Goal: Check status: Check status

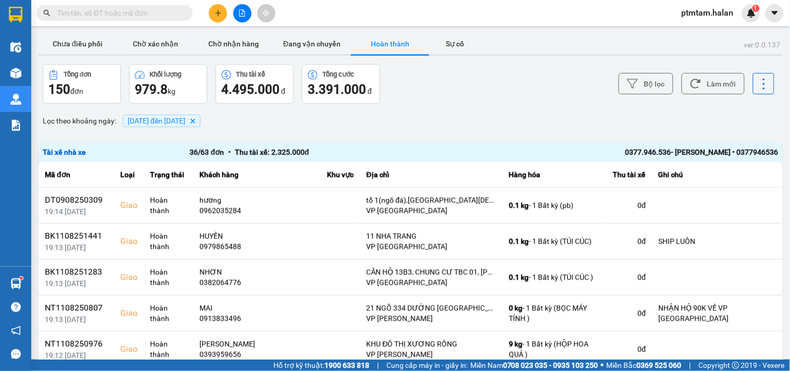
click at [661, 81] on button "Bộ lọc" at bounding box center [646, 83] width 55 height 21
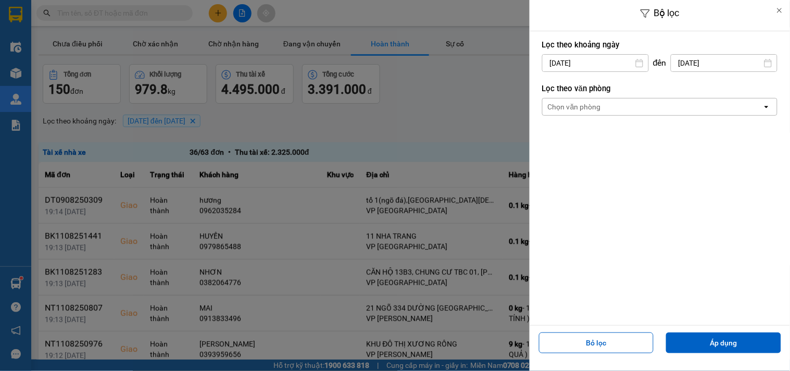
click at [613, 61] on input "[DATE]" at bounding box center [596, 63] width 106 height 17
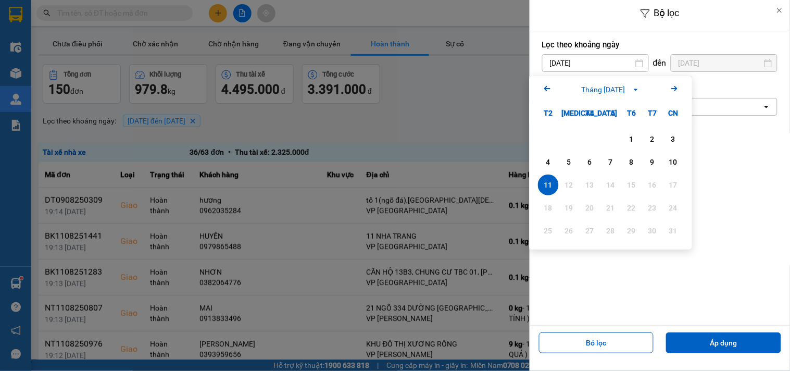
click at [543, 88] on icon "Arrow Left" at bounding box center [547, 88] width 13 height 13
click at [571, 188] on div "15" at bounding box center [569, 185] width 15 height 13
type input "[DATE]"
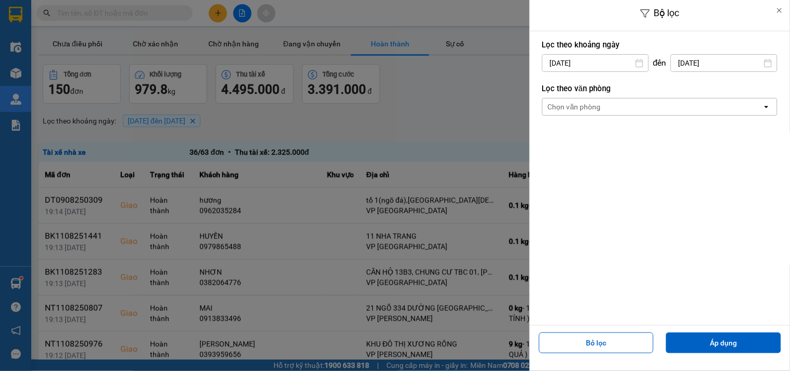
click at [709, 63] on input "[DATE]" at bounding box center [724, 63] width 106 height 17
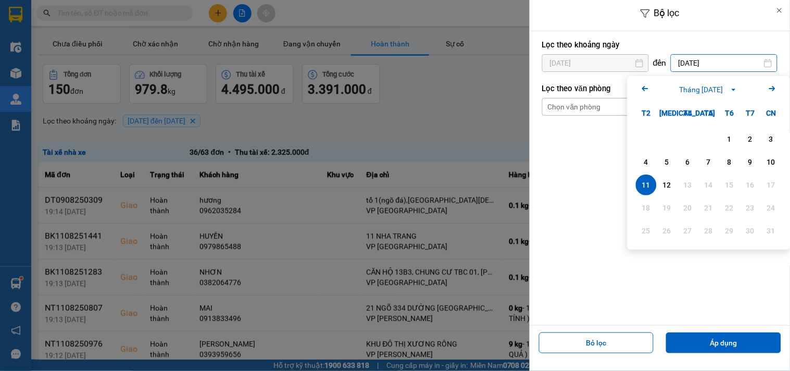
click at [646, 89] on icon "Arrow Left" at bounding box center [645, 88] width 13 height 13
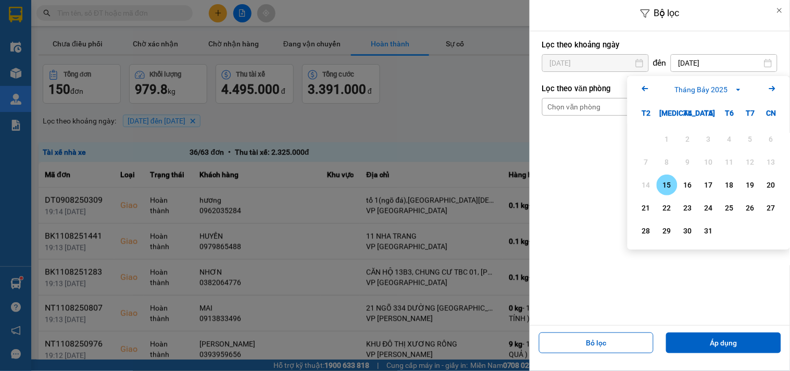
click at [668, 185] on div "15" at bounding box center [667, 185] width 15 height 13
type input "[DATE]"
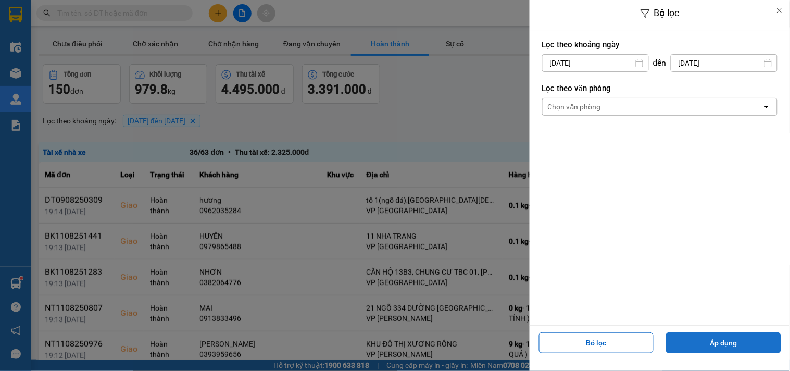
click at [719, 340] on button "Áp dụng" at bounding box center [723, 342] width 115 height 21
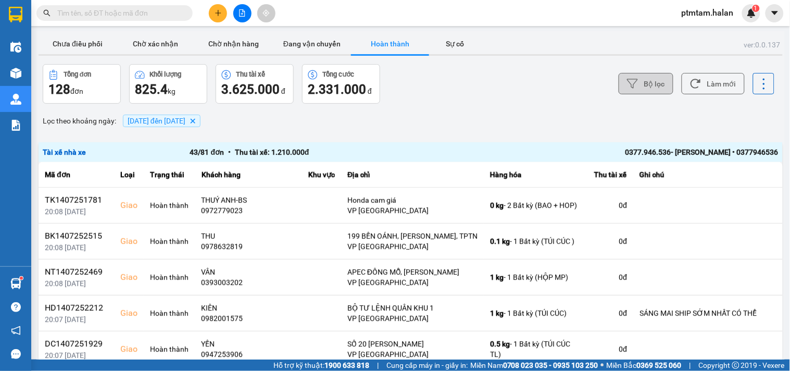
click at [628, 87] on icon at bounding box center [632, 83] width 11 height 11
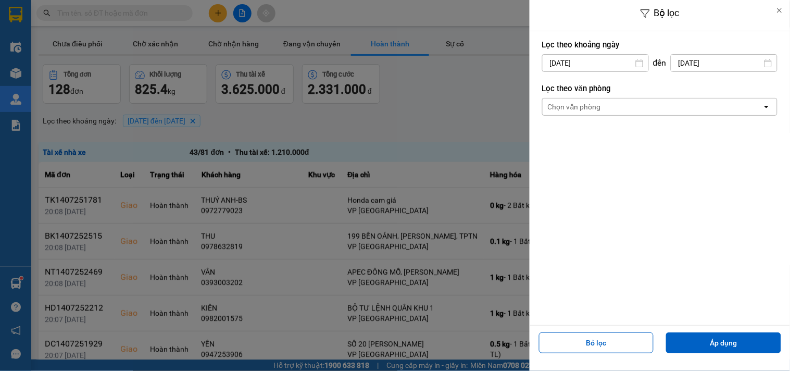
click at [705, 59] on input "[DATE]" at bounding box center [724, 63] width 106 height 17
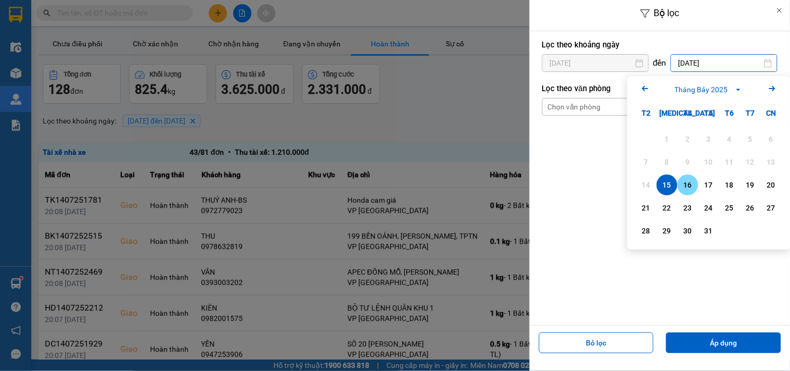
click at [691, 185] on div "16" at bounding box center [688, 185] width 15 height 13
type input "[DATE]"
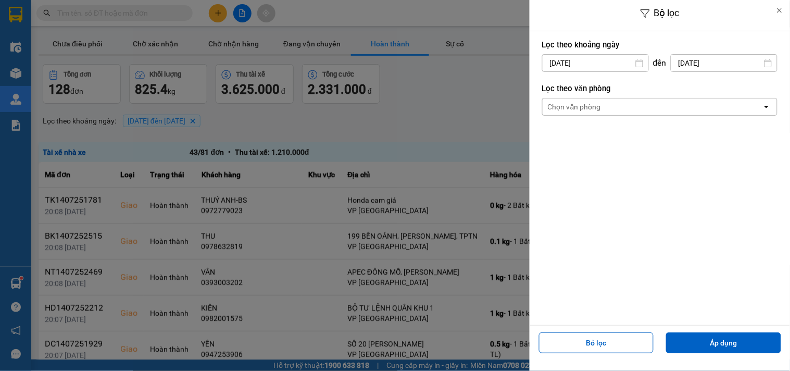
click at [607, 61] on input "[DATE]" at bounding box center [596, 63] width 106 height 17
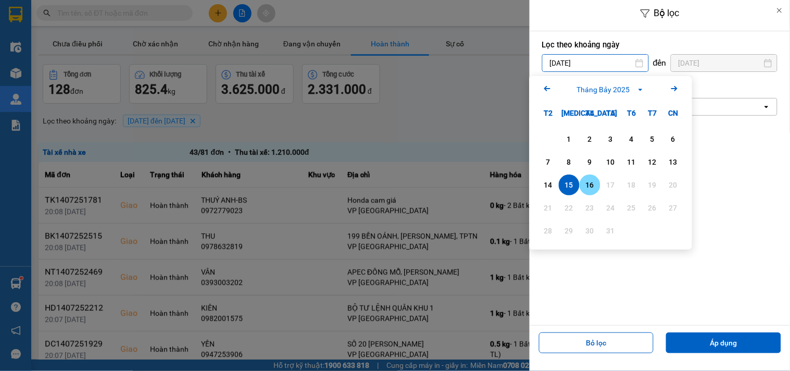
click at [589, 186] on div "16" at bounding box center [590, 185] width 15 height 13
type input "[DATE]"
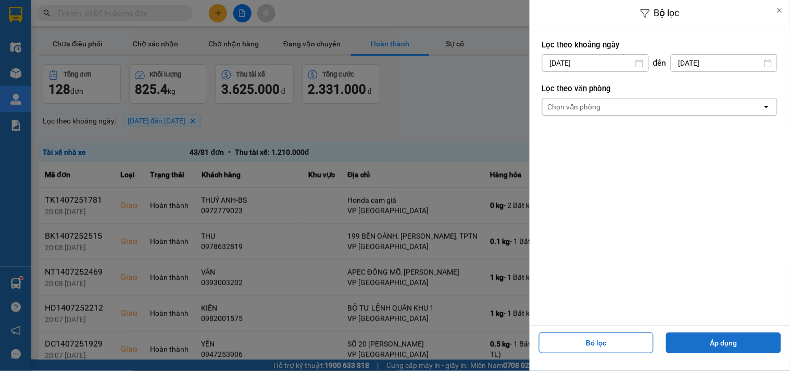
click at [690, 341] on button "Áp dụng" at bounding box center [723, 342] width 115 height 21
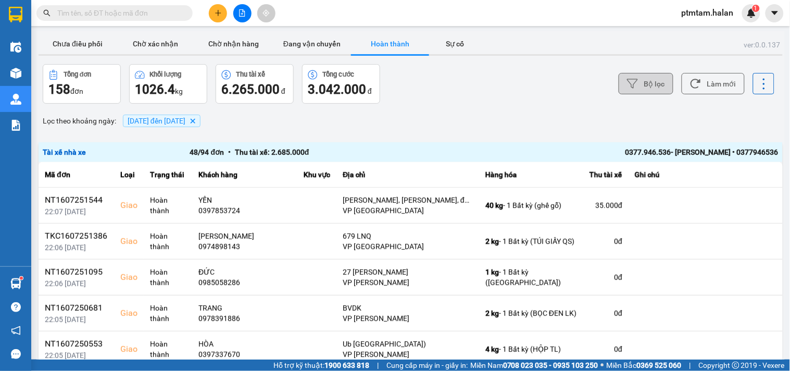
click at [634, 85] on button "Bộ lọc" at bounding box center [646, 83] width 55 height 21
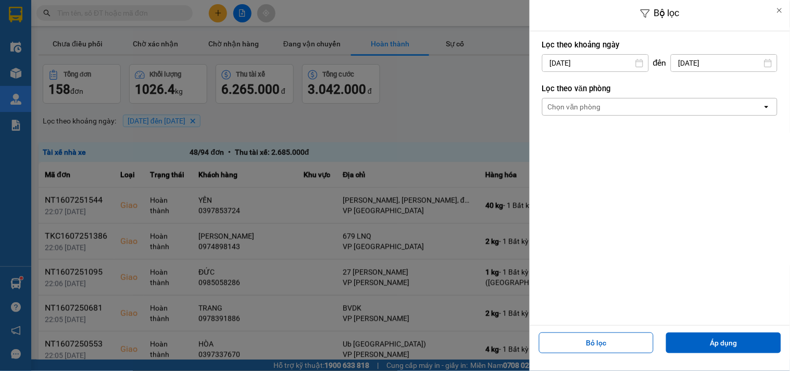
click at [611, 59] on input "[DATE]" at bounding box center [596, 63] width 106 height 17
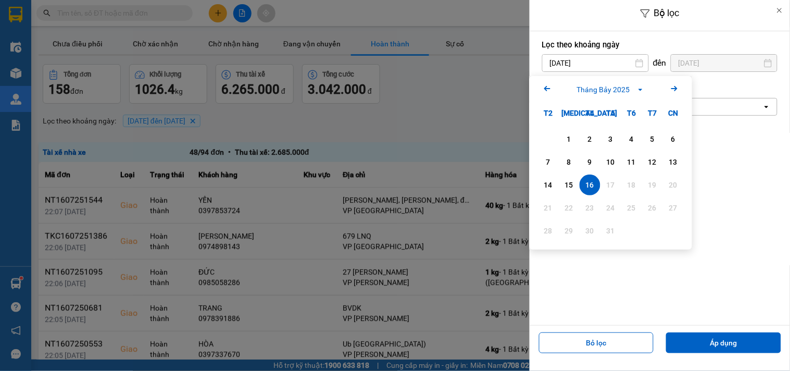
drag, startPoint x: 717, startPoint y: 167, endPoint x: 734, endPoint y: 113, distance: 56.8
click at [718, 162] on div "Lọc theo khoảng [DATE] Press the down arrow key to interact with the calendar a…" at bounding box center [660, 178] width 260 height 294
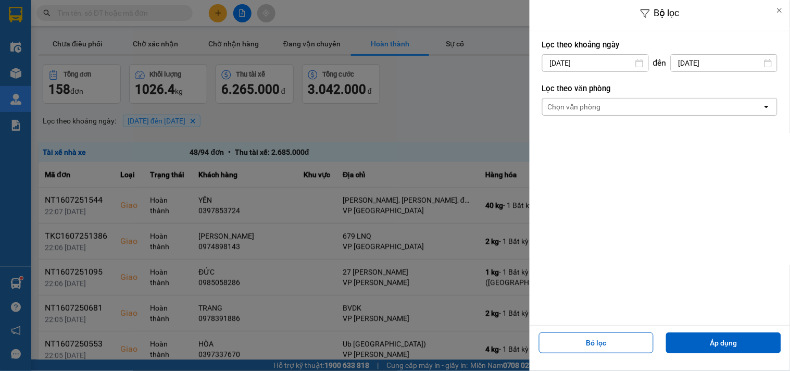
click at [735, 61] on input "[DATE]" at bounding box center [724, 63] width 106 height 17
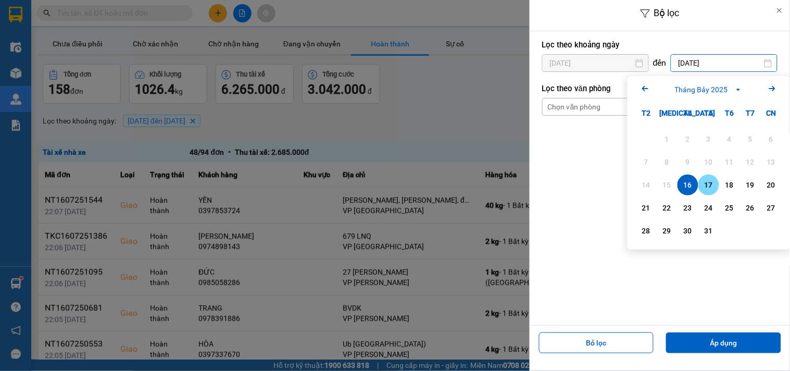
click at [713, 185] on div "17" at bounding box center [709, 185] width 15 height 13
type input "[DATE]"
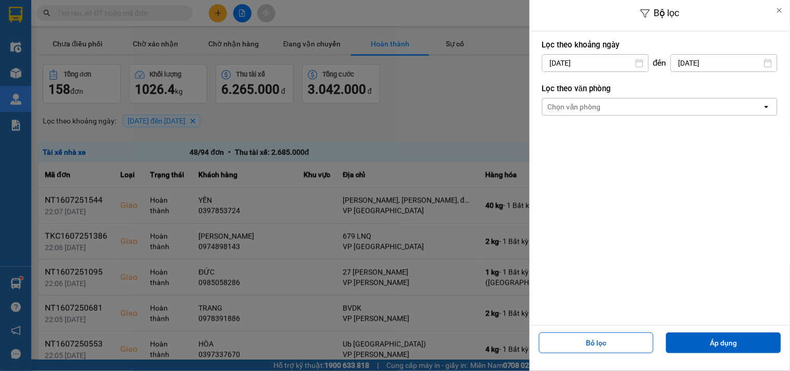
click at [620, 65] on input "[DATE]" at bounding box center [596, 63] width 106 height 17
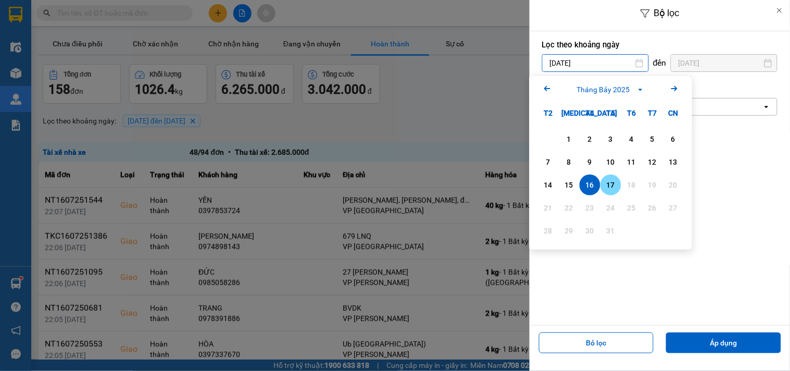
drag, startPoint x: 610, startPoint y: 184, endPoint x: 642, endPoint y: 211, distance: 42.1
click at [610, 184] on div "17" at bounding box center [611, 185] width 15 height 13
type input "[DATE]"
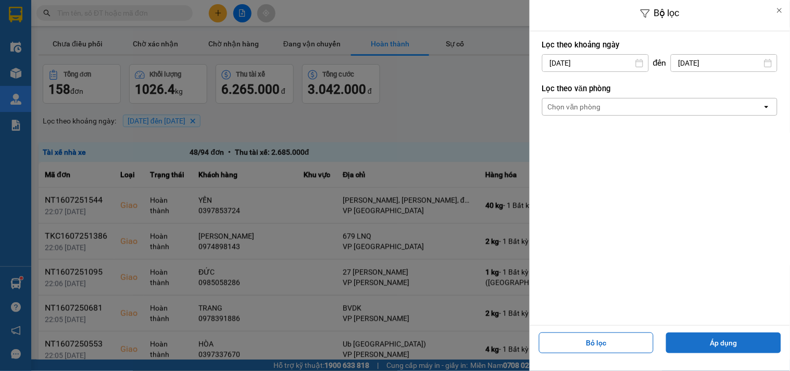
click at [705, 345] on button "Áp dụng" at bounding box center [723, 342] width 115 height 21
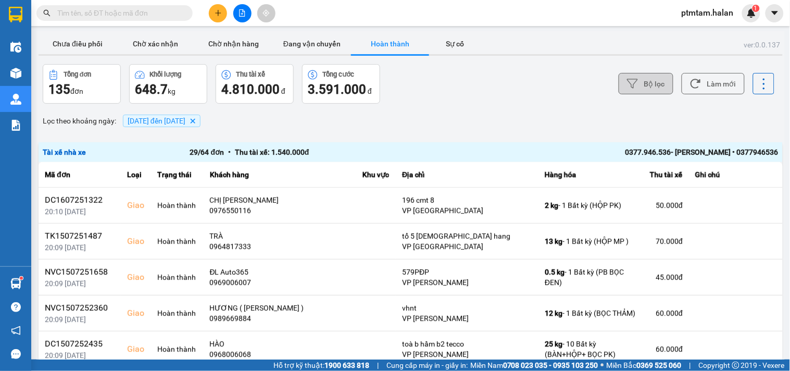
click at [647, 81] on button "Bộ lọc" at bounding box center [646, 83] width 55 height 21
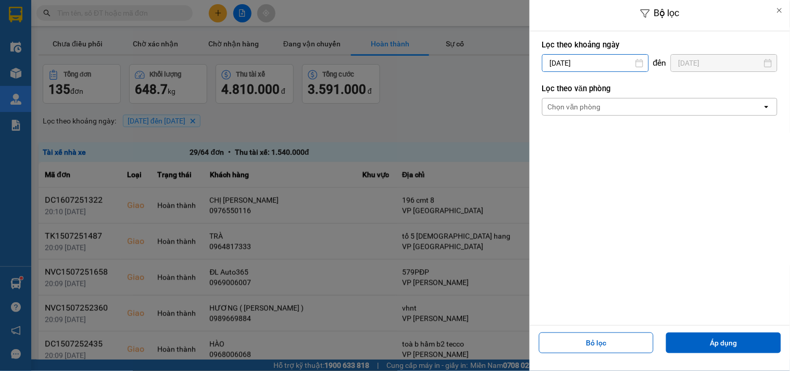
click at [616, 65] on input "[DATE]" at bounding box center [596, 63] width 106 height 17
drag, startPoint x: 725, startPoint y: 147, endPoint x: 739, endPoint y: 68, distance: 80.4
click at [726, 143] on div "Lọc theo khoảng [DATE] Press the down arrow key to interact with the calendar a…" at bounding box center [660, 178] width 260 height 294
click at [736, 55] on input "[DATE]" at bounding box center [724, 63] width 106 height 17
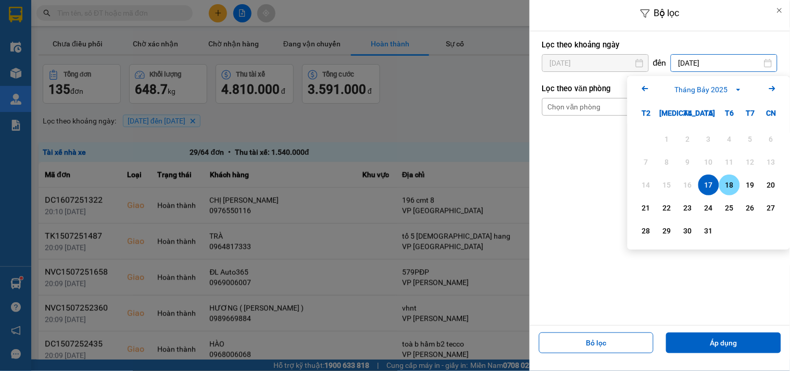
click at [725, 185] on div "18" at bounding box center [729, 185] width 15 height 13
type input "[DATE]"
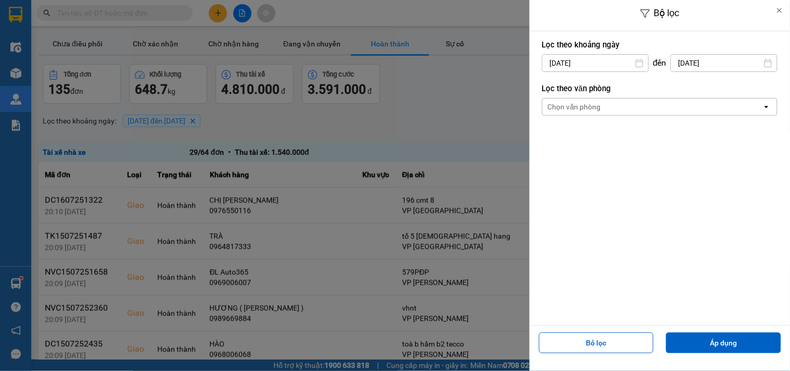
click at [601, 60] on input "[DATE]" at bounding box center [596, 63] width 106 height 17
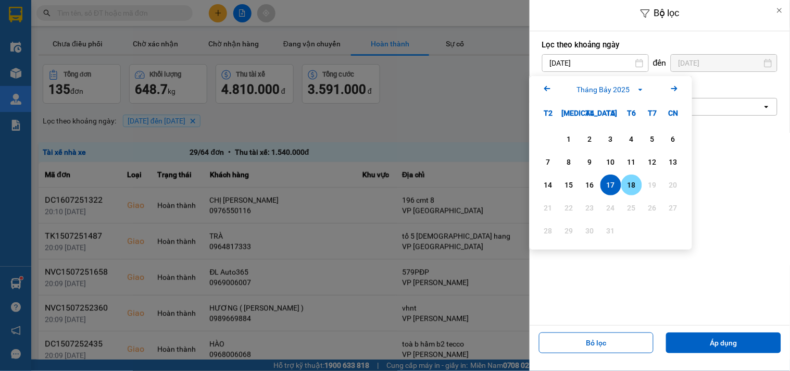
click at [623, 190] on div "18" at bounding box center [631, 184] width 21 height 21
type input "[DATE]"
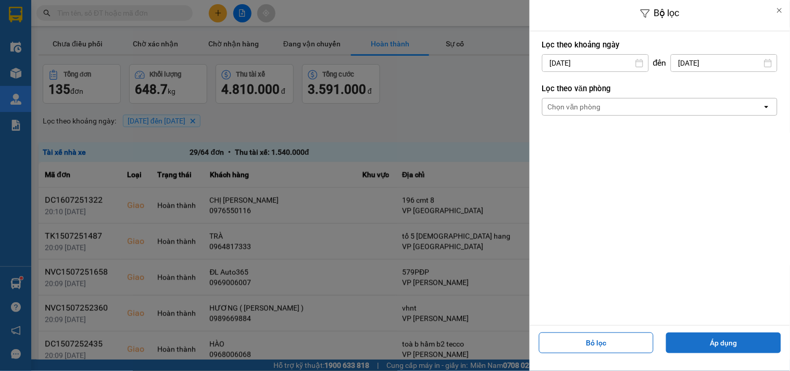
click at [710, 342] on button "Áp dụng" at bounding box center [723, 342] width 115 height 21
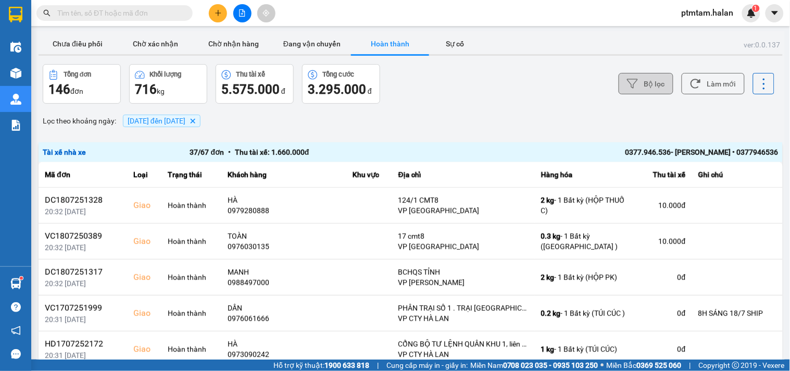
click at [640, 87] on button "Bộ lọc" at bounding box center [646, 83] width 55 height 21
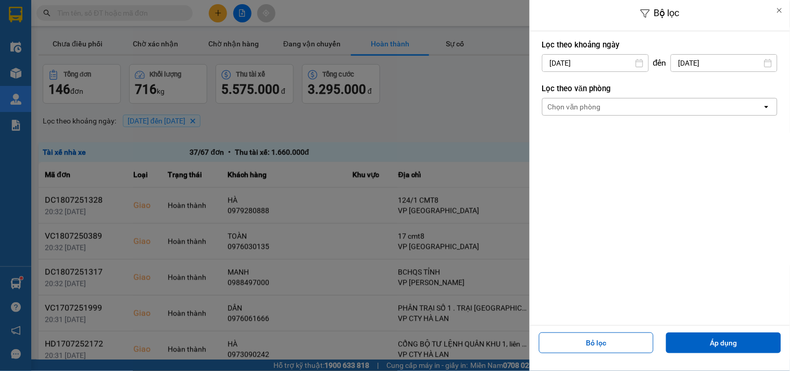
click at [698, 64] on input "[DATE]" at bounding box center [724, 63] width 106 height 17
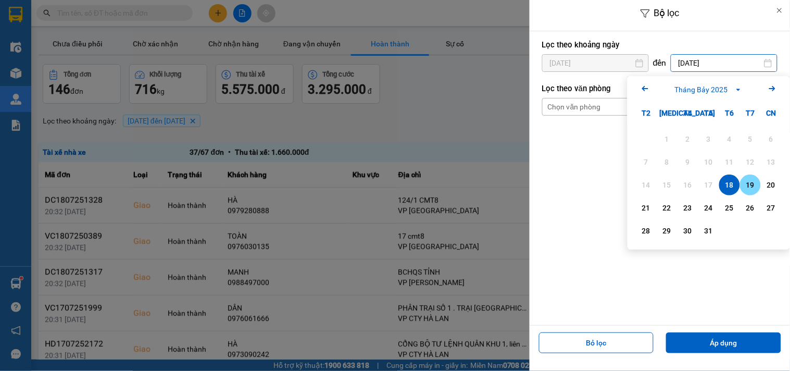
click at [751, 188] on div "19" at bounding box center [750, 185] width 15 height 13
type input "[DATE]"
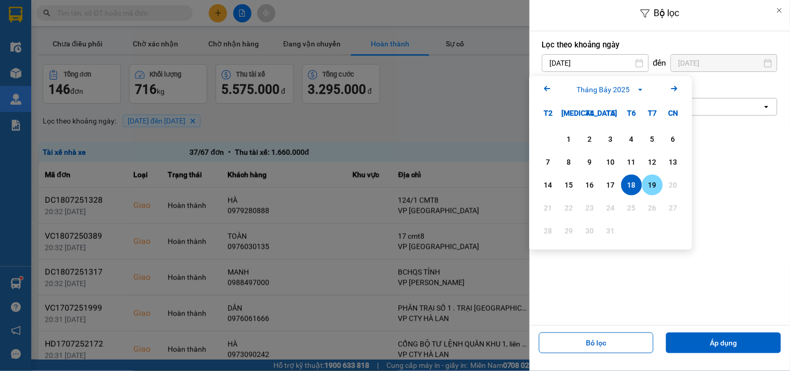
click at [657, 189] on div "19" at bounding box center [652, 185] width 15 height 13
type input "[DATE]"
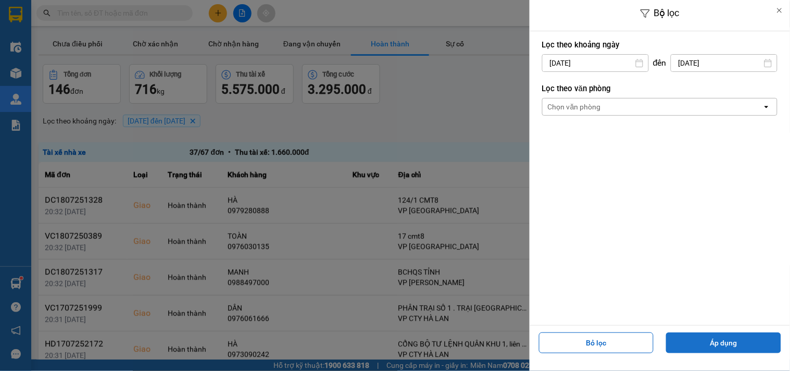
click at [688, 341] on button "Áp dụng" at bounding box center [723, 342] width 115 height 21
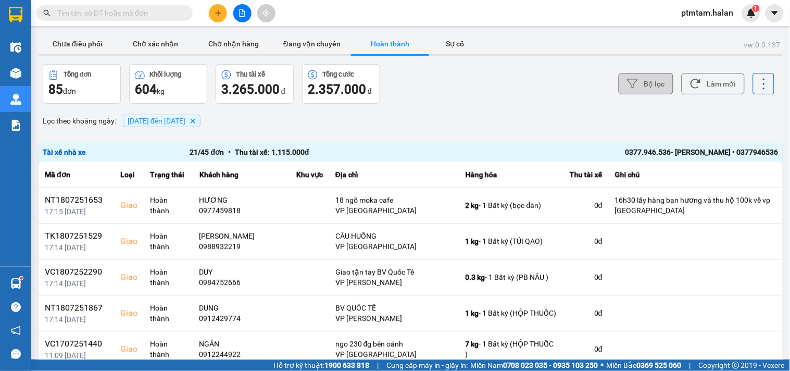
click at [653, 85] on button "Bộ lọc" at bounding box center [646, 83] width 55 height 21
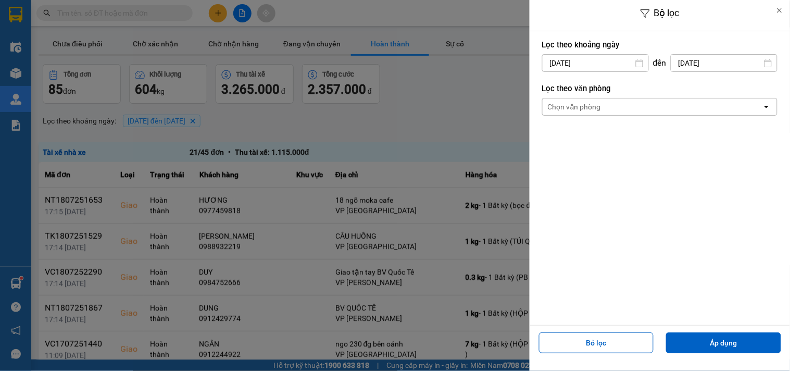
click at [686, 66] on input "[DATE]" at bounding box center [724, 63] width 106 height 17
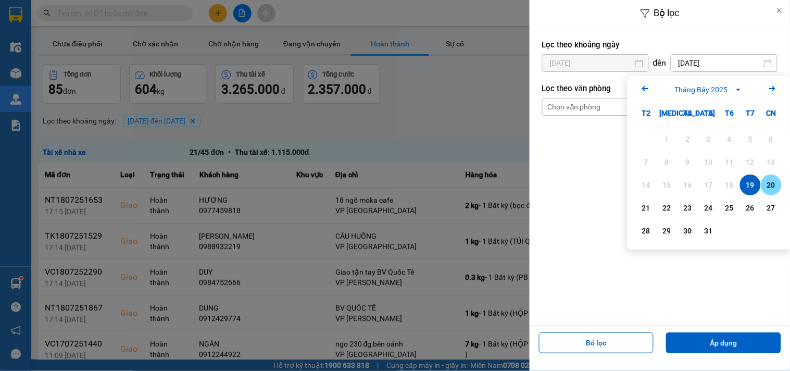
click at [773, 184] on div "20" at bounding box center [771, 185] width 15 height 13
type input "[DATE]"
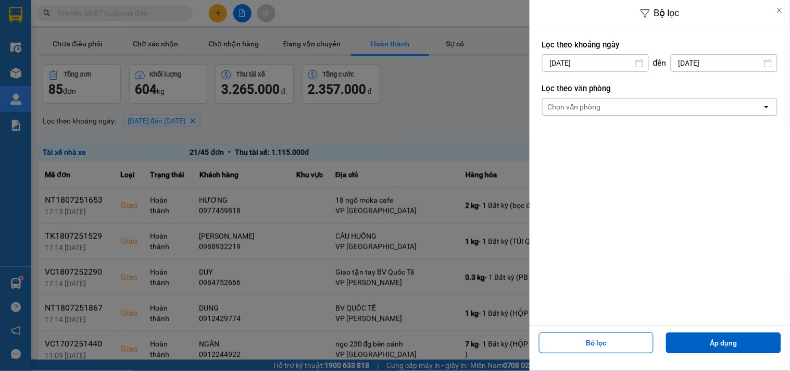
click at [594, 63] on input "[DATE]" at bounding box center [596, 63] width 106 height 17
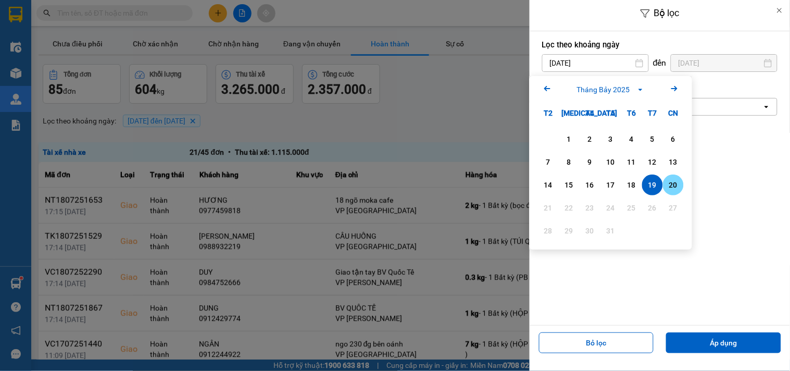
click at [680, 186] on div "20" at bounding box center [673, 185] width 15 height 13
type input "[DATE]"
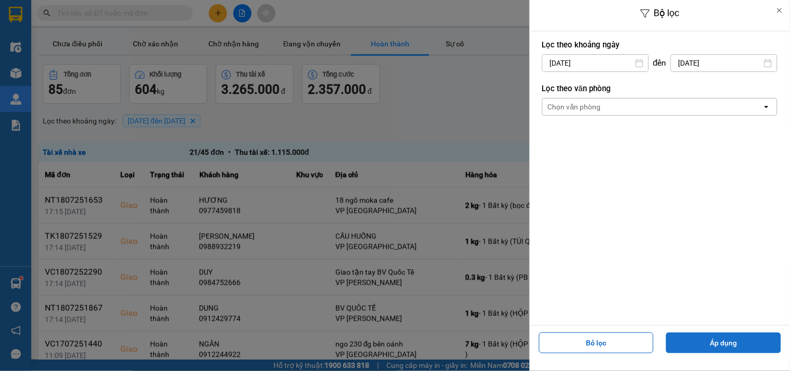
click at [685, 339] on button "Áp dụng" at bounding box center [723, 342] width 115 height 21
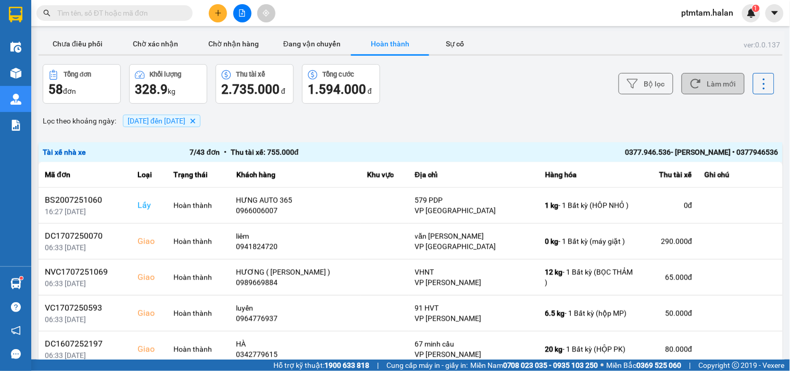
click at [705, 82] on button "Làm mới" at bounding box center [713, 83] width 63 height 21
click at [640, 83] on button "Bộ lọc" at bounding box center [646, 83] width 55 height 21
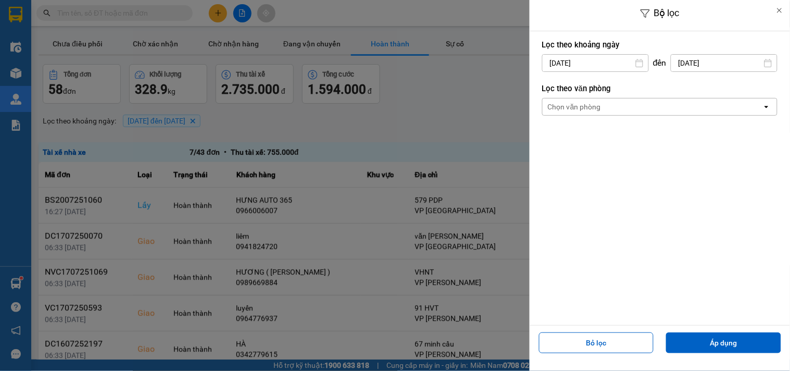
click at [726, 65] on input "[DATE]" at bounding box center [724, 63] width 106 height 17
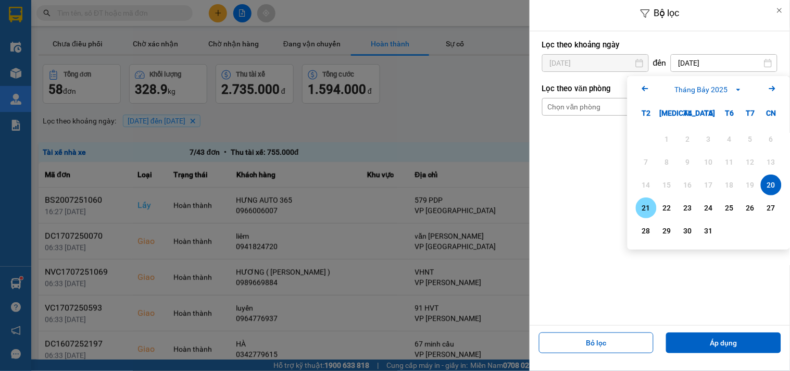
click at [648, 212] on div "21" at bounding box center [646, 208] width 15 height 13
type input "[DATE]"
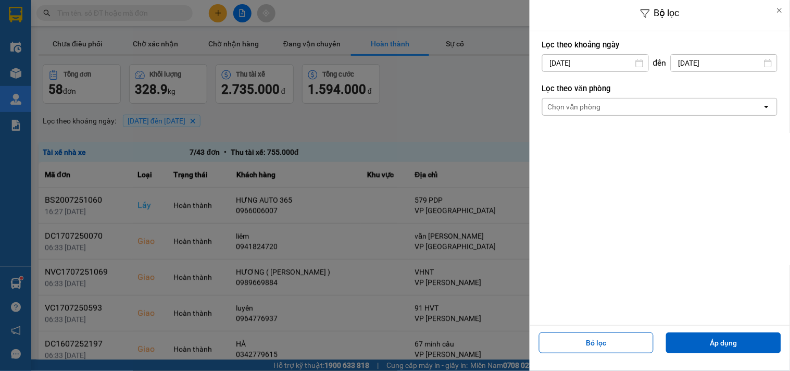
click at [608, 64] on input "[DATE]" at bounding box center [596, 63] width 106 height 17
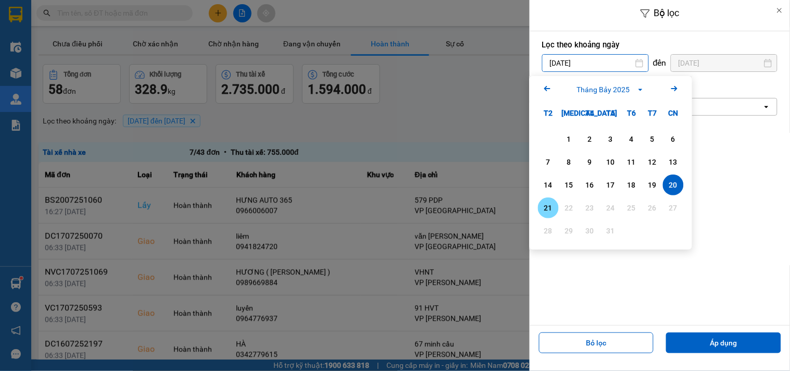
click at [544, 211] on div "21" at bounding box center [548, 208] width 15 height 13
type input "[DATE]"
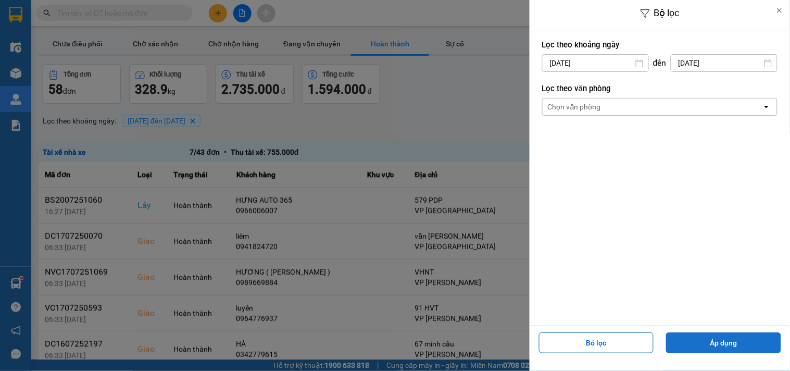
click at [721, 337] on button "Áp dụng" at bounding box center [723, 342] width 115 height 21
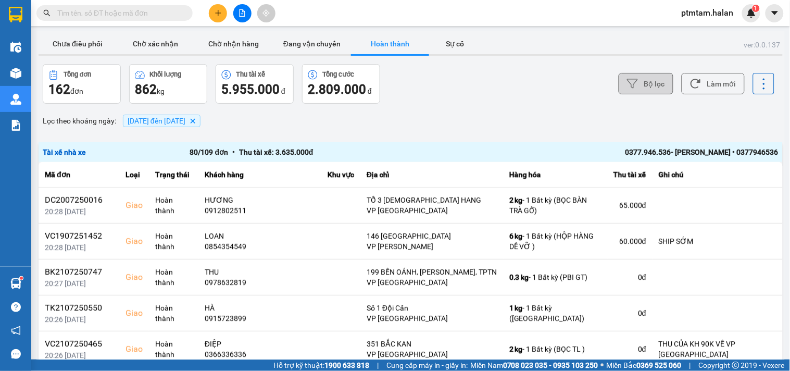
click at [655, 80] on button "Bộ lọc" at bounding box center [646, 83] width 55 height 21
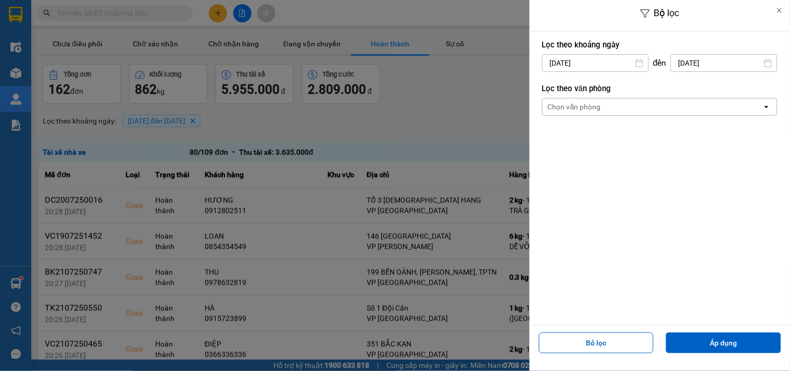
click at [691, 63] on input "[DATE]" at bounding box center [724, 63] width 106 height 17
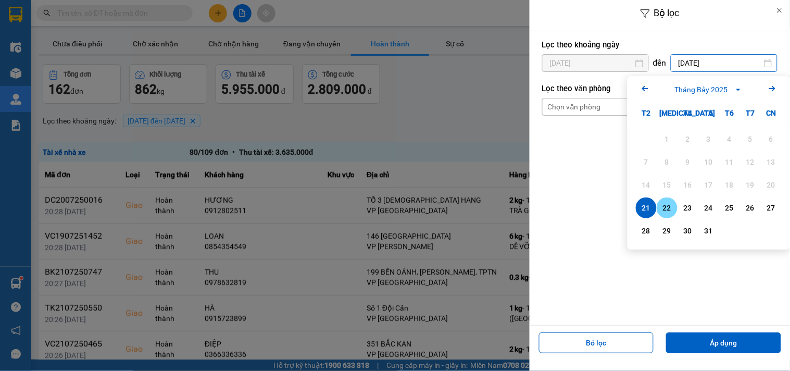
click at [669, 206] on div "22" at bounding box center [667, 208] width 15 height 13
type input "[DATE]"
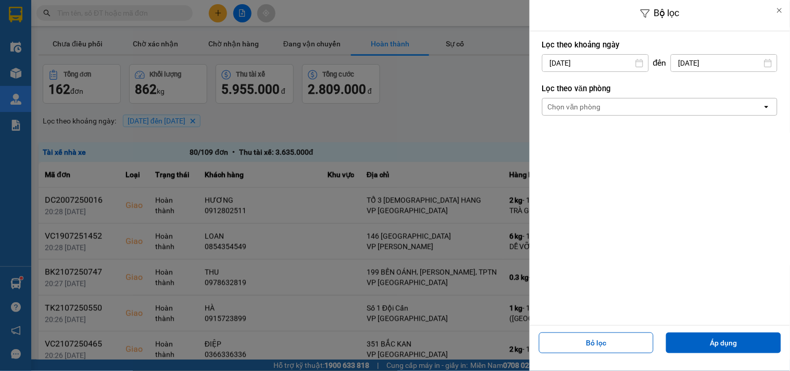
click at [594, 49] on label "Lọc theo khoảng ngày" at bounding box center [659, 45] width 235 height 10
click at [593, 65] on input "[DATE]" at bounding box center [596, 63] width 106 height 17
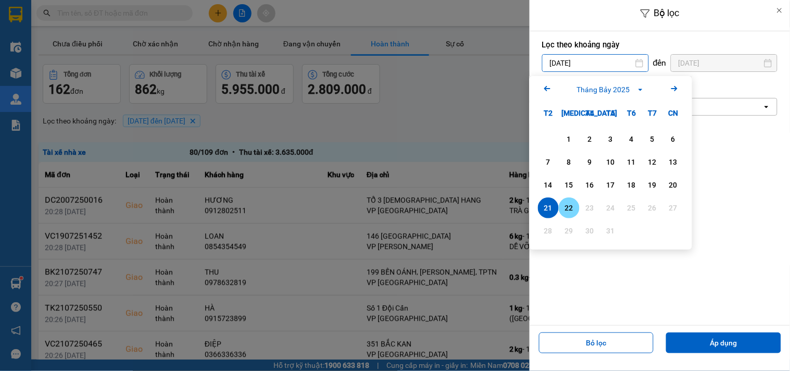
click at [569, 207] on div "22" at bounding box center [569, 208] width 15 height 13
type input "[DATE]"
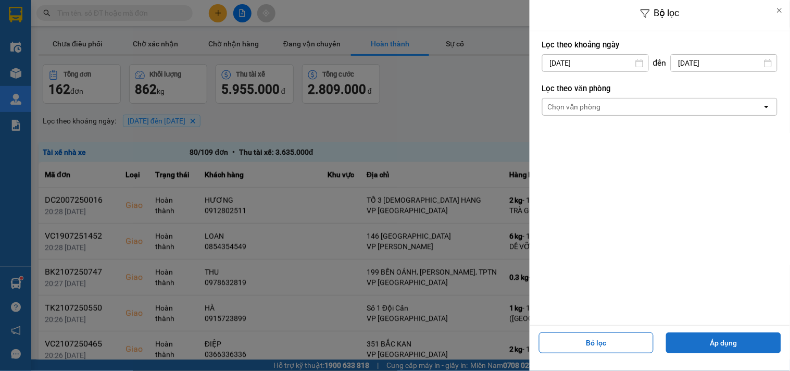
click at [731, 345] on button "Áp dụng" at bounding box center [723, 342] width 115 height 21
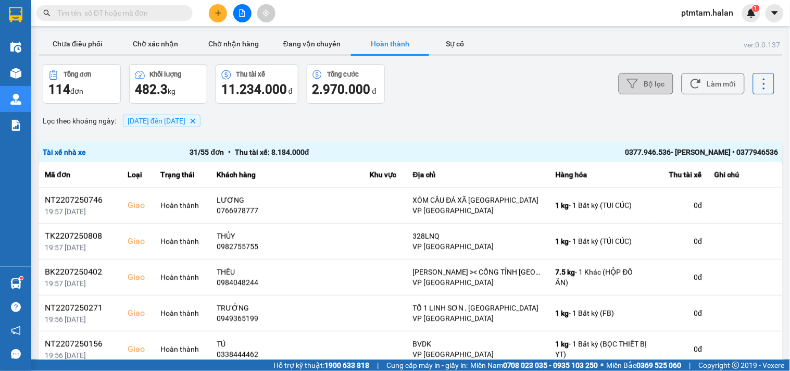
click at [638, 90] on button "Bộ lọc" at bounding box center [646, 83] width 55 height 21
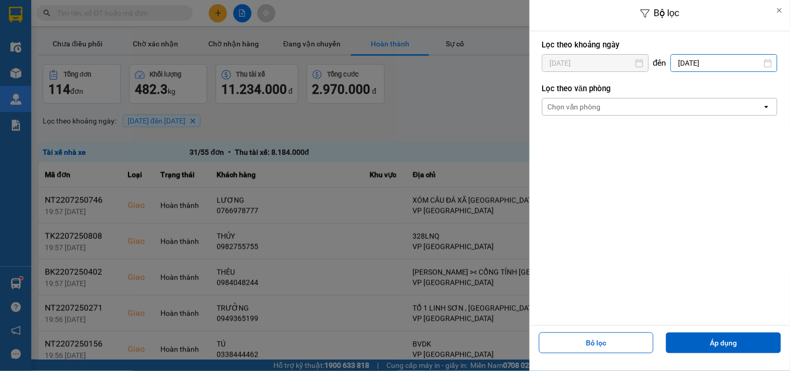
click at [711, 63] on input "[DATE]" at bounding box center [724, 63] width 106 height 17
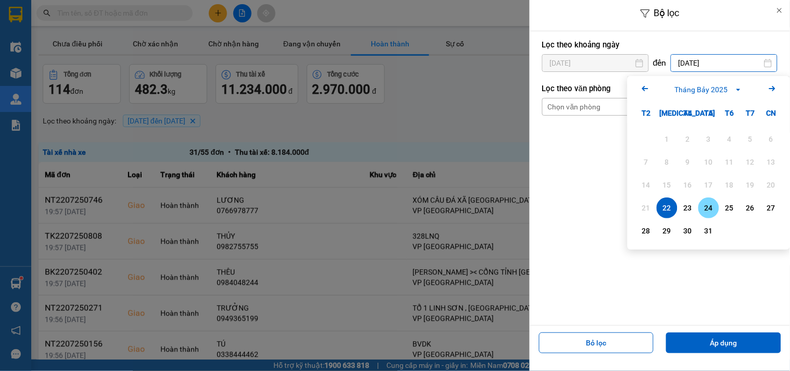
click at [694, 208] on div "23" at bounding box center [688, 208] width 15 height 13
type input "[DATE]"
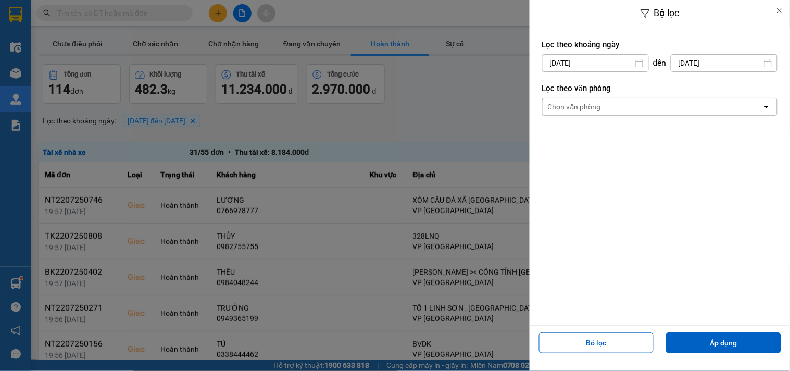
click at [619, 65] on input "[DATE]" at bounding box center [596, 63] width 106 height 17
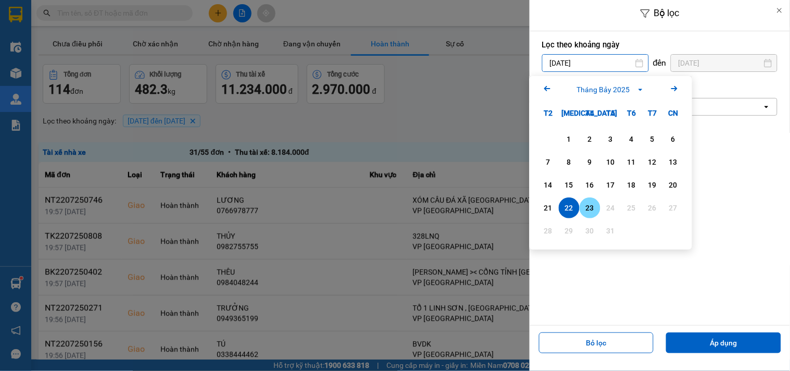
click at [591, 209] on div "23" at bounding box center [590, 208] width 15 height 13
type input "[DATE]"
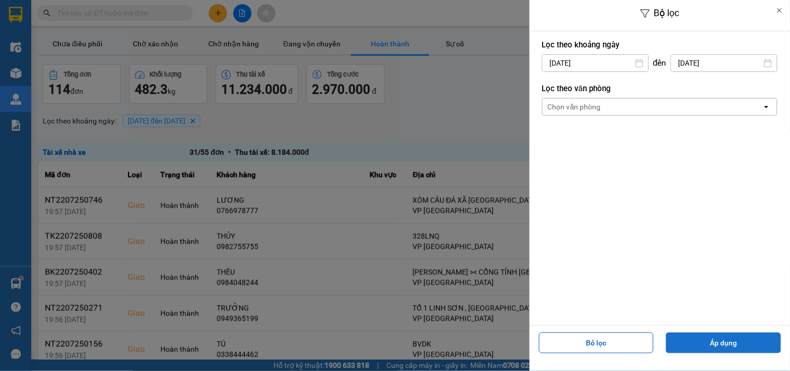
click at [704, 341] on button "Áp dụng" at bounding box center [723, 342] width 115 height 21
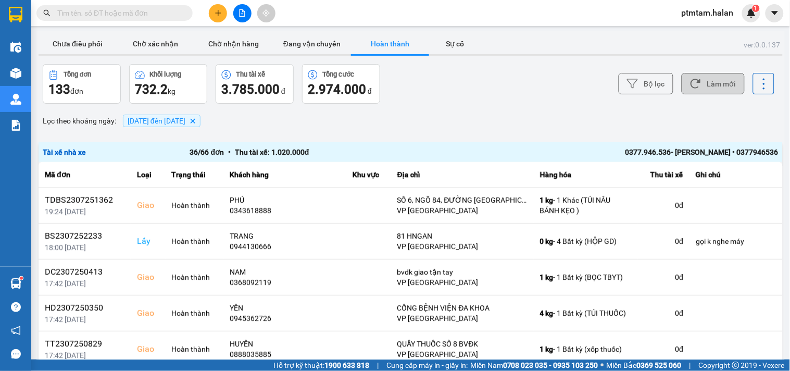
click at [719, 77] on button "Làm mới" at bounding box center [713, 83] width 63 height 21
click at [81, 38] on button "Chưa điều phối" at bounding box center [78, 43] width 78 height 21
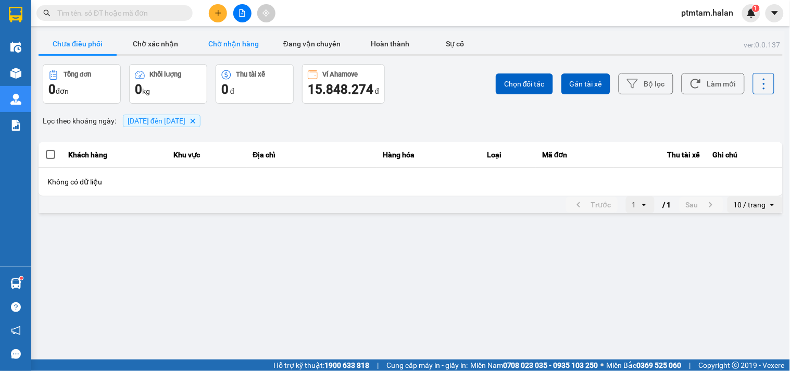
drag, startPoint x: 155, startPoint y: 41, endPoint x: 204, endPoint y: 42, distance: 48.5
click at [157, 41] on button "Chờ xác nhận" at bounding box center [156, 43] width 78 height 21
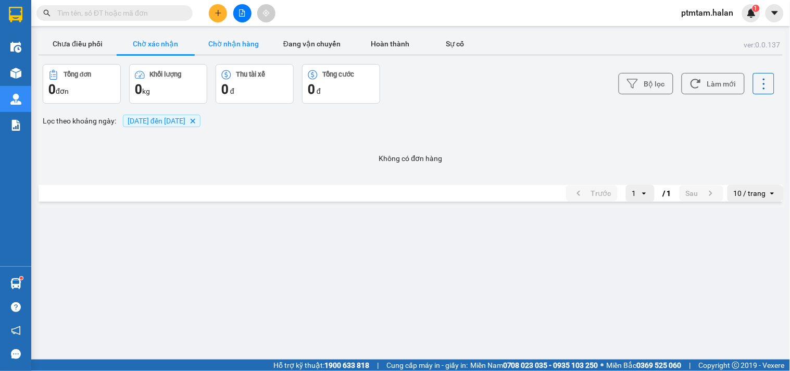
click at [244, 42] on button "Chờ nhận hàng" at bounding box center [234, 43] width 78 height 21
click at [308, 45] on button "Đang vận chuyển" at bounding box center [312, 43] width 78 height 21
click at [394, 46] on button "Hoàn thành" at bounding box center [390, 43] width 78 height 21
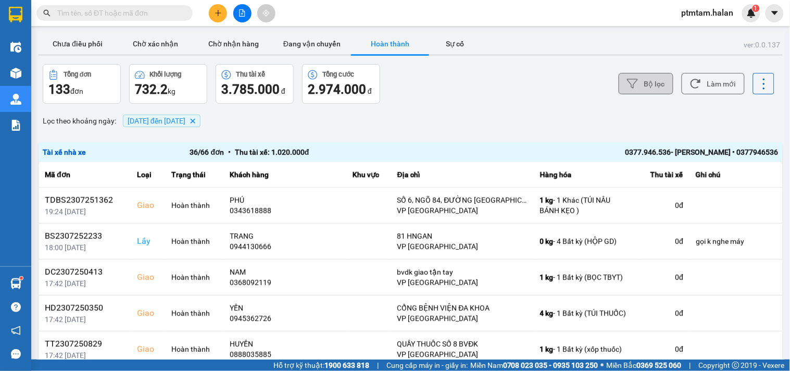
click at [654, 89] on button "Bộ lọc" at bounding box center [646, 83] width 55 height 21
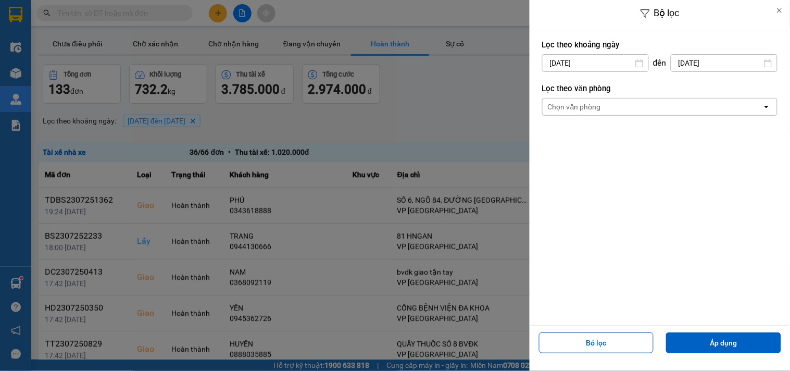
click at [720, 74] on div "Lọc theo khoảng [DATE] Press the down arrow key to interact with the calendar a…" at bounding box center [659, 55] width 235 height 39
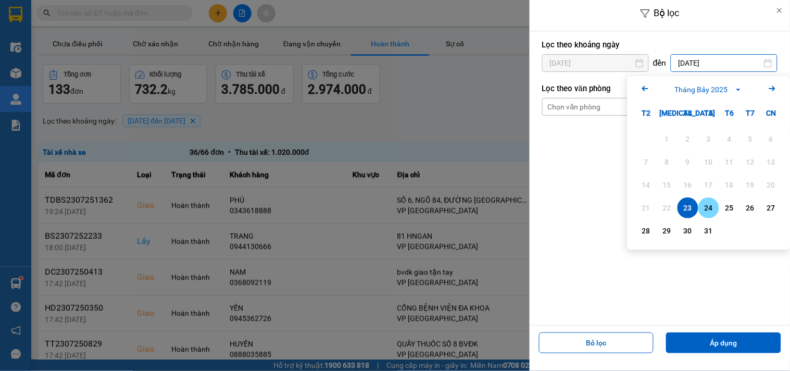
click at [710, 209] on div "24" at bounding box center [709, 208] width 15 height 13
type input "[DATE]"
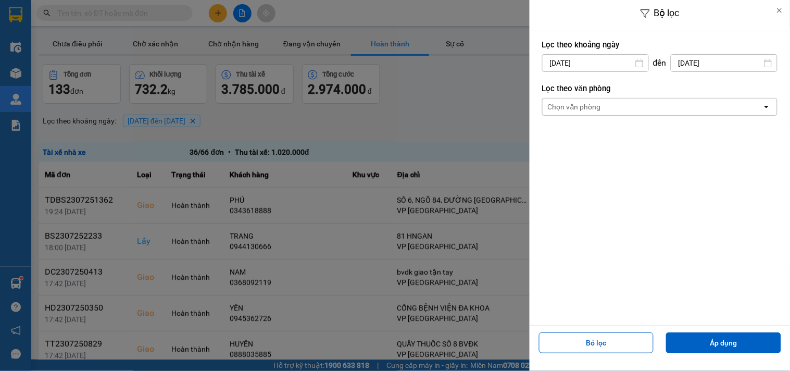
click at [608, 63] on input "[DATE]" at bounding box center [596, 63] width 106 height 17
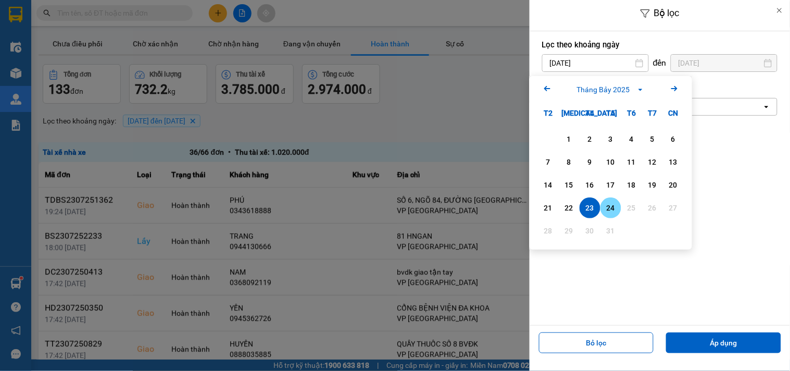
click at [616, 211] on div "24" at bounding box center [611, 208] width 15 height 13
type input "[DATE]"
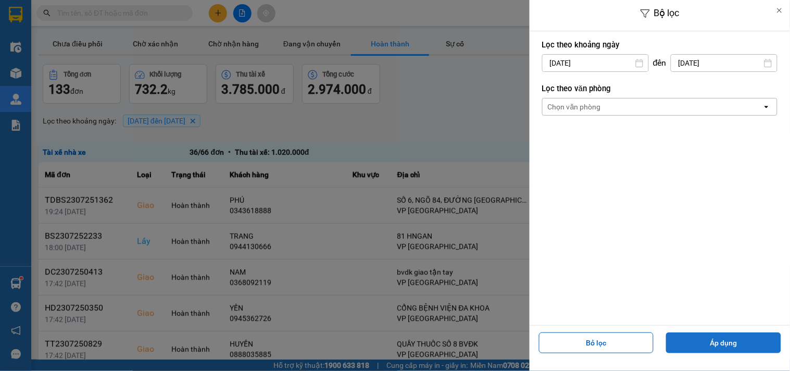
click at [683, 339] on button "Áp dụng" at bounding box center [723, 342] width 115 height 21
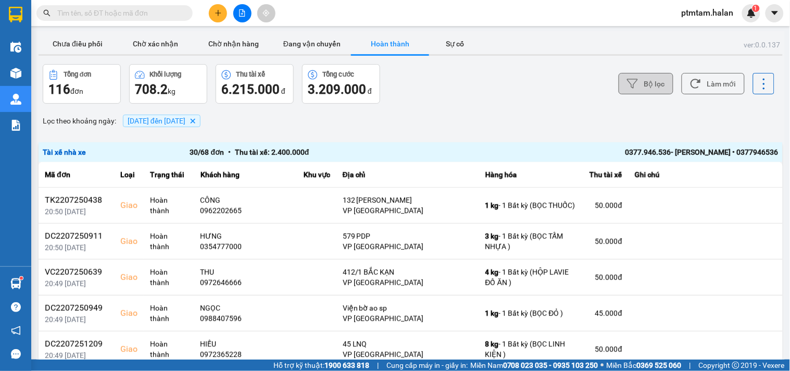
click at [654, 84] on button "Bộ lọc" at bounding box center [646, 83] width 55 height 21
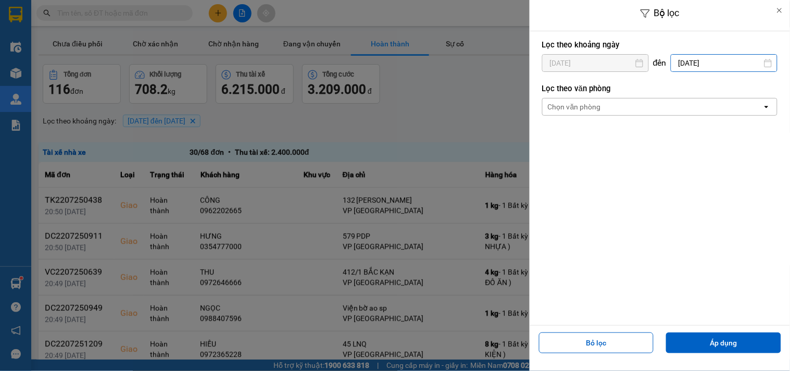
click at [710, 59] on input "[DATE]" at bounding box center [724, 63] width 106 height 17
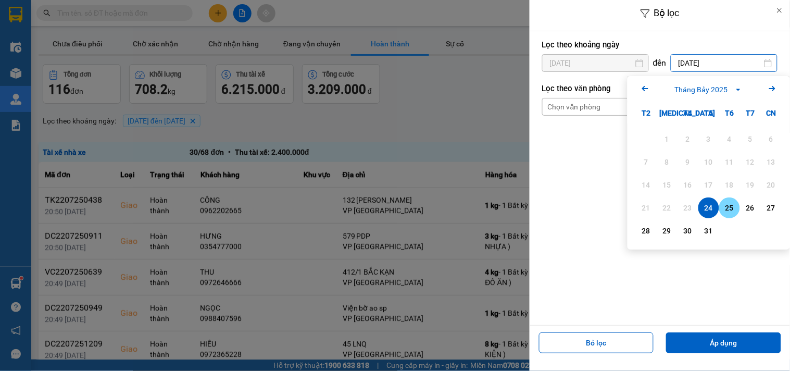
click at [731, 205] on div "25" at bounding box center [729, 208] width 15 height 13
type input "[DATE]"
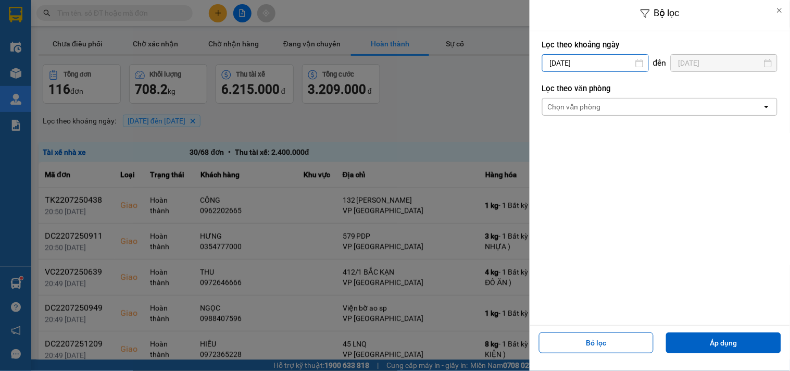
click at [608, 58] on input "[DATE]" at bounding box center [596, 63] width 106 height 17
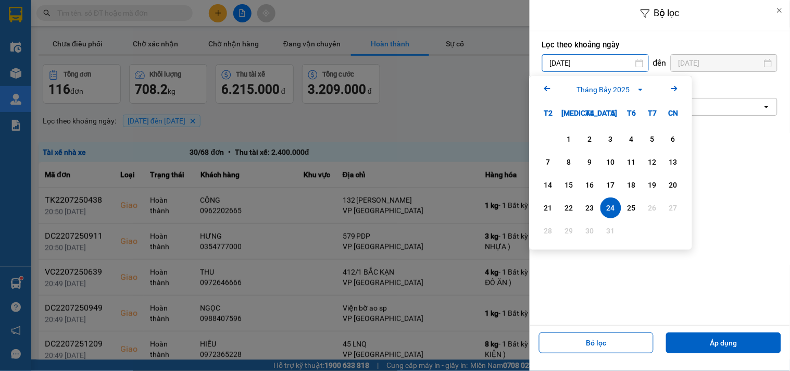
click at [641, 208] on div "25" at bounding box center [631, 207] width 21 height 21
type input "[DATE]"
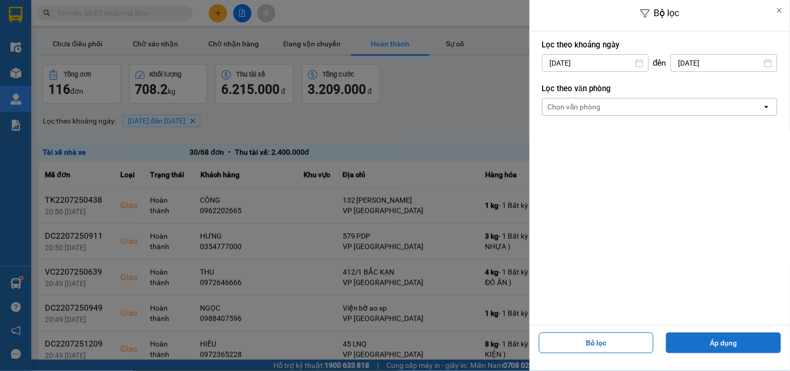
click at [693, 339] on button "Áp dụng" at bounding box center [723, 342] width 115 height 21
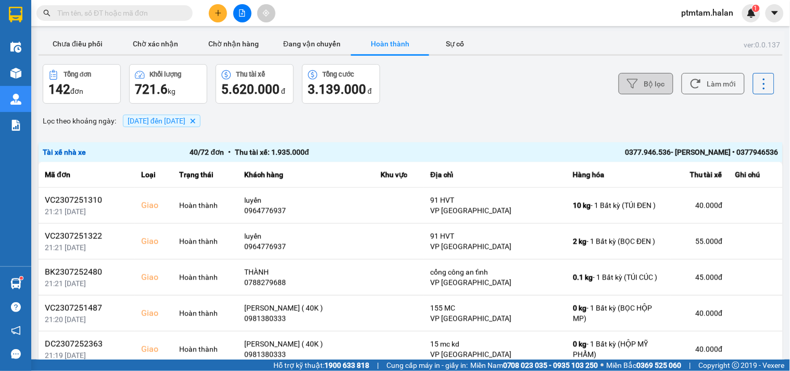
click at [648, 86] on button "Bộ lọc" at bounding box center [646, 83] width 55 height 21
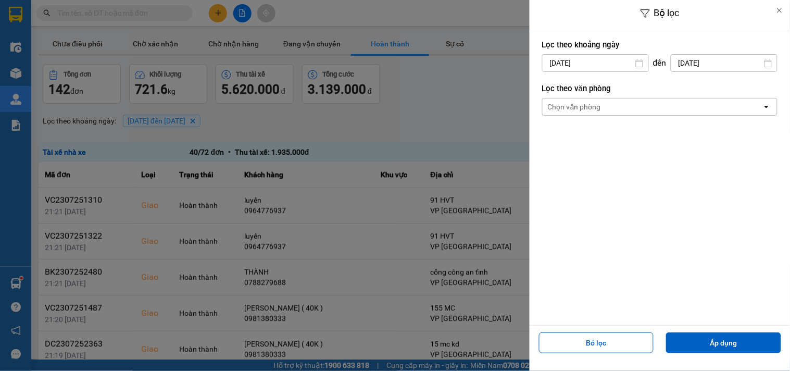
click at [701, 64] on input "[DATE]" at bounding box center [724, 63] width 106 height 17
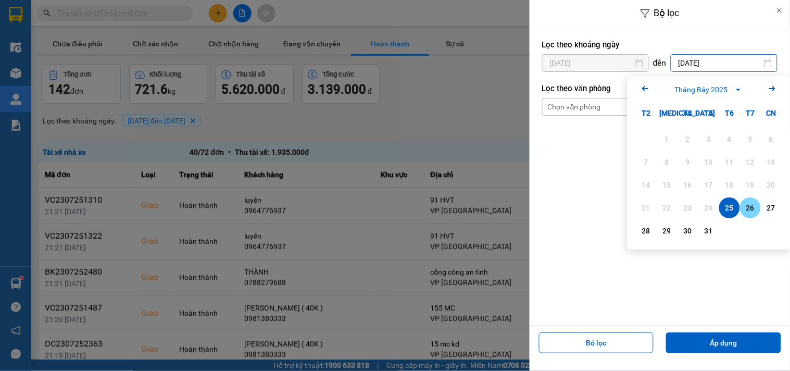
click at [747, 205] on div "26" at bounding box center [750, 208] width 15 height 13
type input "[DATE]"
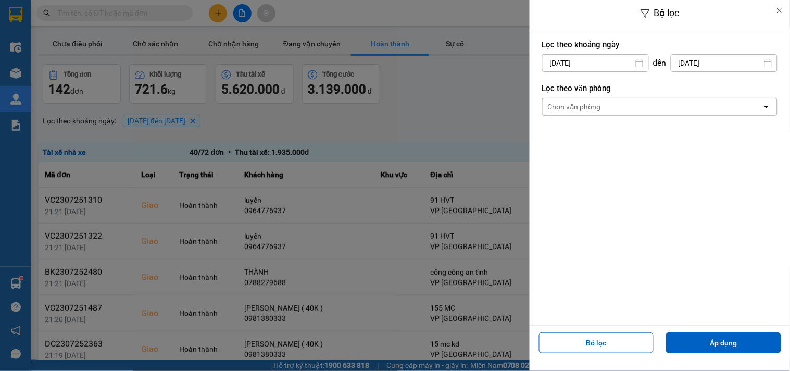
click at [602, 64] on input "[DATE]" at bounding box center [596, 63] width 106 height 17
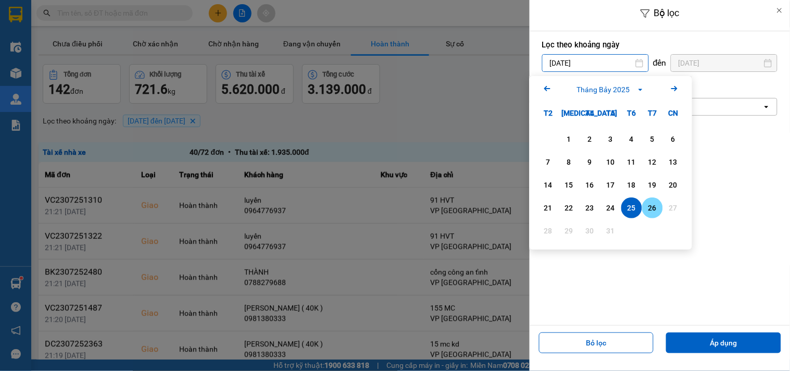
click at [647, 211] on div "26" at bounding box center [652, 208] width 15 height 13
type input "[DATE]"
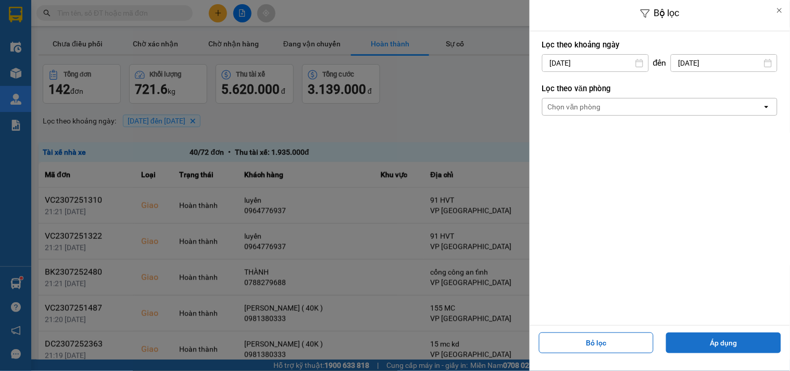
click at [690, 343] on button "Áp dụng" at bounding box center [723, 342] width 115 height 21
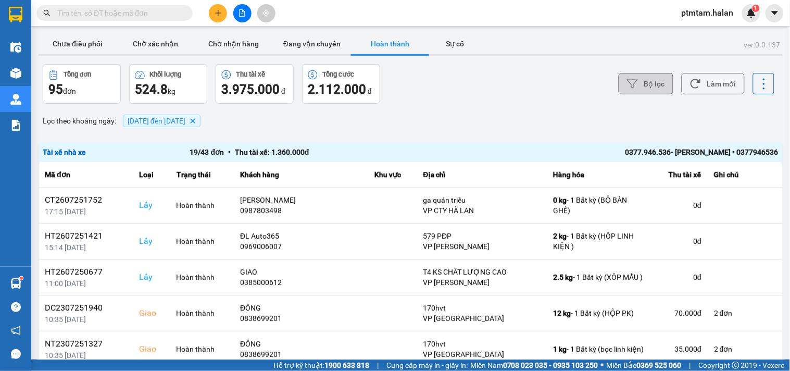
click at [650, 82] on button "Bộ lọc" at bounding box center [646, 83] width 55 height 21
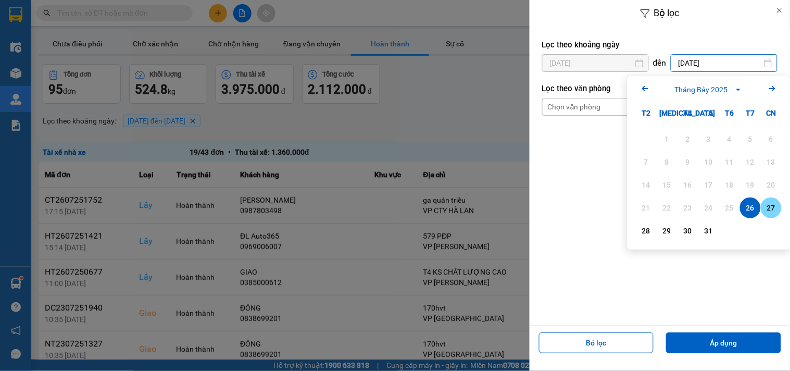
click at [776, 213] on div "27" at bounding box center [771, 208] width 15 height 13
type input "[DATE]"
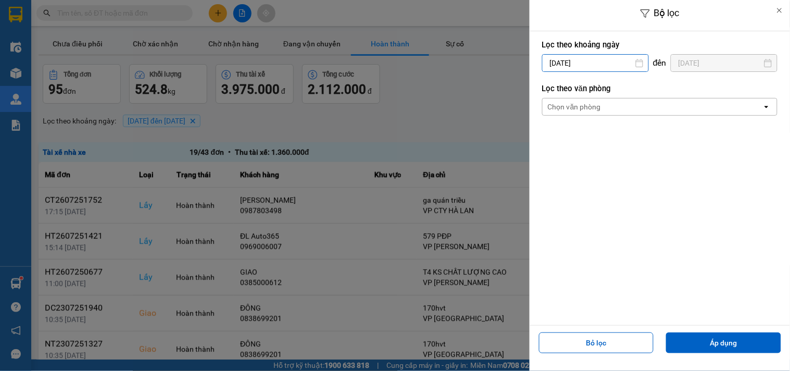
click at [618, 57] on input "[DATE]" at bounding box center [596, 63] width 106 height 17
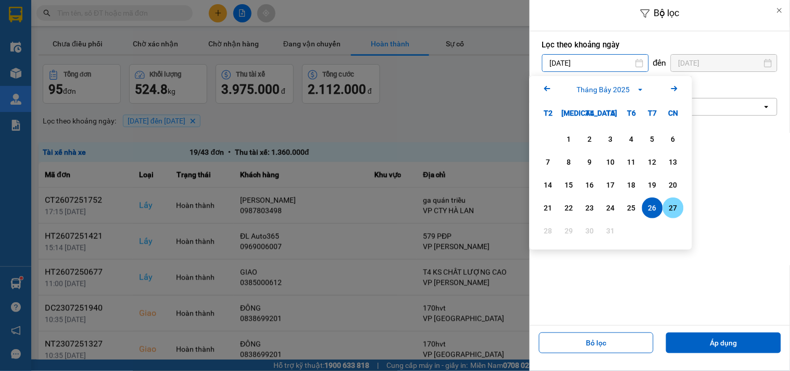
click at [672, 207] on div "27" at bounding box center [673, 208] width 15 height 13
type input "[DATE]"
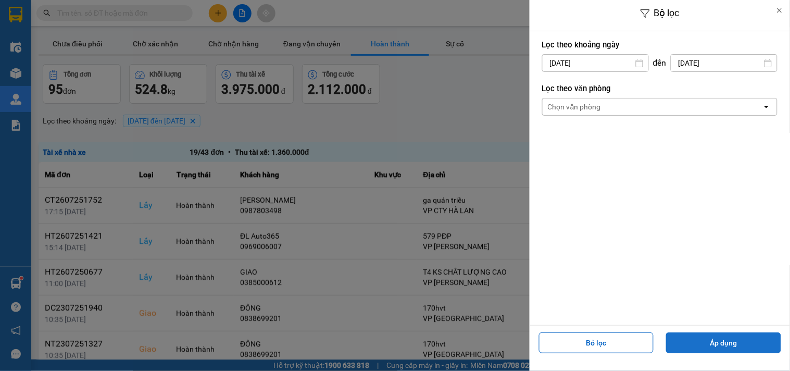
click at [676, 344] on button "Áp dụng" at bounding box center [723, 342] width 115 height 21
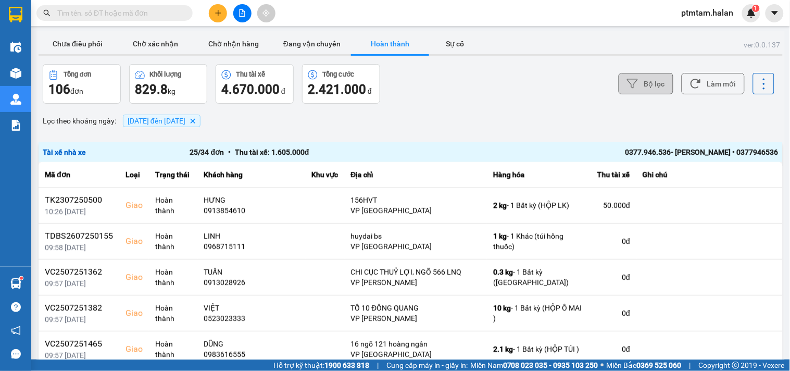
click at [649, 90] on button "Bộ lọc" at bounding box center [646, 83] width 55 height 21
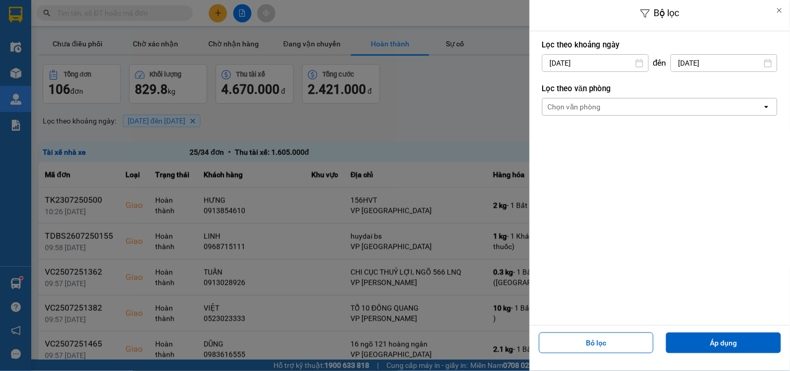
click at [714, 59] on input "[DATE]" at bounding box center [724, 63] width 106 height 17
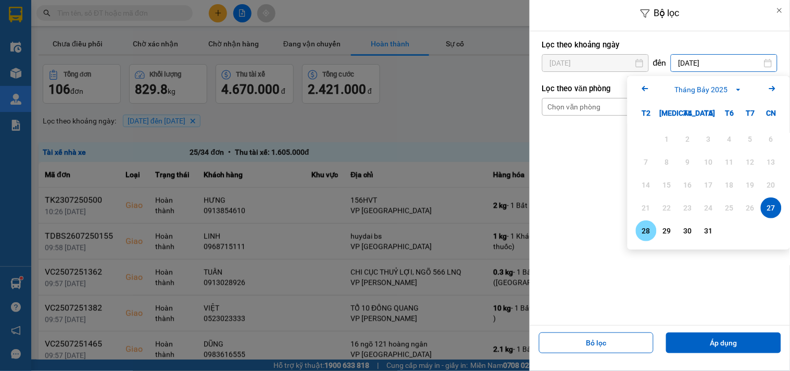
click at [649, 232] on div "28" at bounding box center [646, 230] width 15 height 13
type input "[DATE]"
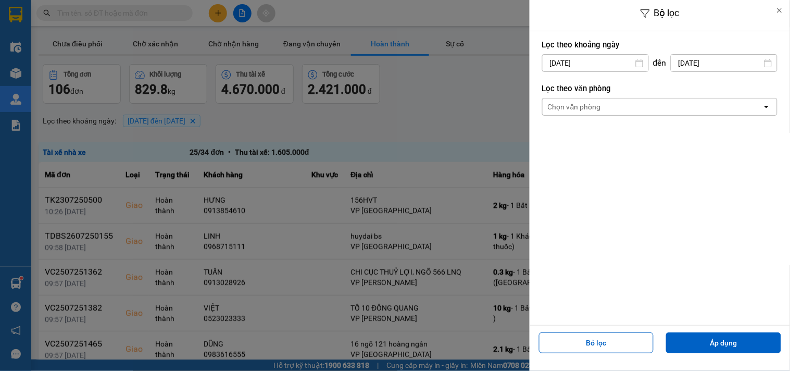
click at [616, 65] on input "[DATE]" at bounding box center [596, 63] width 106 height 17
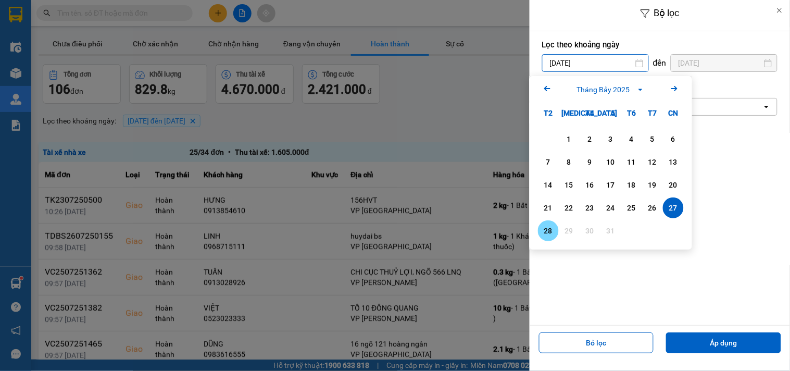
click at [552, 230] on div "28" at bounding box center [548, 230] width 15 height 13
type input "[DATE]"
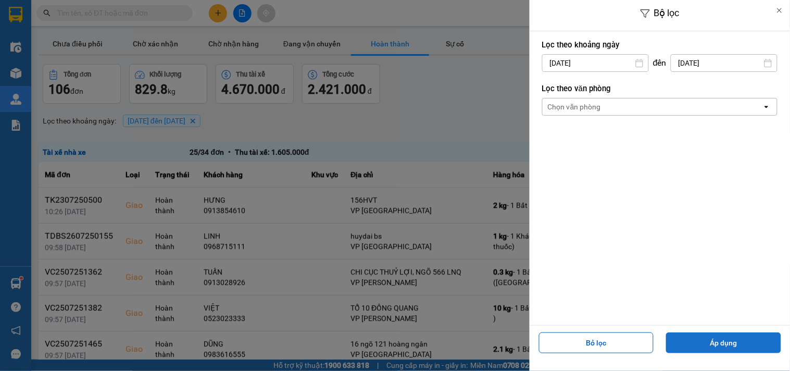
click at [704, 340] on button "Áp dụng" at bounding box center [723, 342] width 115 height 21
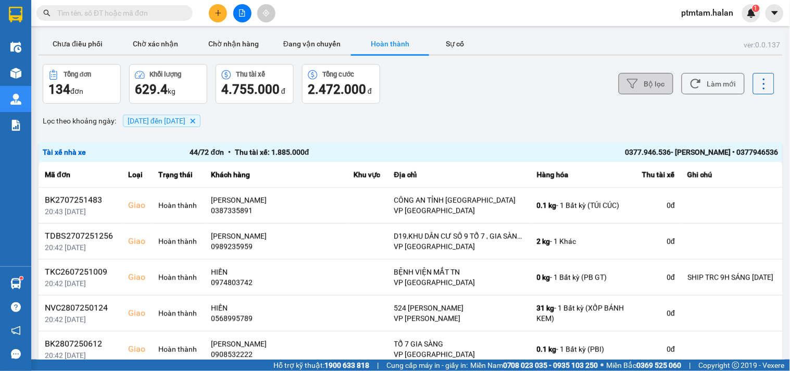
click at [642, 88] on button "Bộ lọc" at bounding box center [646, 83] width 55 height 21
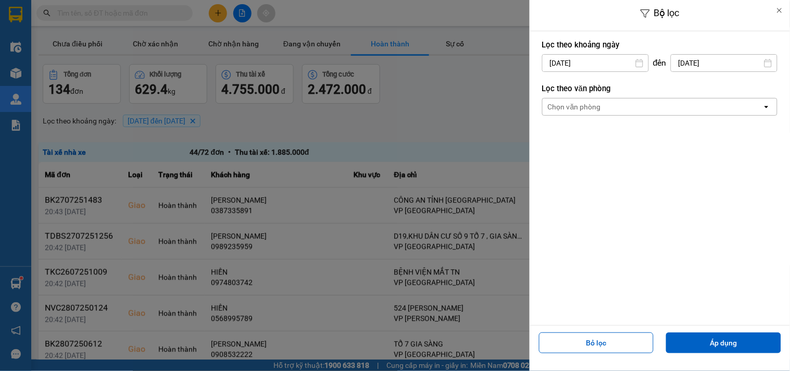
click at [728, 65] on input "[DATE]" at bounding box center [724, 63] width 106 height 17
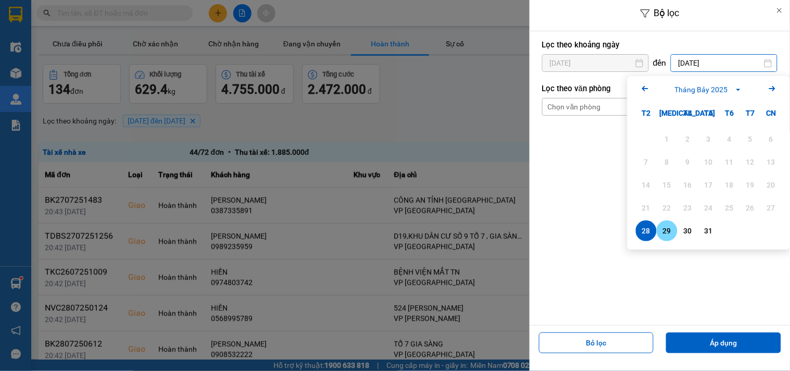
click at [669, 231] on div "29" at bounding box center [667, 230] width 15 height 13
type input "[DATE]"
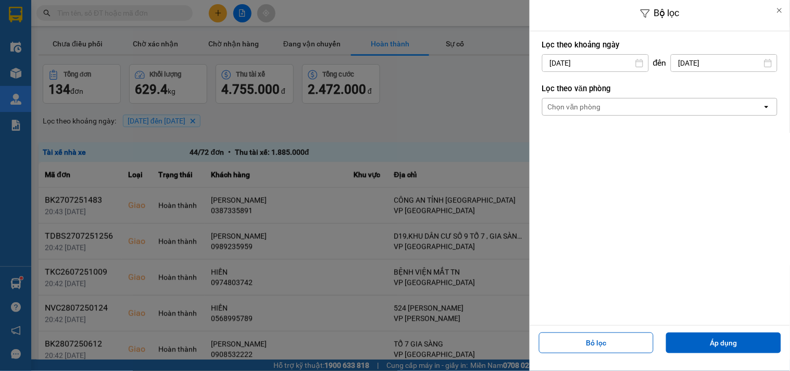
click at [626, 58] on input "[DATE]" at bounding box center [596, 63] width 106 height 17
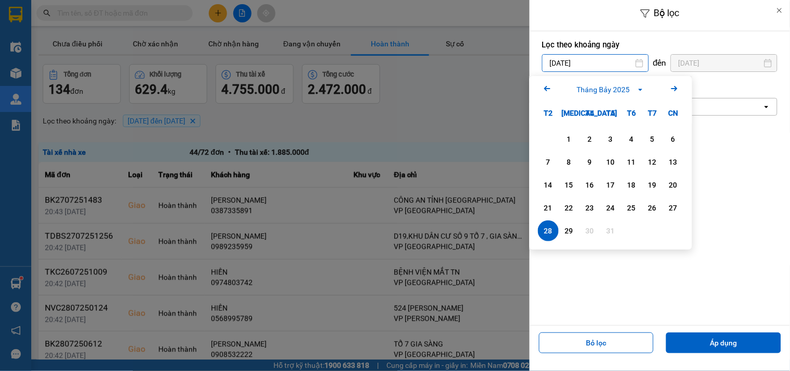
click at [565, 233] on div "29" at bounding box center [569, 230] width 15 height 13
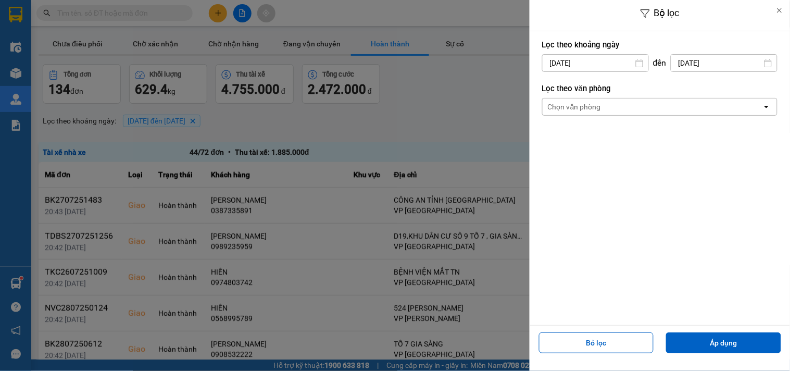
type input "[DATE]"
click at [673, 349] on button "Áp dụng" at bounding box center [723, 342] width 115 height 21
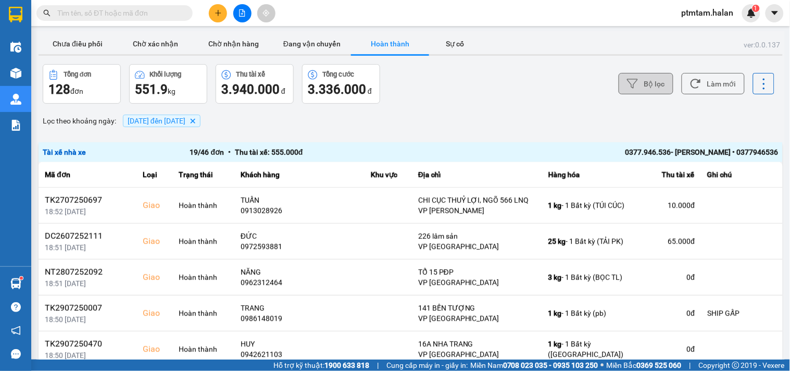
click at [643, 82] on button "Bộ lọc" at bounding box center [646, 83] width 55 height 21
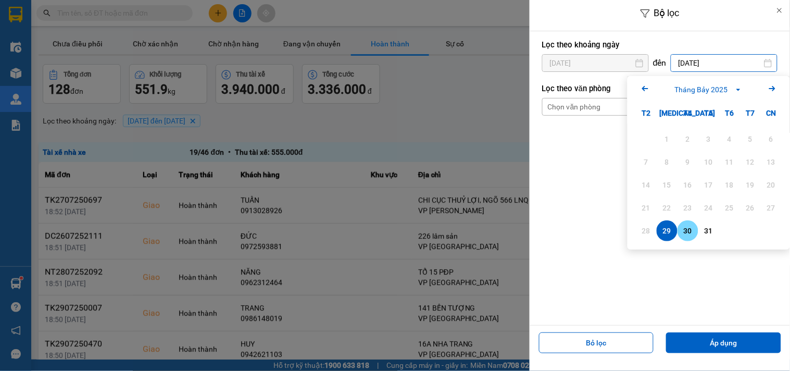
click at [690, 232] on div "30" at bounding box center [688, 230] width 15 height 13
type input "[DATE]"
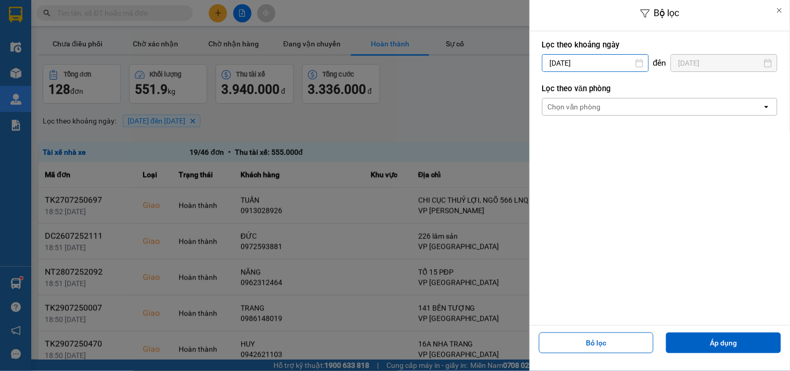
click at [605, 61] on input "[DATE]" at bounding box center [596, 63] width 106 height 17
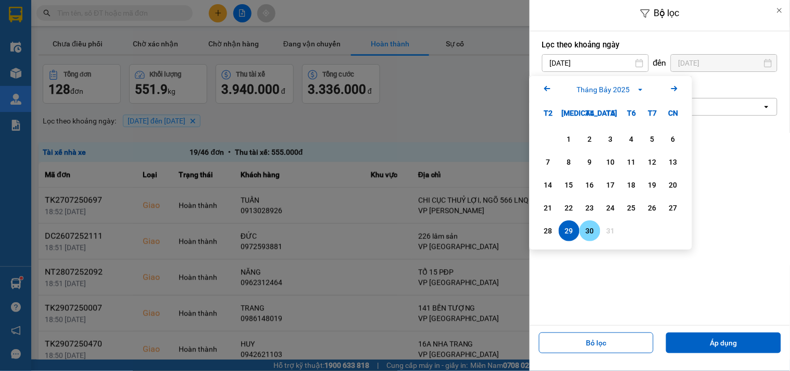
click at [586, 231] on div "30" at bounding box center [590, 230] width 15 height 13
type input "[DATE]"
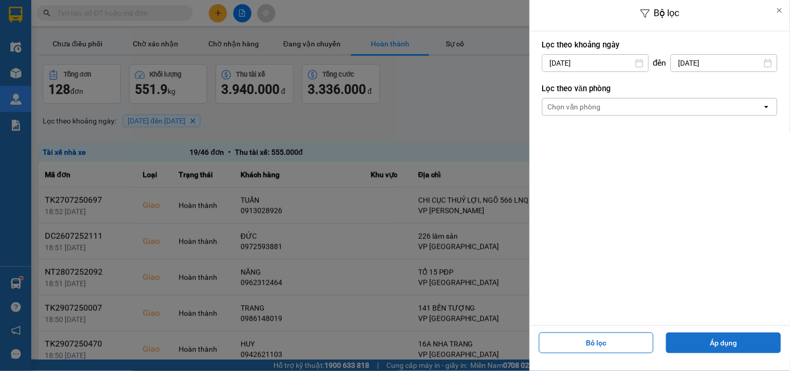
click at [721, 339] on button "Áp dụng" at bounding box center [723, 342] width 115 height 21
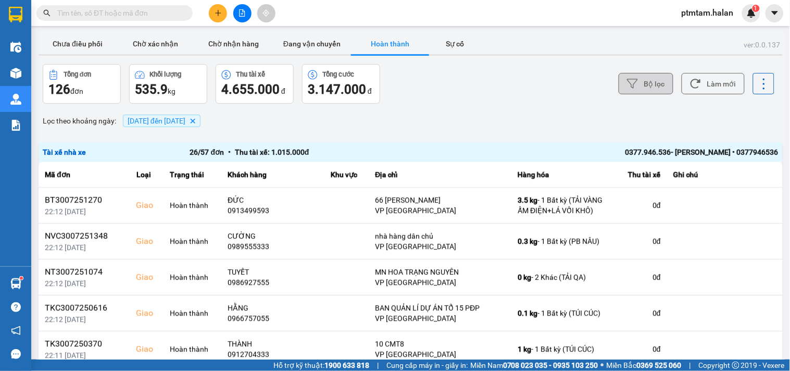
click at [638, 84] on button "Bộ lọc" at bounding box center [646, 83] width 55 height 21
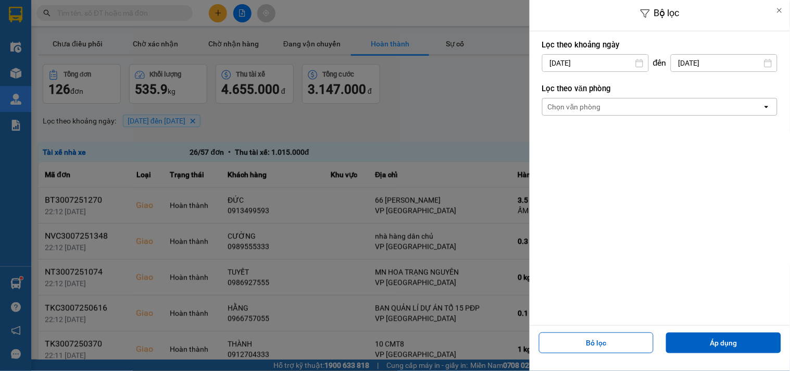
click at [691, 63] on input "[DATE]" at bounding box center [724, 63] width 106 height 17
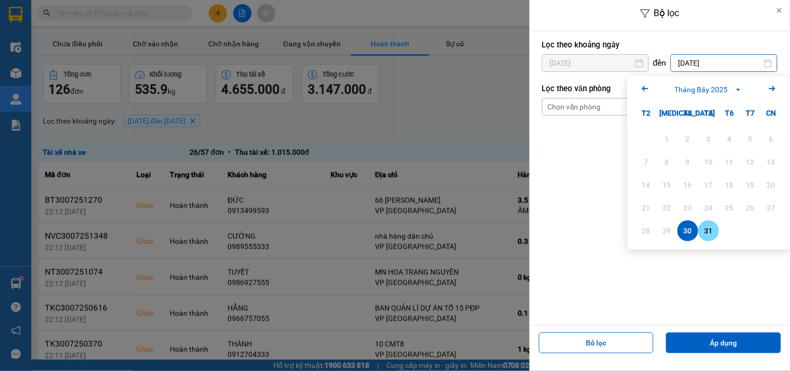
click at [707, 231] on div "31" at bounding box center [709, 230] width 15 height 13
type input "[DATE]"
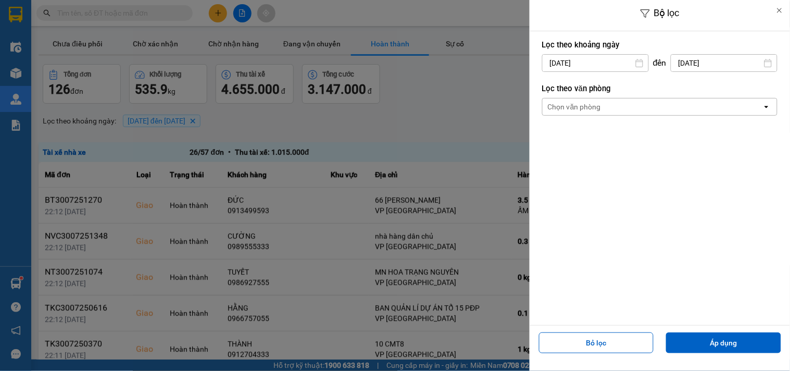
click at [617, 64] on input "[DATE]" at bounding box center [596, 63] width 106 height 17
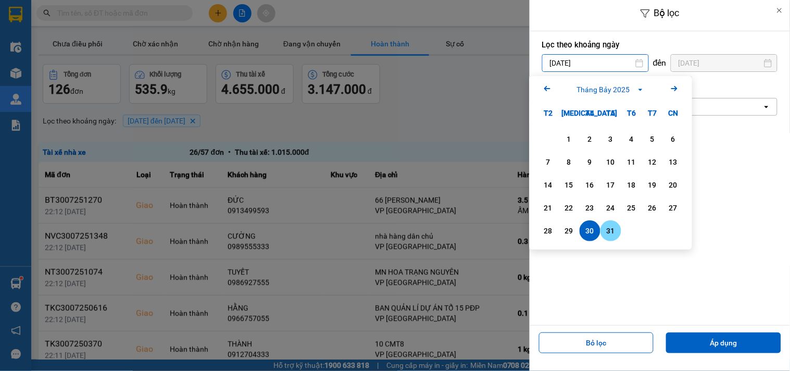
click at [615, 229] on div "31" at bounding box center [611, 230] width 15 height 13
type input "[DATE]"
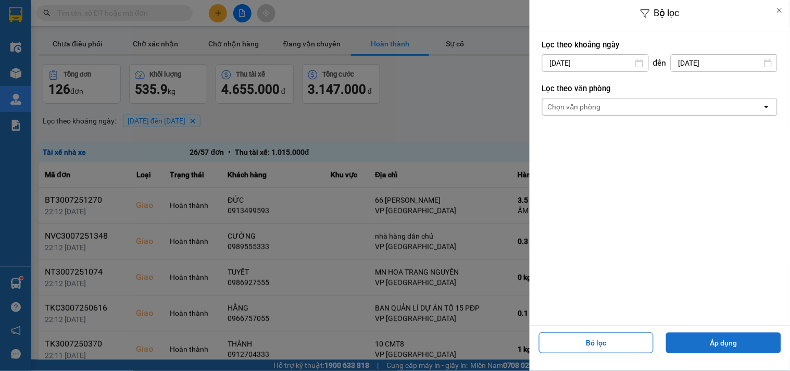
click at [719, 346] on button "Áp dụng" at bounding box center [723, 342] width 115 height 21
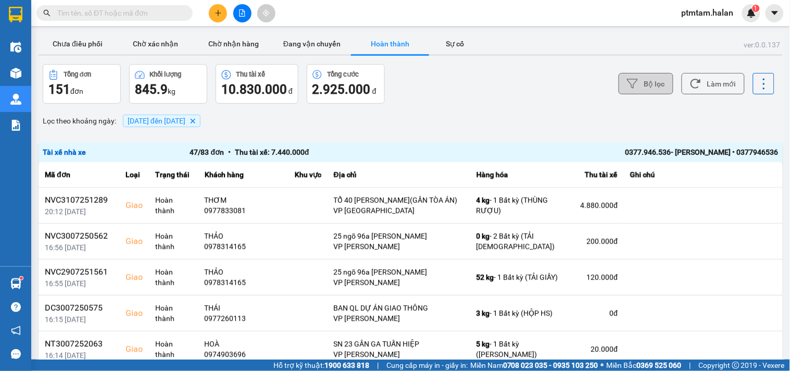
click at [655, 82] on button "Bộ lọc" at bounding box center [646, 83] width 55 height 21
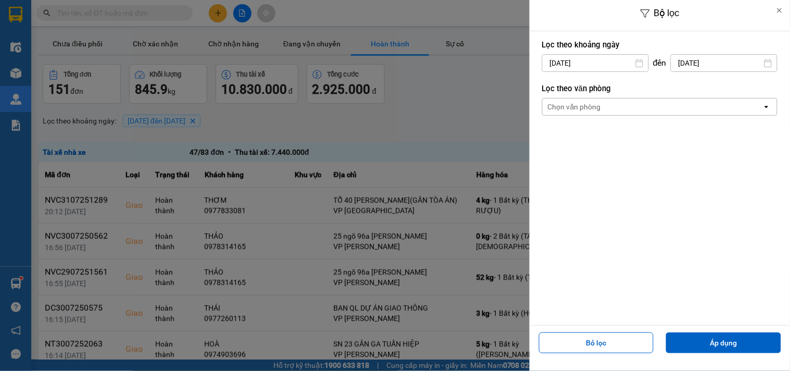
click at [689, 63] on input "[DATE]" at bounding box center [724, 63] width 106 height 17
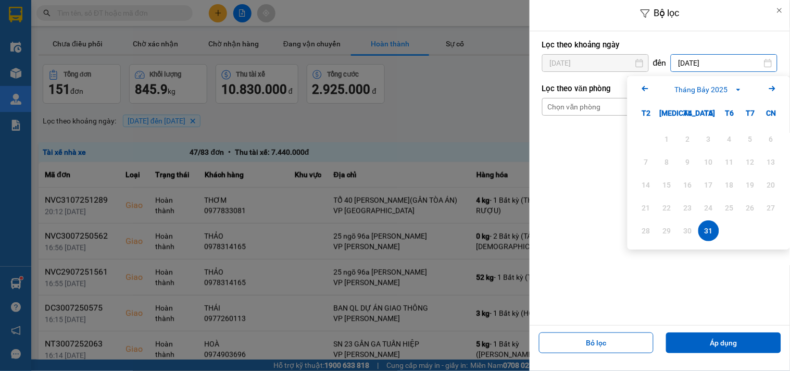
click at [771, 89] on icon "Next month." at bounding box center [772, 88] width 6 height 5
click at [729, 139] on div "1" at bounding box center [729, 139] width 15 height 13
type input "[DATE]"
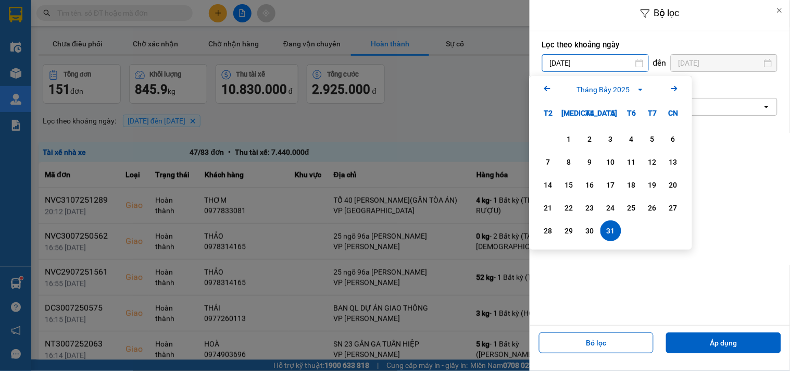
click at [675, 89] on icon "Next month." at bounding box center [674, 88] width 6 height 5
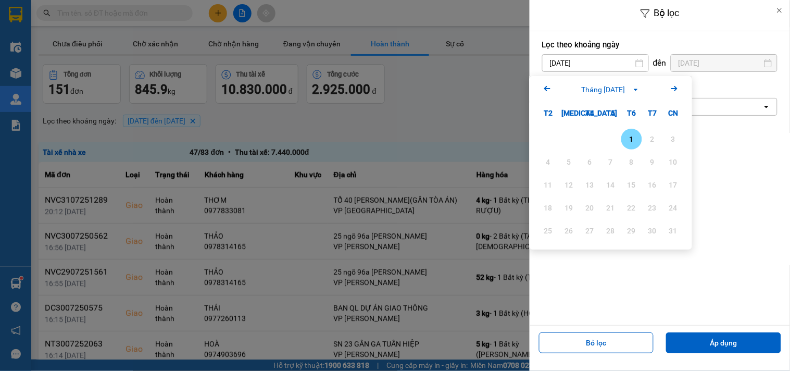
click at [632, 136] on div "1" at bounding box center [632, 139] width 15 height 13
type input "[DATE]"
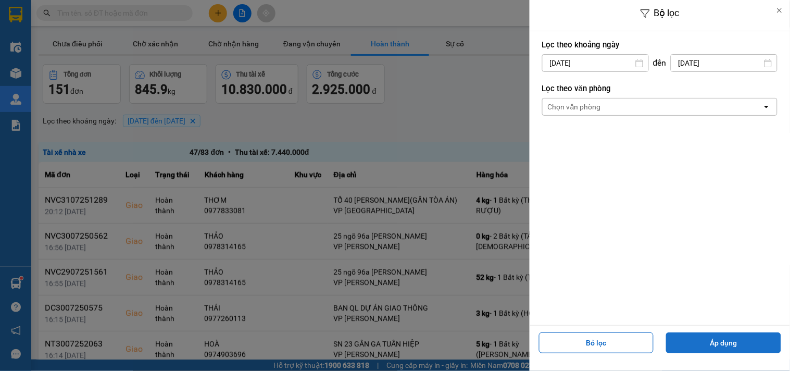
click at [711, 345] on button "Áp dụng" at bounding box center [723, 342] width 115 height 21
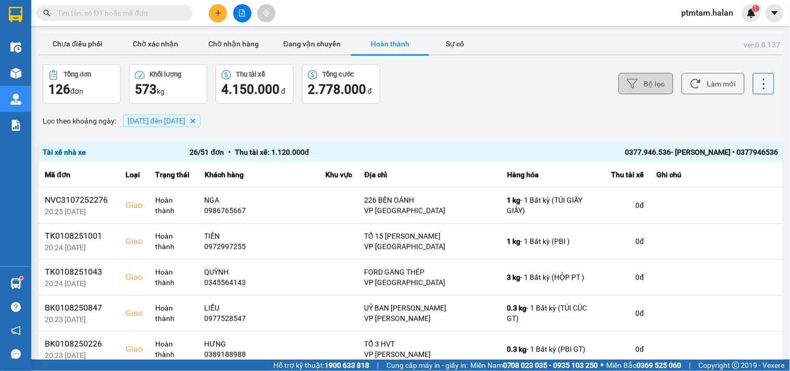
click at [658, 81] on button "Bộ lọc" at bounding box center [646, 83] width 55 height 21
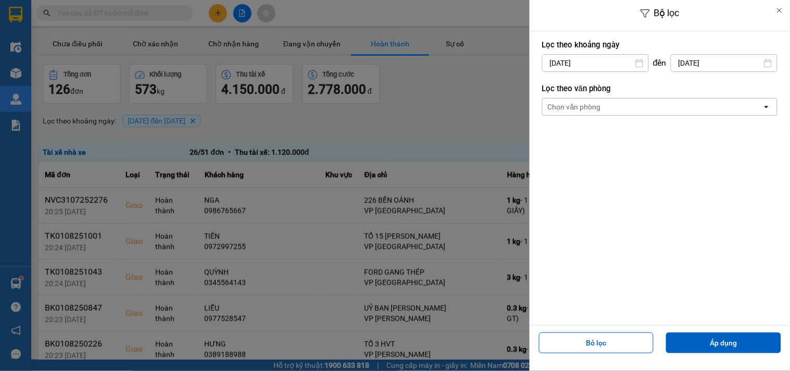
click at [709, 66] on input "[DATE]" at bounding box center [724, 63] width 106 height 17
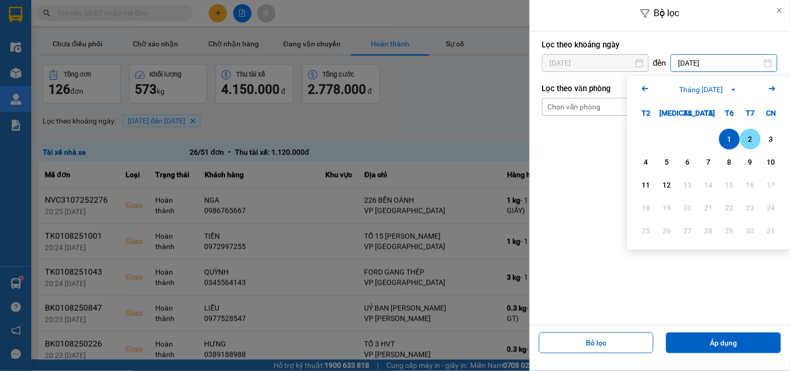
click at [753, 140] on div "2" at bounding box center [750, 139] width 15 height 13
type input "[DATE]"
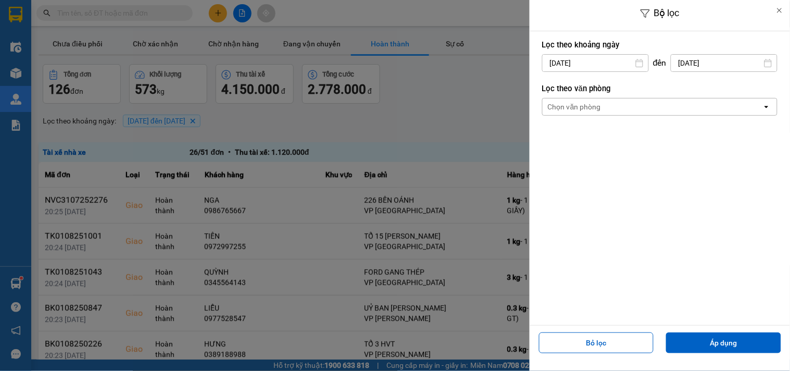
click at [596, 61] on input "[DATE]" at bounding box center [596, 63] width 106 height 17
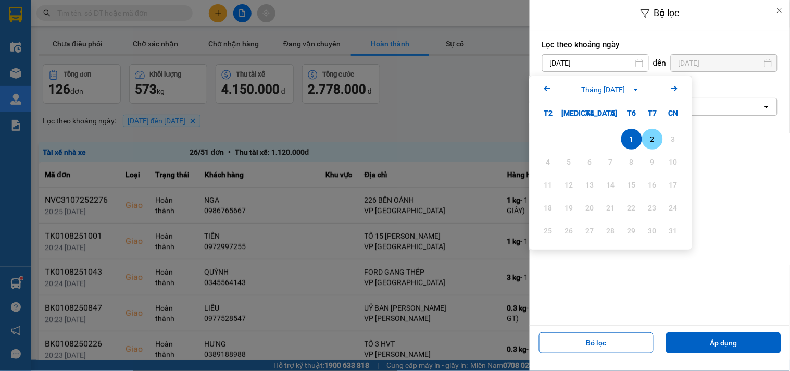
click at [654, 140] on div "2" at bounding box center [652, 139] width 15 height 13
type input "[DATE]"
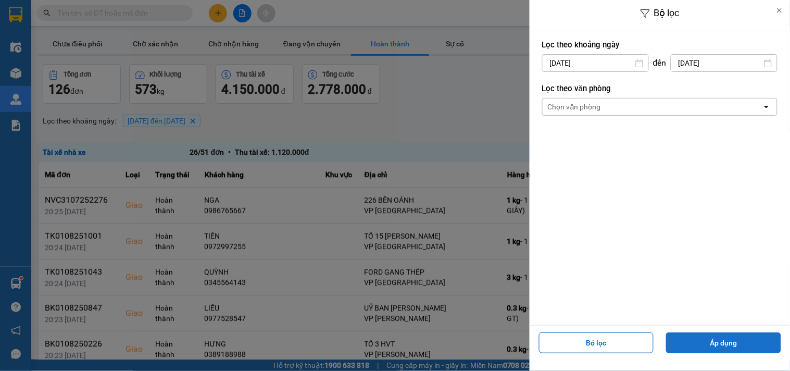
click at [693, 338] on button "Áp dụng" at bounding box center [723, 342] width 115 height 21
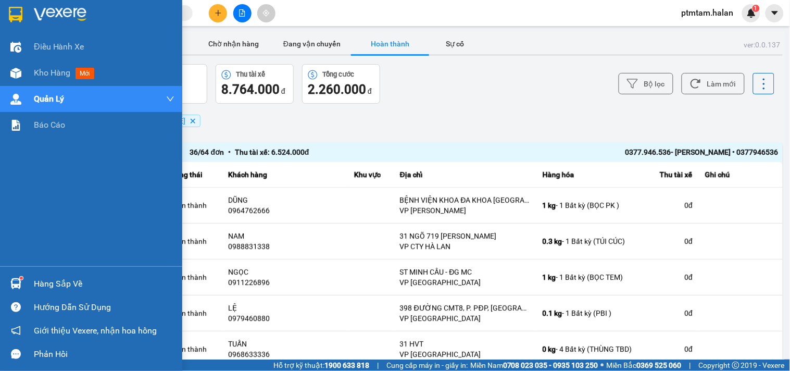
click at [18, 232] on div "Điều hành xe Kho hàng mới Quản [PERSON_NAME] lý chuyến Quản lý giao nhận mới Qu…" at bounding box center [91, 150] width 182 height 232
click at [4, 217] on div "Điều hành xe Kho hàng mới Quản [PERSON_NAME] lý chuyến Quản lý giao nhận mới Qu…" at bounding box center [91, 150] width 182 height 232
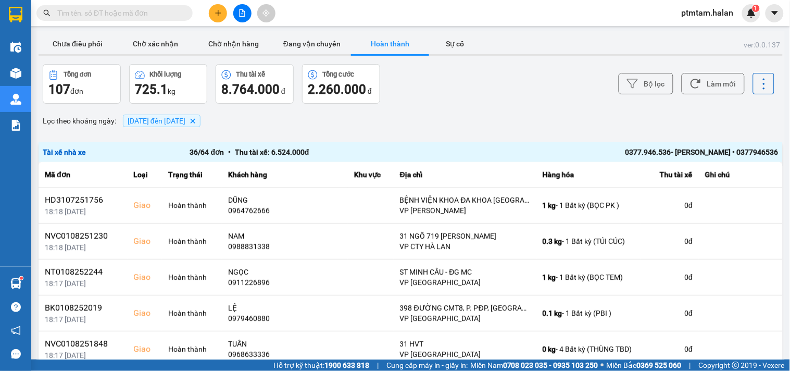
click at [81, 49] on button "Chưa điều phối" at bounding box center [78, 43] width 78 height 21
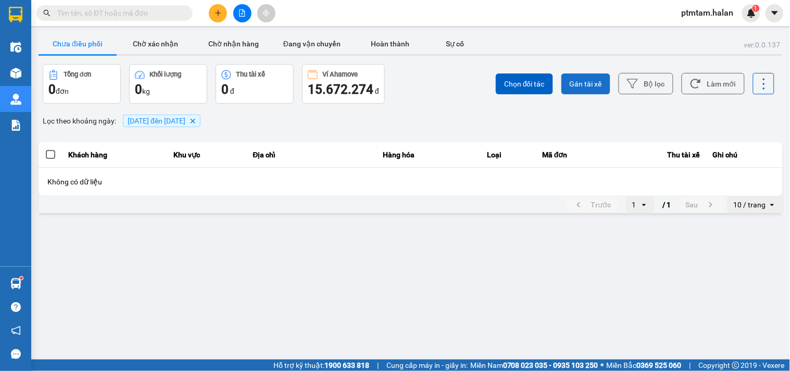
drag, startPoint x: 424, startPoint y: 85, endPoint x: 588, endPoint y: 94, distance: 163.2
click at [427, 87] on div "Chọn đối tác Gán tài xế Bộ lọc Làm mới" at bounding box center [592, 84] width 366 height 40
click at [690, 83] on button "Làm mới" at bounding box center [713, 83] width 63 height 21
click at [659, 85] on button "Bộ lọc" at bounding box center [646, 83] width 55 height 21
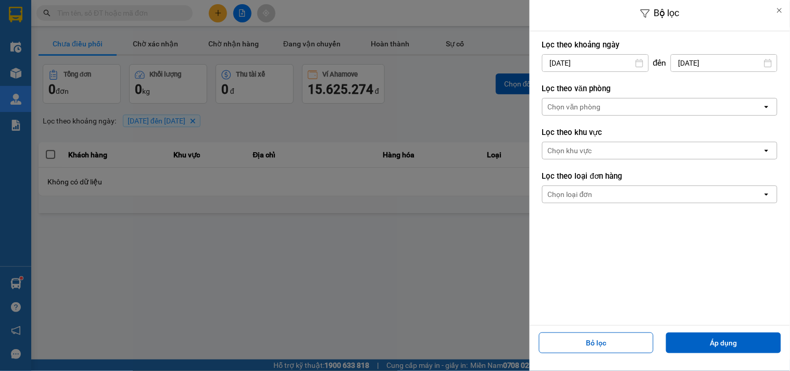
click at [700, 61] on input "[DATE]" at bounding box center [724, 63] width 106 height 17
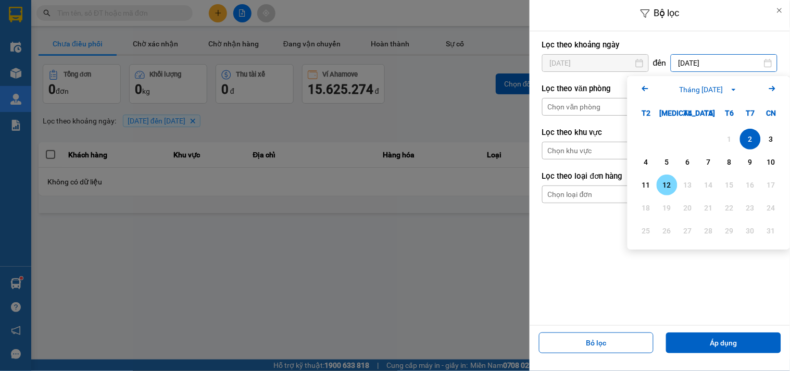
click at [664, 184] on div "12" at bounding box center [667, 185] width 15 height 13
type input "[DATE]"
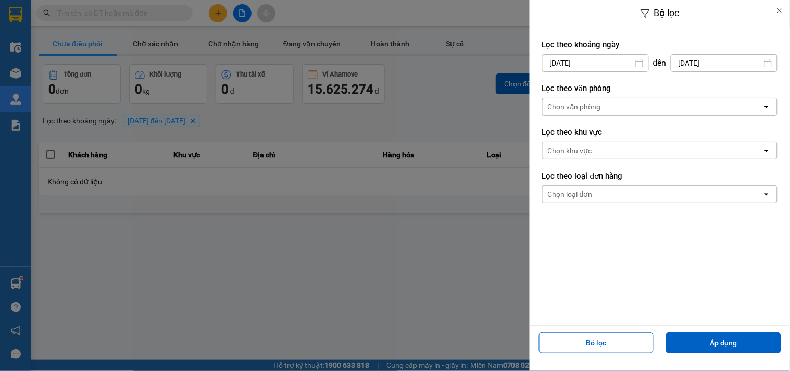
click at [621, 61] on input "[DATE]" at bounding box center [596, 63] width 106 height 17
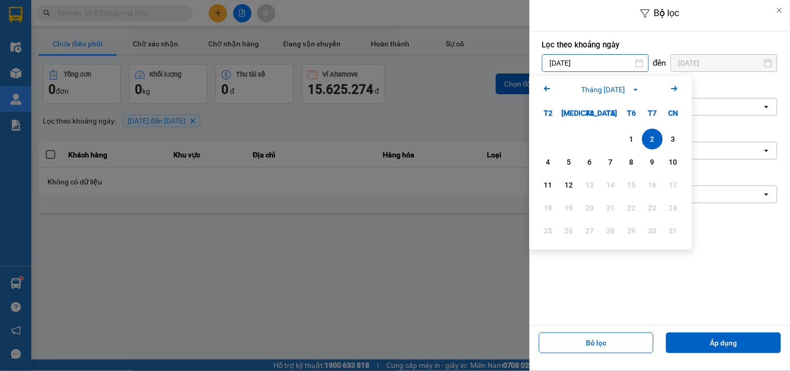
click at [633, 135] on div "1" at bounding box center [632, 139] width 15 height 13
type input "[DATE]"
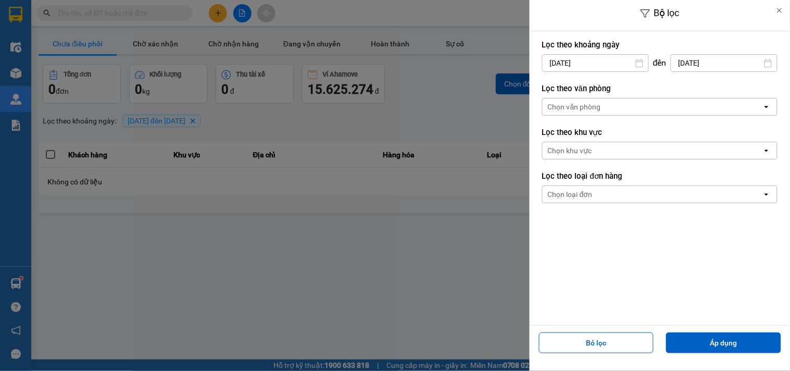
drag, startPoint x: 692, startPoint y: 351, endPoint x: 626, endPoint y: 330, distance: 69.5
click at [690, 352] on button "Áp dụng" at bounding box center [723, 342] width 115 height 21
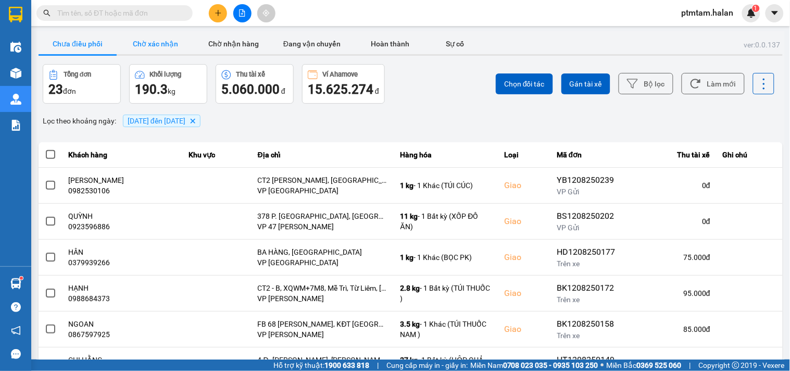
click at [161, 43] on button "Chờ xác nhận" at bounding box center [156, 43] width 78 height 21
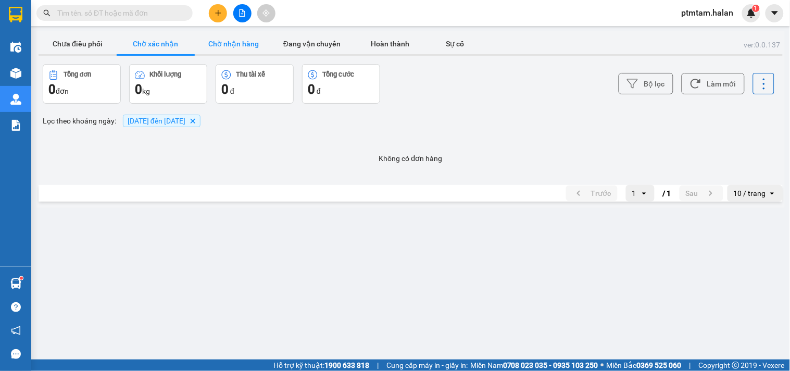
click at [238, 42] on button "Chờ nhận hàng" at bounding box center [234, 43] width 78 height 21
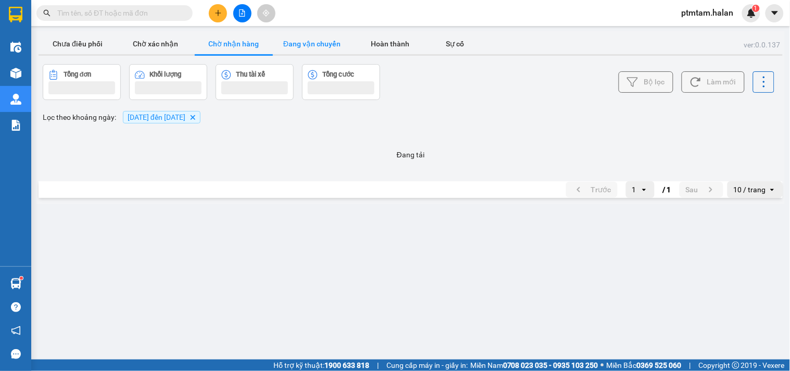
click at [293, 43] on button "Đang vận chuyển" at bounding box center [312, 43] width 78 height 21
click at [76, 44] on button "Chưa điều phối" at bounding box center [78, 43] width 78 height 21
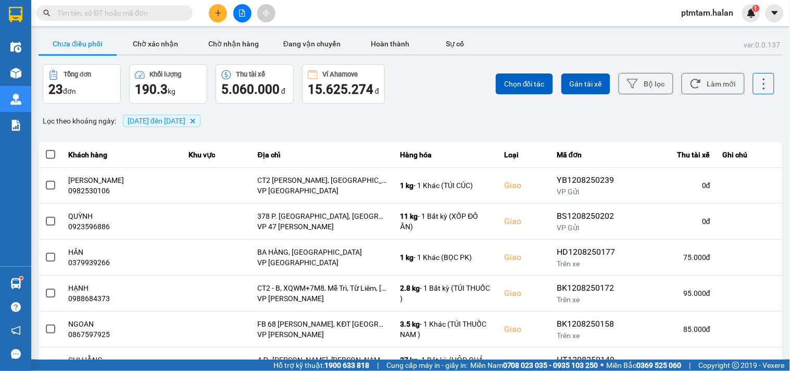
scroll to position [192, 0]
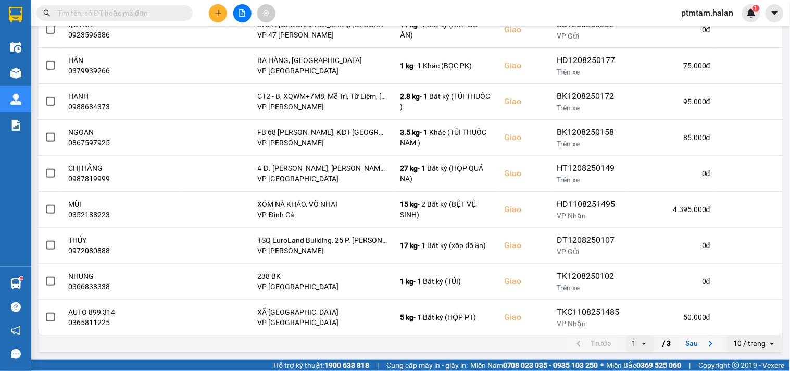
click at [689, 343] on button "Sau" at bounding box center [702, 344] width 44 height 16
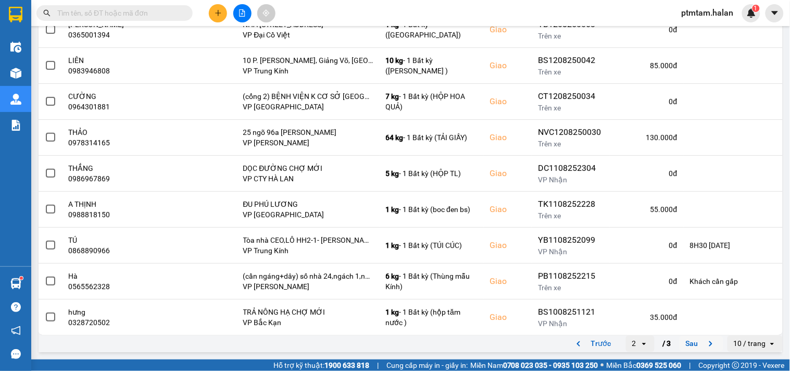
click at [689, 345] on button "Sau" at bounding box center [702, 344] width 44 height 16
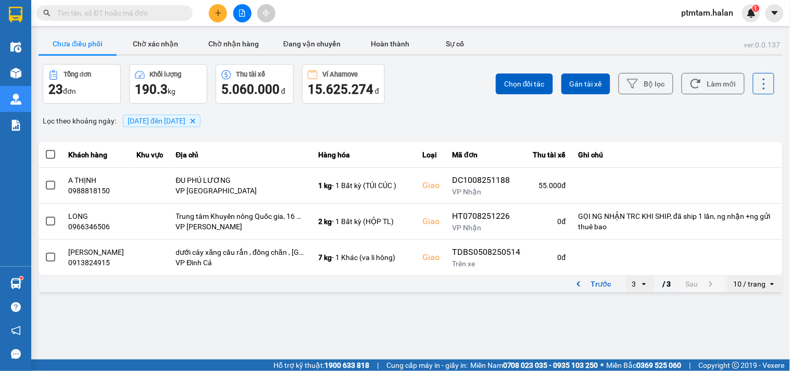
click at [448, 116] on div "Lọc theo khoảng ngày : [DATE] đến [DATE] [GEOGRAPHIC_DATA]" at bounding box center [411, 121] width 744 height 18
click at [596, 284] on button "Trước" at bounding box center [592, 284] width 52 height 16
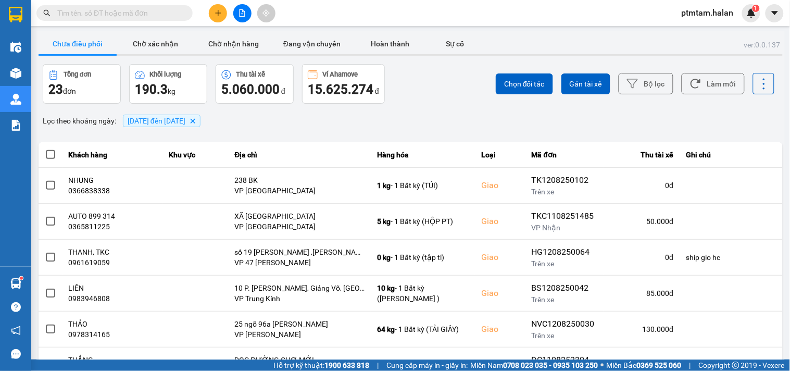
click at [149, 16] on input "text" at bounding box center [118, 12] width 123 height 11
paste input "1008250632"
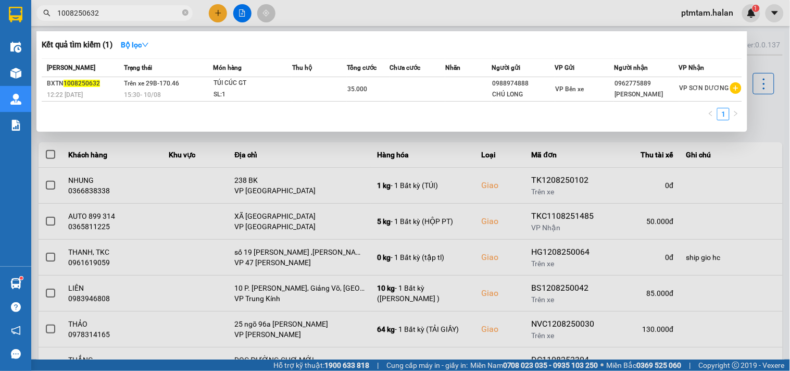
click at [123, 20] on span "1008250632" at bounding box center [114, 13] width 156 height 16
click at [123, 14] on input "1008250632" at bounding box center [118, 12] width 123 height 11
paste input "708"
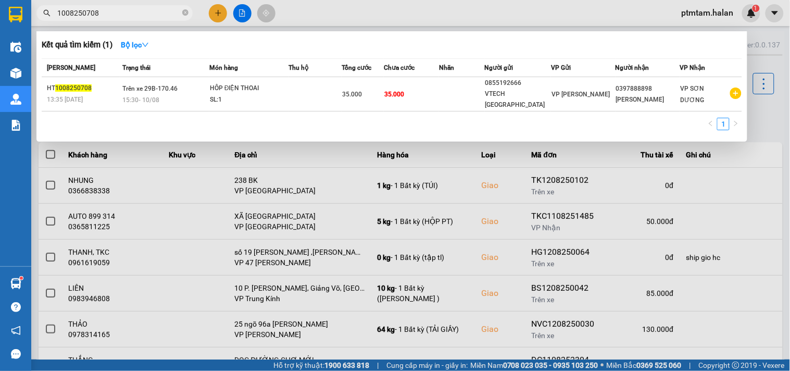
click at [148, 14] on input "1008250708" at bounding box center [118, 12] width 123 height 11
paste input "0919912171"
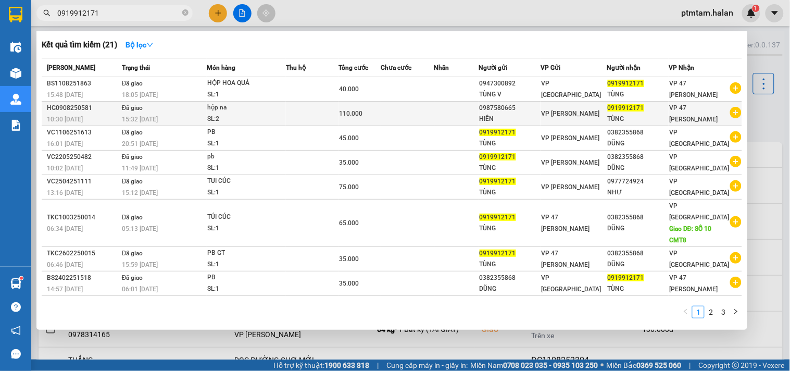
type input "0919912171"
click at [190, 108] on td "Đã giao 15:32 [DATE]" at bounding box center [163, 114] width 88 height 24
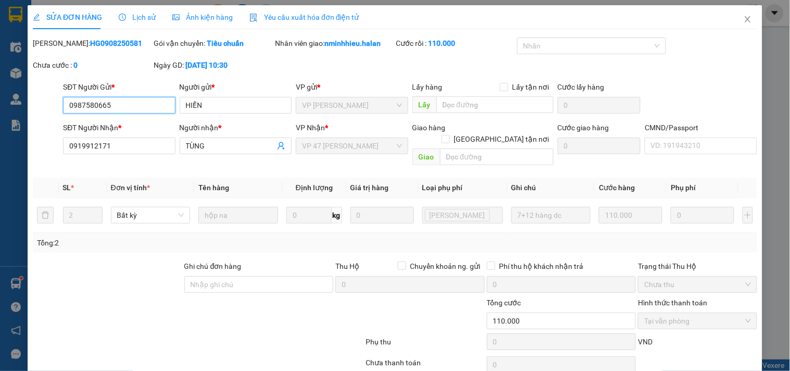
type input "0987580665"
type input "HIỀN"
type input "0919912171"
type input "TÙNG"
type input "110.000"
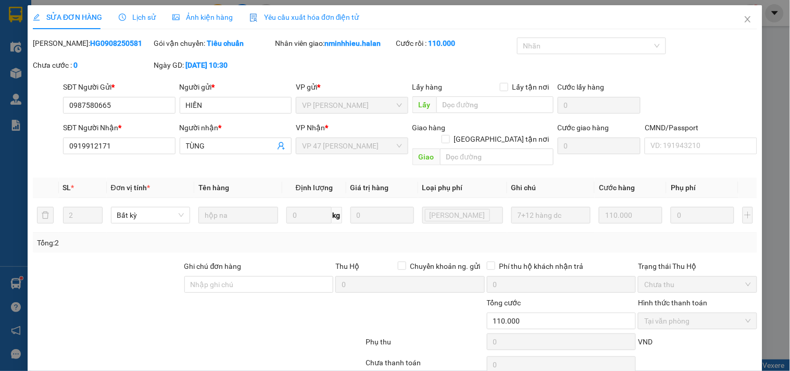
drag, startPoint x: 121, startPoint y: 44, endPoint x: 69, endPoint y: 55, distance: 53.6
click at [69, 55] on div "[PERSON_NAME]: HG0908250581" at bounding box center [92, 49] width 121 height 22
copy b "0908250581"
click at [744, 17] on icon "close" at bounding box center [748, 19] width 8 height 8
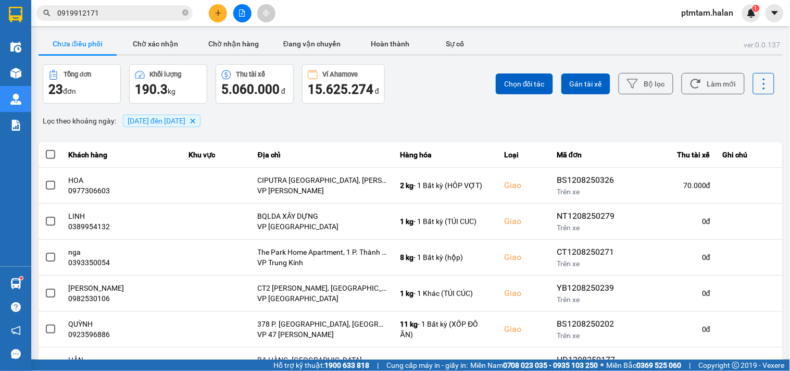
click at [141, 18] on input "0919912171" at bounding box center [118, 12] width 123 height 11
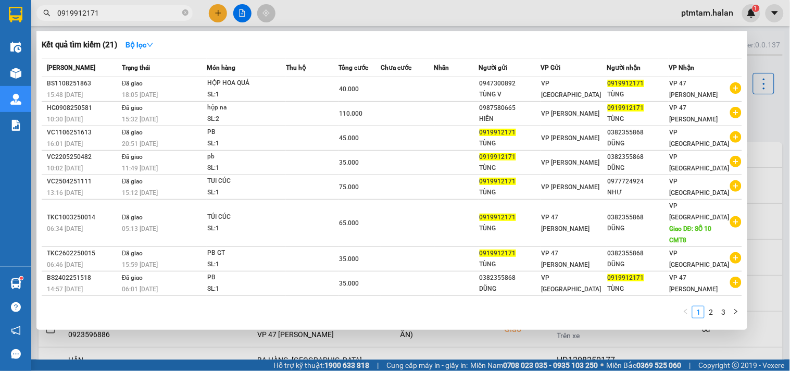
click at [141, 18] on input "0919912171" at bounding box center [118, 12] width 123 height 11
paste input "87580665"
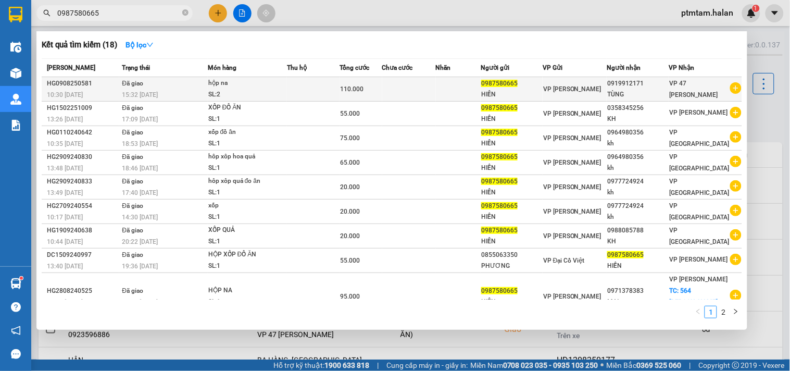
type input "0987580665"
click at [189, 92] on div "15:32 [DATE]" at bounding box center [164, 94] width 85 height 11
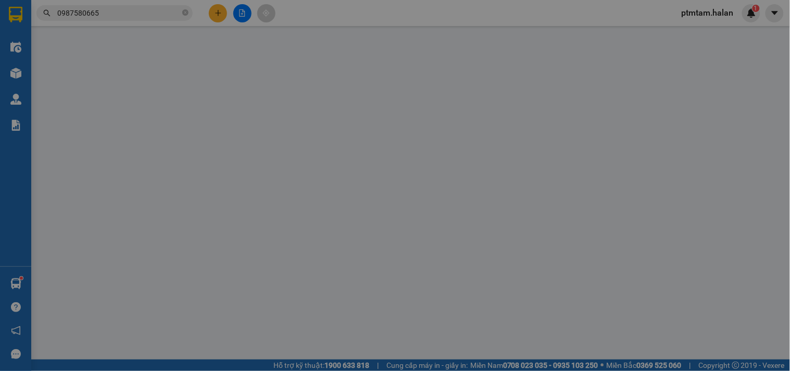
type input "0987580665"
type input "HIỀN"
type input "0919912171"
type input "TÙNG"
type input "110.000"
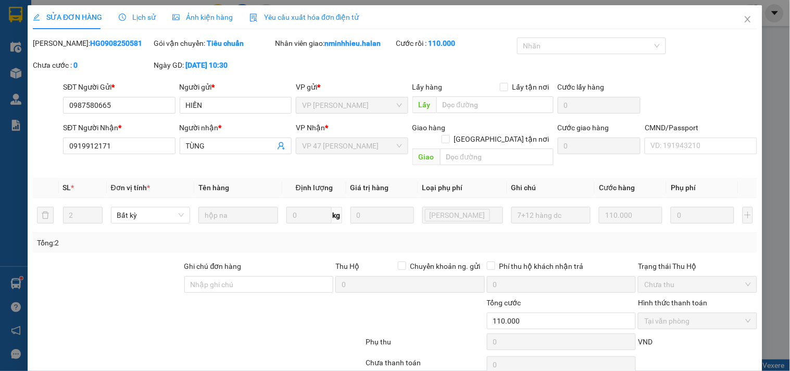
drag, startPoint x: 116, startPoint y: 47, endPoint x: 70, endPoint y: 49, distance: 45.4
click at [70, 49] on div "[PERSON_NAME]: HG0908250581" at bounding box center [92, 49] width 121 height 22
copy b "0908250581"
click at [744, 21] on icon "close" at bounding box center [748, 19] width 8 height 8
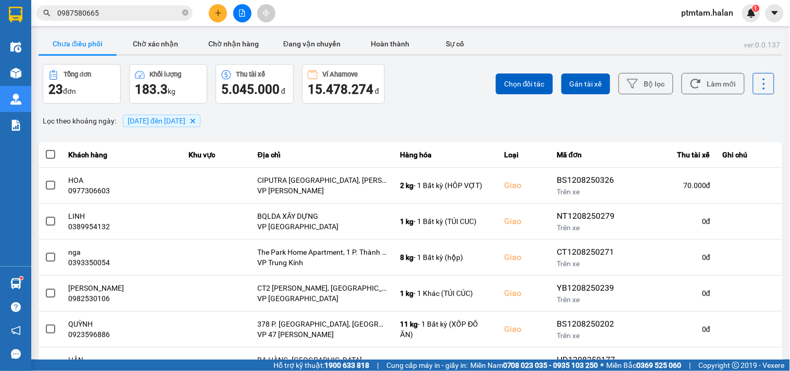
click at [113, 11] on input "0987580665" at bounding box center [118, 12] width 123 height 11
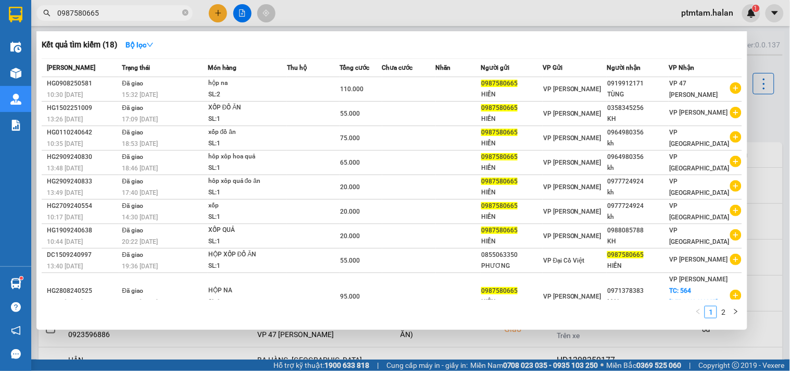
click at [114, 7] on input "0987580665" at bounding box center [118, 12] width 123 height 11
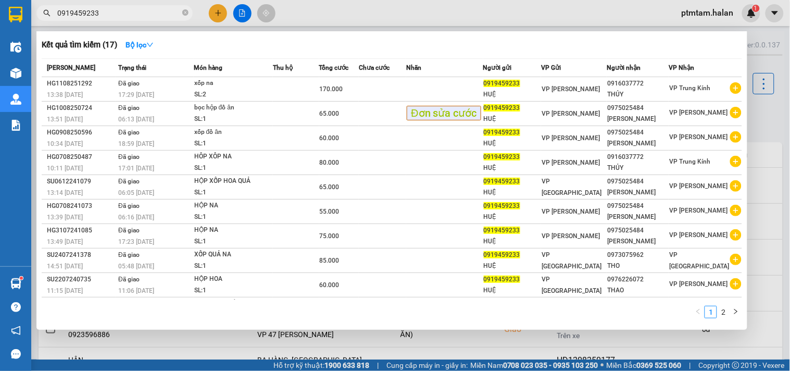
click at [114, 7] on input "0919459233" at bounding box center [118, 12] width 123 height 11
type input "0919459233"
click at [132, 14] on input "0919459233" at bounding box center [118, 12] width 123 height 11
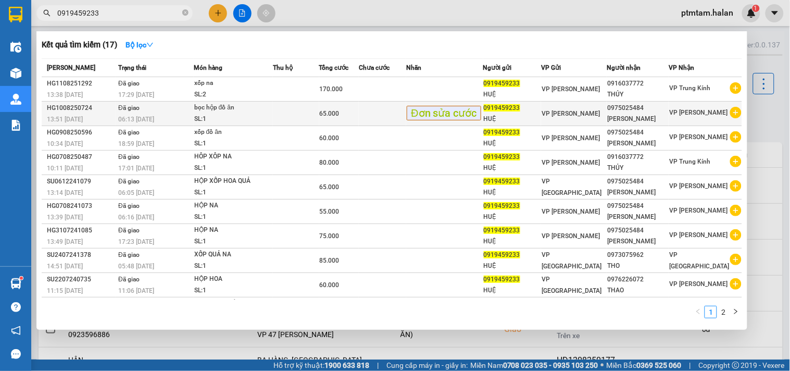
click at [169, 110] on td "Đã giao 06:13 [DATE]" at bounding box center [155, 114] width 78 height 24
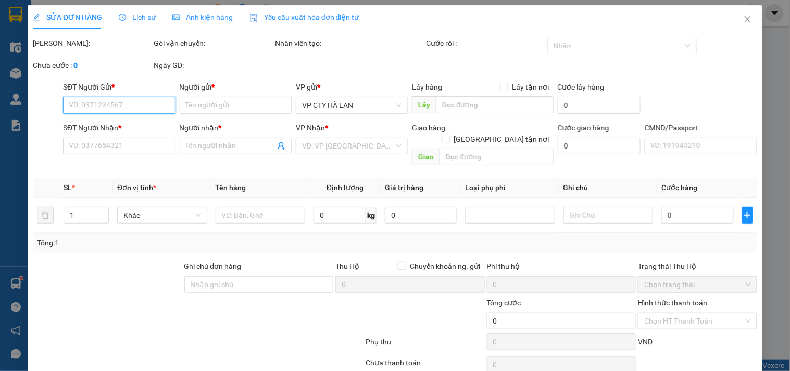
type input "0919459233"
type input "HUỆ"
type input "0975025484"
type input "[PERSON_NAME]"
type input "65.000"
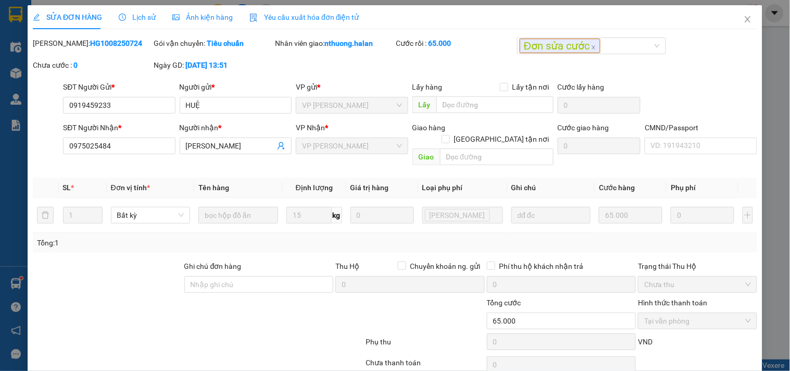
drag, startPoint x: 118, startPoint y: 42, endPoint x: 70, endPoint y: 48, distance: 48.8
click at [70, 48] on div "[PERSON_NAME]: HG1008250724" at bounding box center [92, 43] width 119 height 11
copy b "1008250724"
click at [744, 21] on icon "close" at bounding box center [748, 19] width 8 height 8
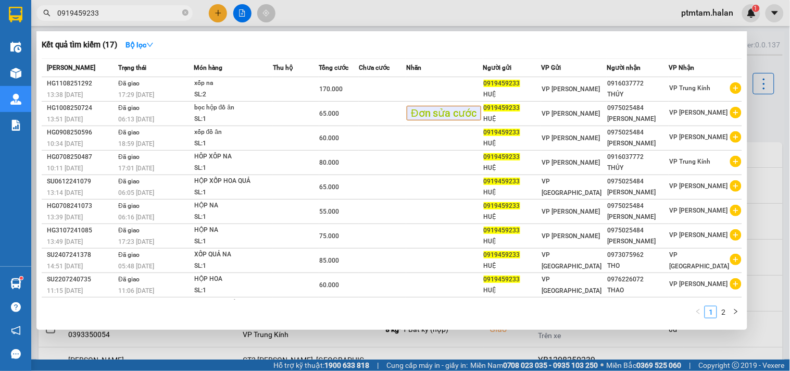
click at [113, 13] on input "0919459233" at bounding box center [118, 12] width 123 height 11
paste input "5080737"
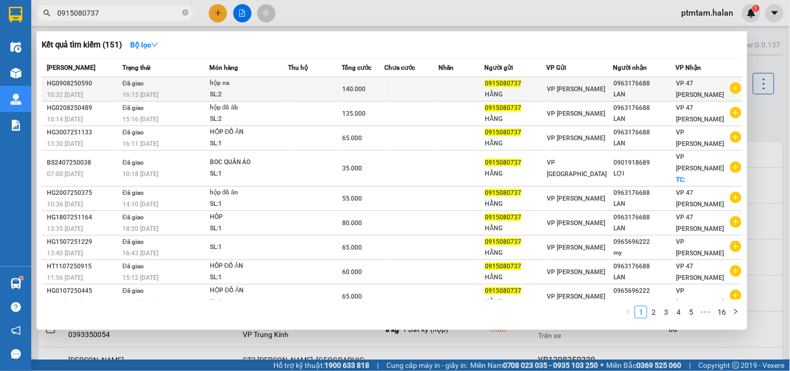
type input "0915080737"
click at [194, 84] on td "Đã giao 16:15 [DATE]" at bounding box center [165, 89] width 90 height 24
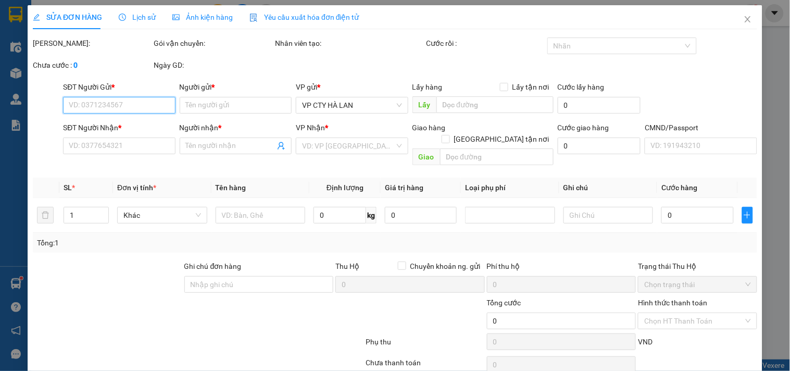
type input "0915080737"
type input "HẰNG"
type input "0963176688"
type input "LAN"
type input "140.000"
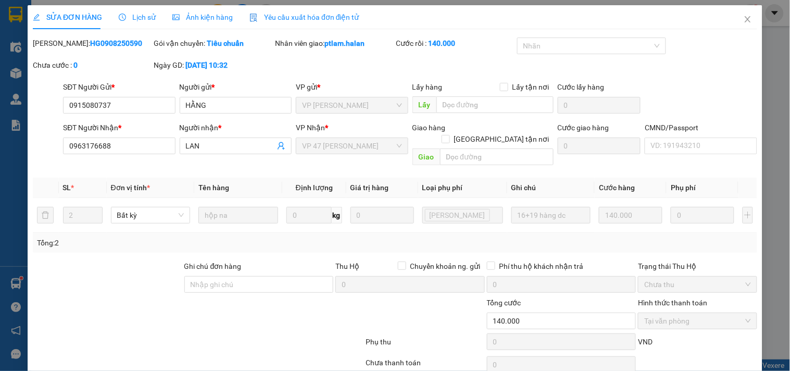
drag, startPoint x: 126, startPoint y: 42, endPoint x: 68, endPoint y: 53, distance: 58.8
click at [68, 53] on div "Mã ĐH: HG0908250590" at bounding box center [92, 49] width 121 height 22
copy b "0908250590"
click at [745, 21] on icon "close" at bounding box center [748, 19] width 6 height 6
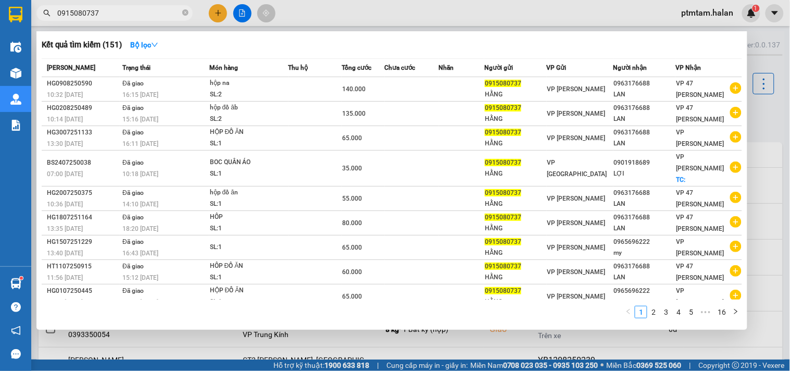
click at [166, 15] on input "0915080737" at bounding box center [118, 12] width 123 height 11
paste input "84406623"
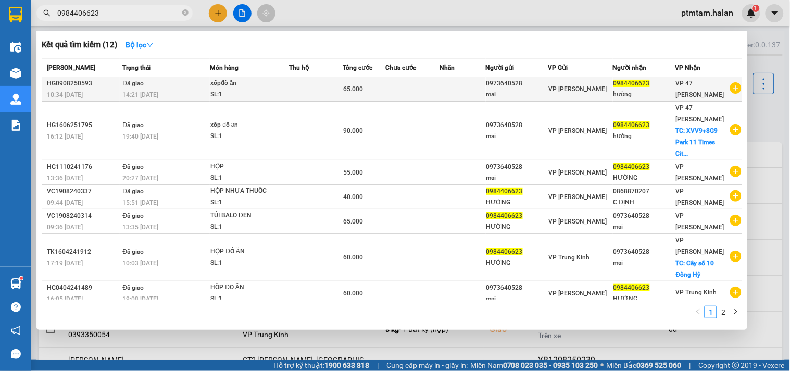
type input "0984406623"
click at [280, 89] on div "xốpđò ăn" at bounding box center [249, 83] width 78 height 11
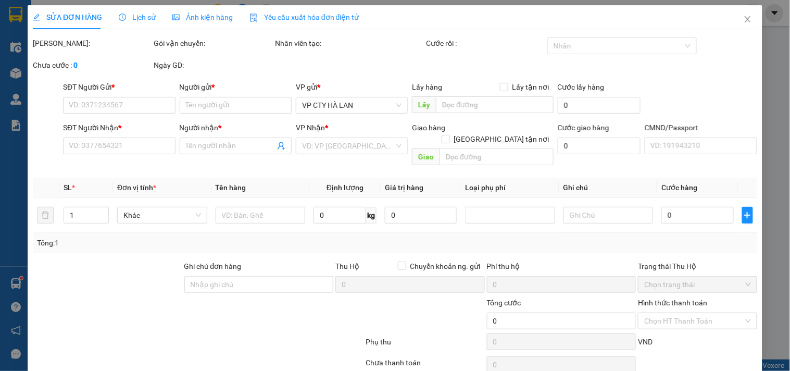
type input "0973640528"
type input "mai"
type input "0984406623"
type input "hường"
type input "65.000"
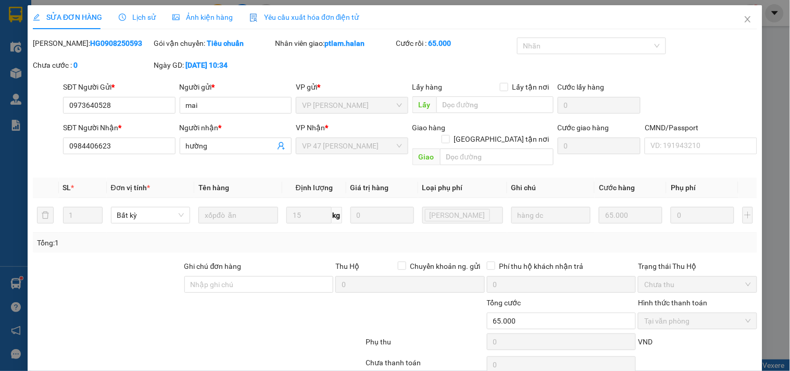
drag, startPoint x: 121, startPoint y: 48, endPoint x: 70, endPoint y: 55, distance: 51.4
click at [70, 55] on div "[PERSON_NAME]: HG0908250593" at bounding box center [92, 49] width 121 height 22
copy b "0908250593"
click at [744, 21] on icon "close" at bounding box center [748, 19] width 8 height 8
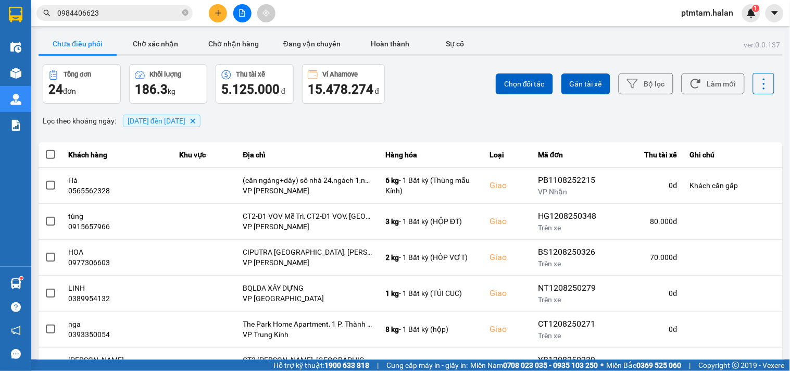
click at [163, 14] on input "0984406623" at bounding box center [118, 12] width 123 height 11
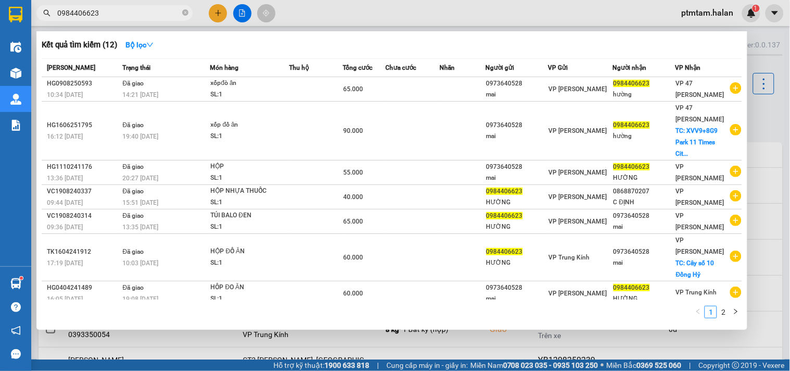
click at [163, 14] on input "0984406623" at bounding box center [118, 12] width 123 height 11
paste input "822766868"
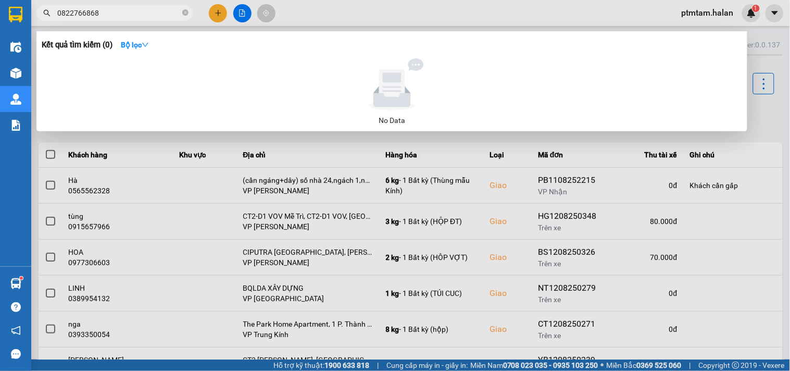
click at [71, 14] on input "0822766868" at bounding box center [118, 12] width 123 height 11
click at [111, 13] on input "0822766868" at bounding box center [118, 12] width 123 height 11
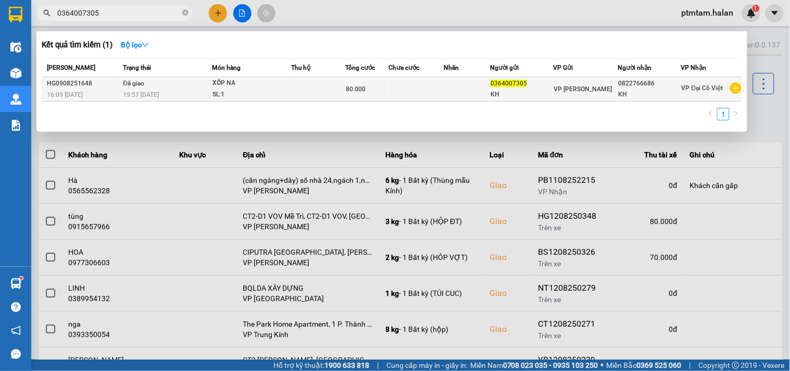
type input "0364007305"
click at [175, 86] on td "Đã giao 19:57 [DATE]" at bounding box center [165, 89] width 91 height 24
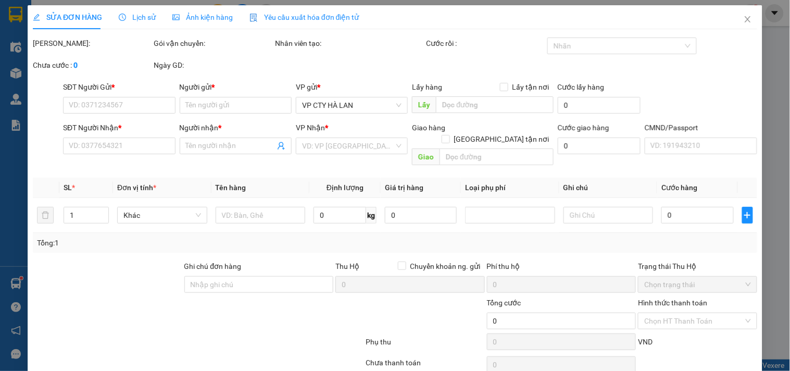
type input "0364007305"
type input "KH"
type input "0822766686"
type input "KH"
type input "80.000"
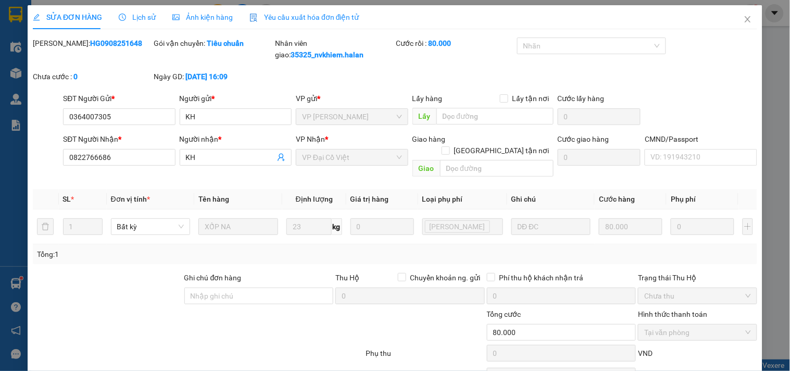
drag, startPoint x: 117, startPoint y: 45, endPoint x: 68, endPoint y: 50, distance: 49.2
click at [68, 50] on div "[PERSON_NAME]: HG0908251648" at bounding box center [92, 54] width 121 height 33
copy b "0908251648"
click at [744, 19] on icon "close" at bounding box center [748, 19] width 8 height 8
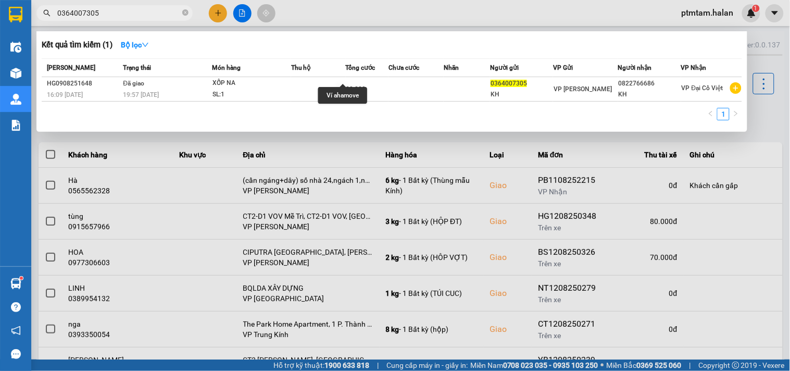
click at [148, 13] on input "0364007305" at bounding box center [118, 12] width 123 height 11
paste input "985051472"
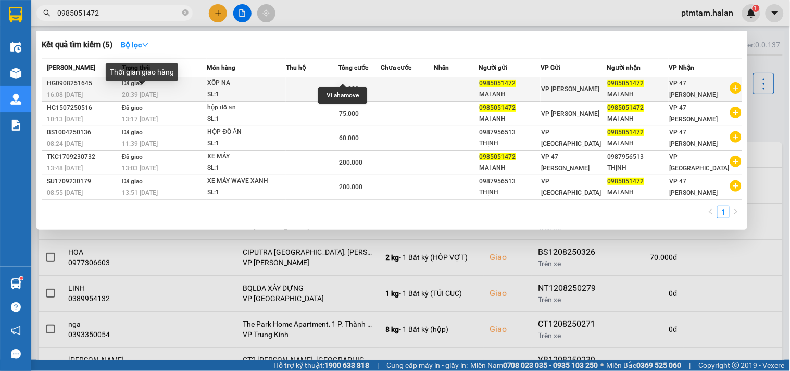
type input "0985051472"
click at [156, 92] on span "20:39 [DATE]" at bounding box center [140, 94] width 36 height 7
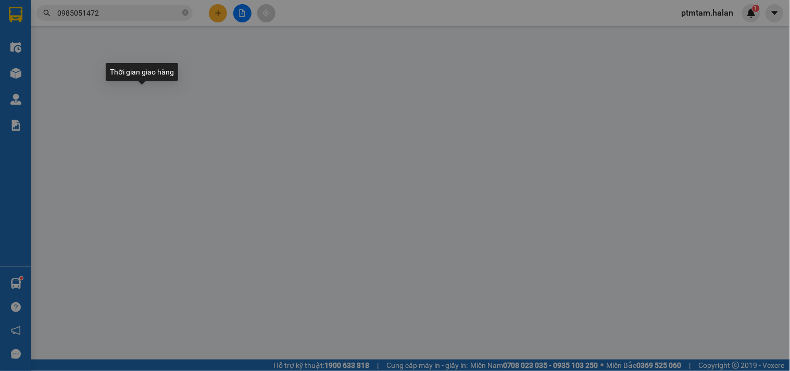
type input "0985051472"
type input "MAI ANH"
type input "0985051472"
type input "MAI ANH"
type input "90.000"
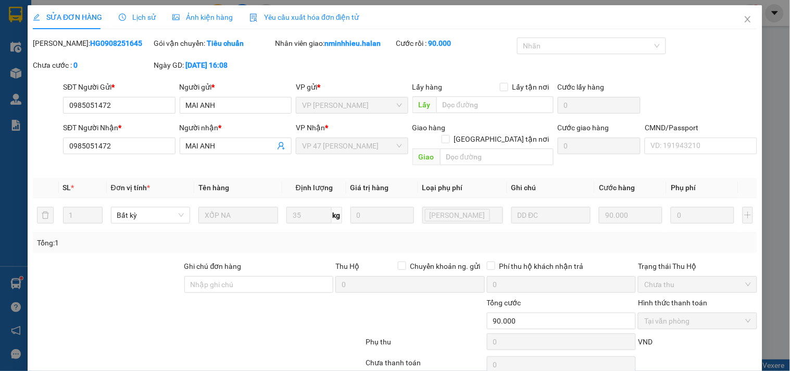
drag, startPoint x: 117, startPoint y: 44, endPoint x: 70, endPoint y: 47, distance: 47.5
click at [70, 47] on div "[PERSON_NAME]: HG0908251645" at bounding box center [92, 43] width 119 height 11
copy b "0908251645"
click at [196, 315] on div at bounding box center [138, 315] width 212 height 36
click at [744, 20] on icon "close" at bounding box center [748, 19] width 8 height 8
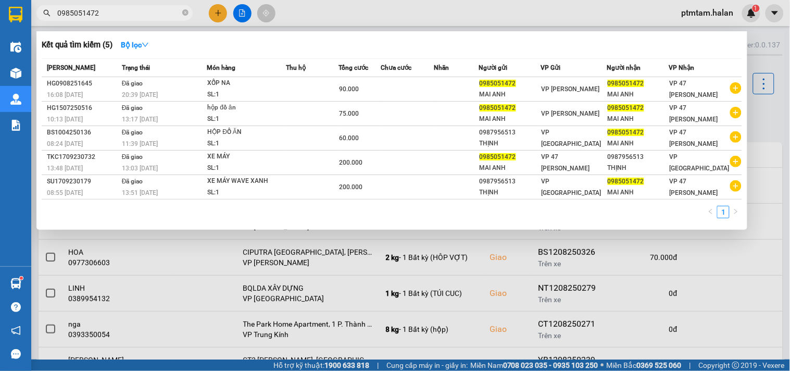
click at [138, 12] on input "0985051472" at bounding box center [118, 12] width 123 height 11
paste input "9052099"
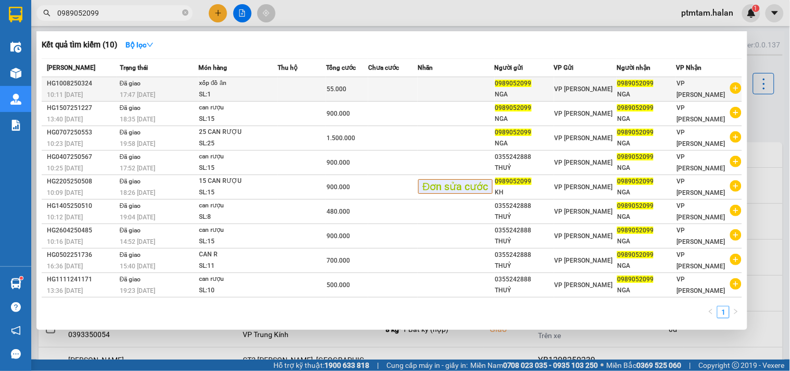
type input "0989052099"
click at [167, 89] on div "17:47 [DATE]" at bounding box center [159, 94] width 78 height 11
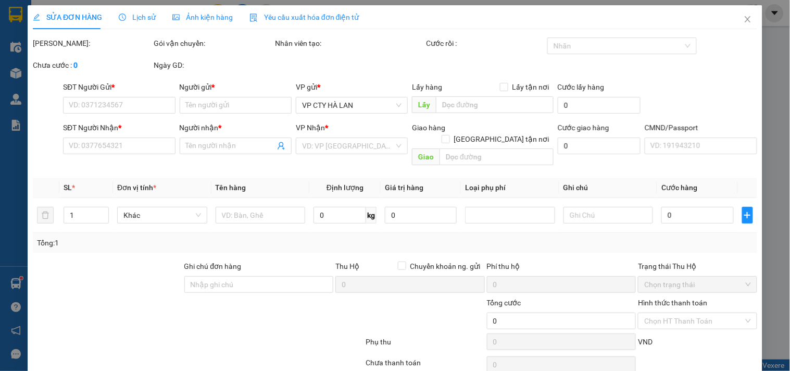
type input "0989052099"
type input "NGA"
type input "0989052099"
type input "NGA"
type input "55.000"
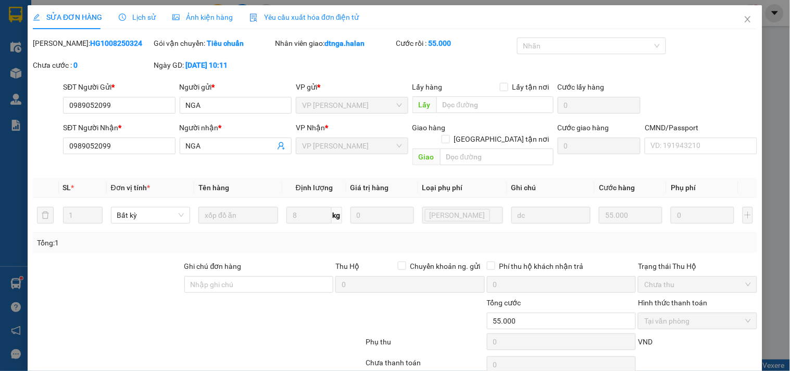
drag, startPoint x: 84, startPoint y: 44, endPoint x: 68, endPoint y: 48, distance: 16.3
click at [68, 48] on div "[PERSON_NAME]: HG1008250324" at bounding box center [92, 43] width 119 height 11
copy b "1008250324"
click at [744, 19] on icon "close" at bounding box center [748, 19] width 8 height 8
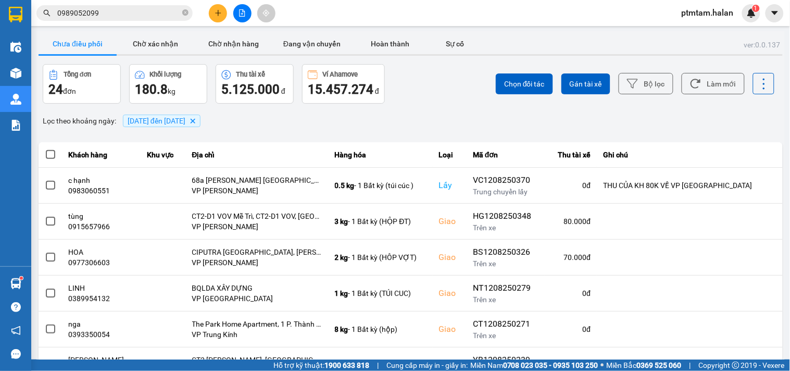
click at [152, 12] on input "0989052099" at bounding box center [118, 12] width 123 height 11
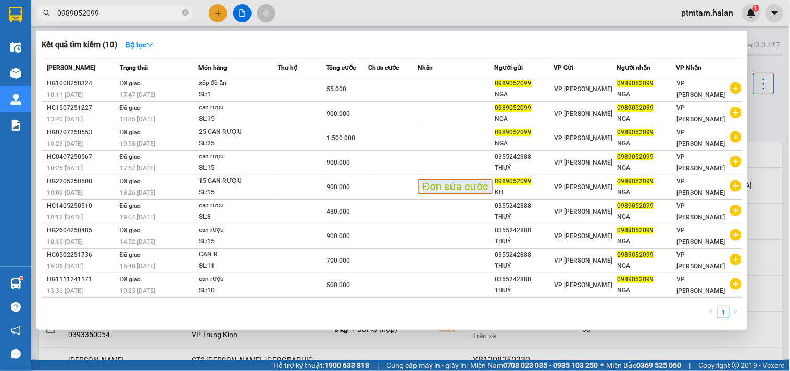
click at [152, 12] on input "0989052099" at bounding box center [118, 12] width 123 height 11
paste input "1300288"
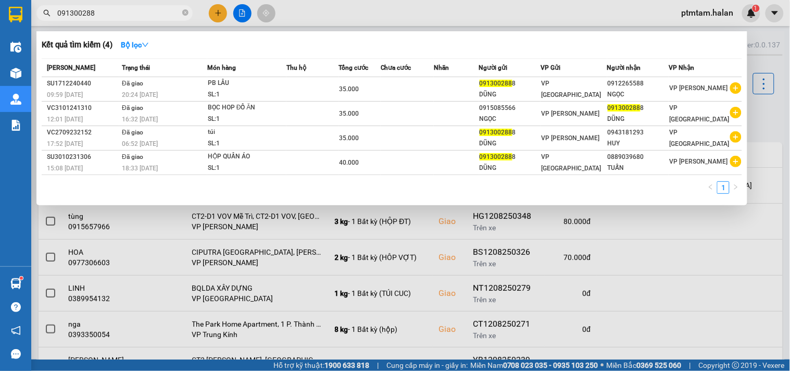
click at [77, 8] on input "091300288" at bounding box center [118, 12] width 123 height 11
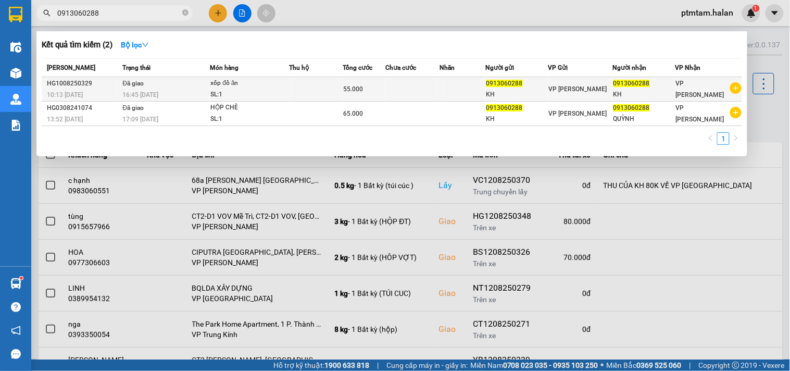
type input "0913060288"
click at [172, 88] on td "Đã giao 16:45 [DATE]" at bounding box center [165, 89] width 90 height 24
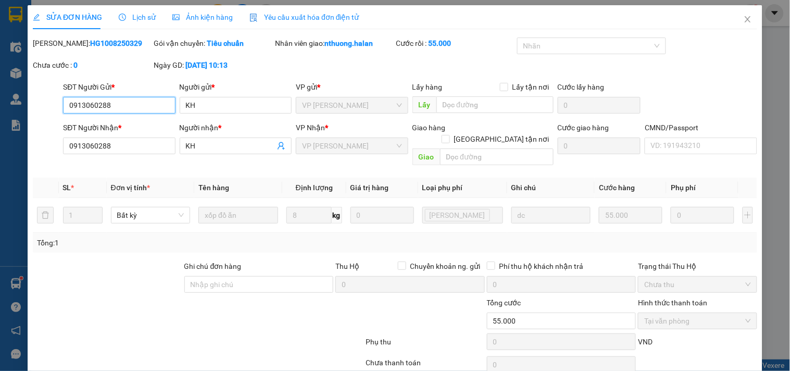
type input "0913060288"
type input "KH"
type input "0913060288"
type input "KH"
type input "55.000"
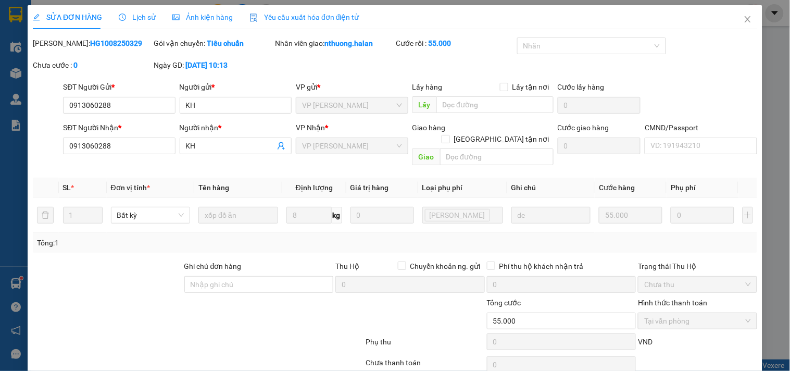
drag, startPoint x: 116, startPoint y: 45, endPoint x: 70, endPoint y: 52, distance: 45.9
click at [70, 52] on div "[PERSON_NAME]: HG1008250329" at bounding box center [92, 49] width 121 height 22
copy b "1008250329"
click at [744, 21] on icon "close" at bounding box center [748, 19] width 8 height 8
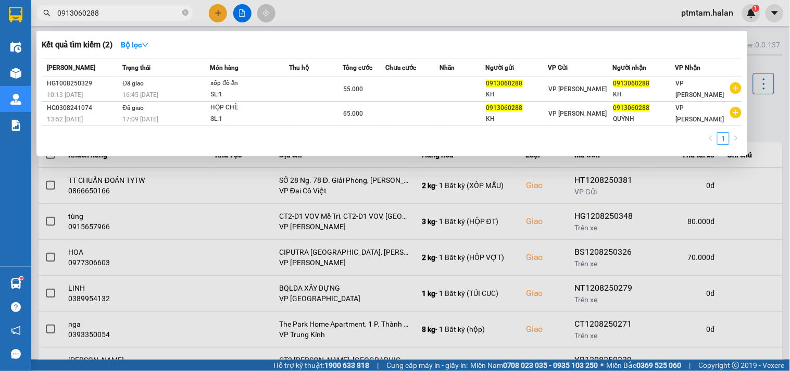
click at [133, 14] on input "0913060288" at bounding box center [118, 12] width 123 height 11
paste input "87778236"
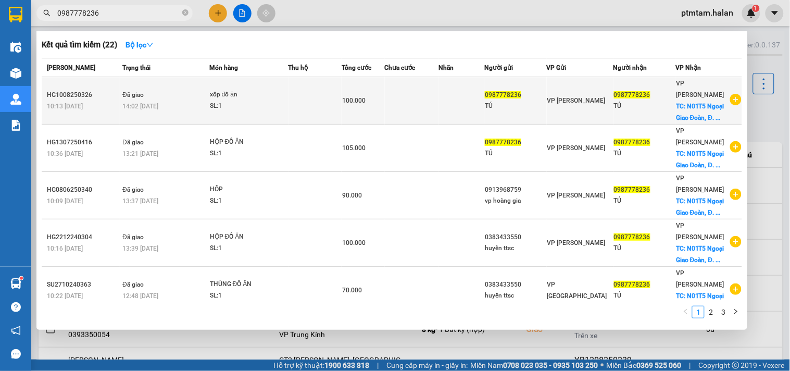
type input "0987778236"
click at [252, 92] on div "xốp đồ ăn" at bounding box center [249, 94] width 78 height 11
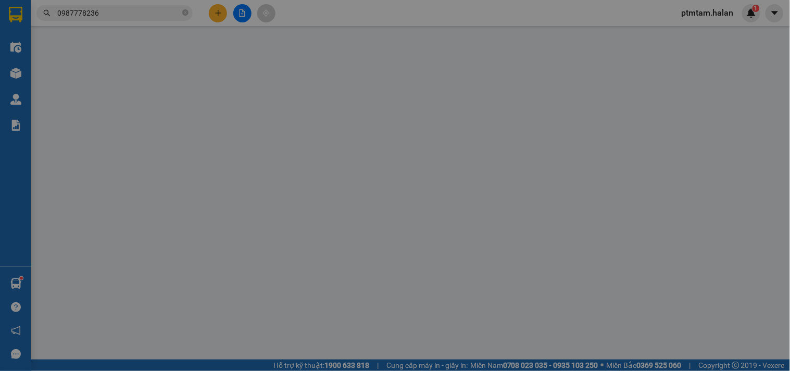
type input "0987778236"
type input "TÚ"
type input "0987778236"
type input "TÚ"
checkbox input "true"
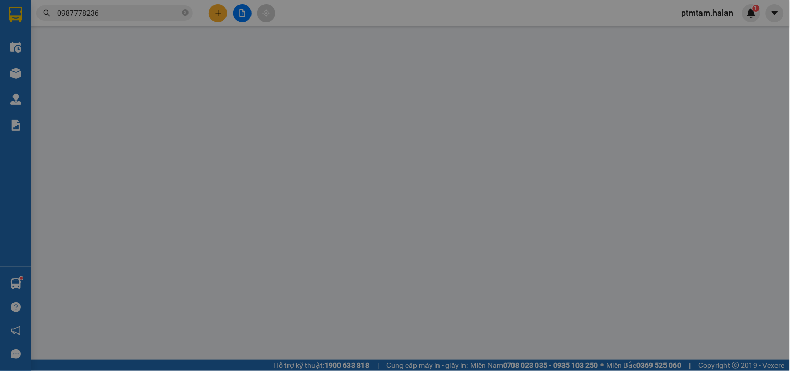
type input "N01T5 Ngoại Giao Đoàn, [PERSON_NAME] [PERSON_NAME] [PERSON_NAME], [PERSON_NAME]…"
type input "35.000"
type input "100.000"
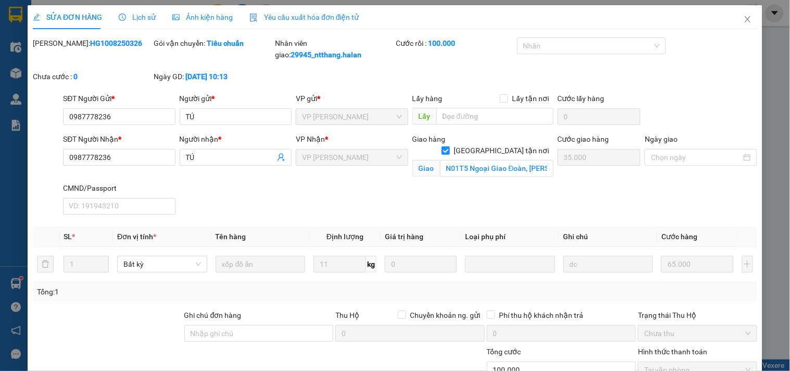
drag, startPoint x: 115, startPoint y: 44, endPoint x: 69, endPoint y: 63, distance: 49.8
click at [69, 63] on div "[PERSON_NAME]: HG1008250326" at bounding box center [92, 54] width 121 height 33
copy b "1008250326"
click at [744, 17] on icon "close" at bounding box center [748, 19] width 8 height 8
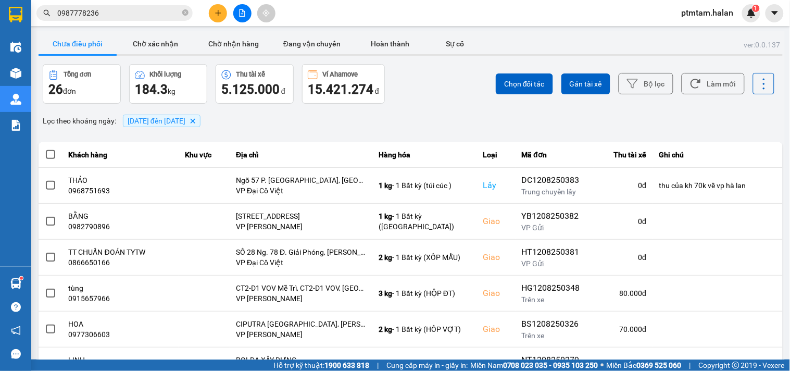
click at [143, 14] on input "0987778236" at bounding box center [118, 12] width 123 height 11
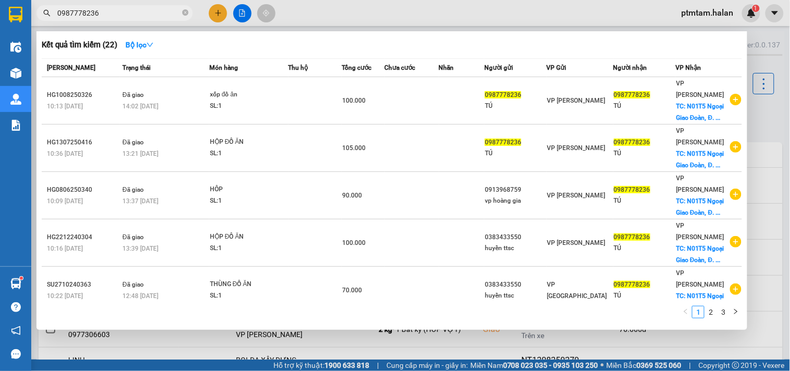
click at [143, 14] on input "0987778236" at bounding box center [118, 12] width 123 height 11
paste input "5102668"
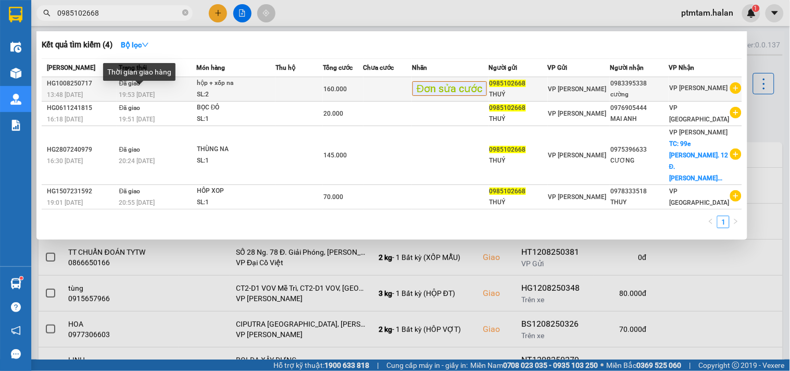
type input "0985102668"
click at [159, 88] on td "Đã giao 19:53 [DATE]" at bounding box center [157, 89] width 80 height 24
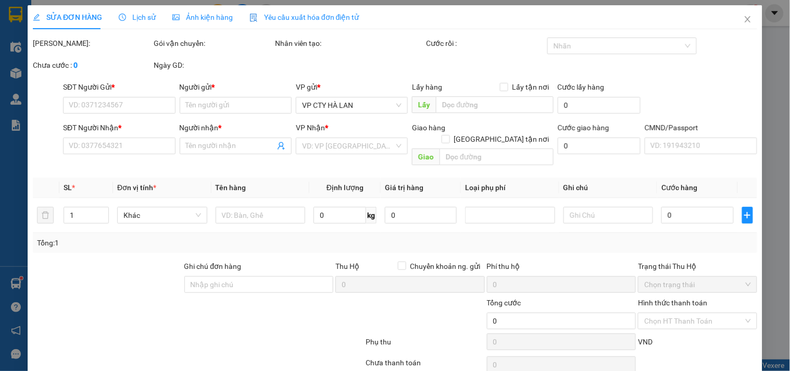
type input "0985102668"
type input "THUÝ"
type input "0983395338"
type input "cường"
type input "160.000"
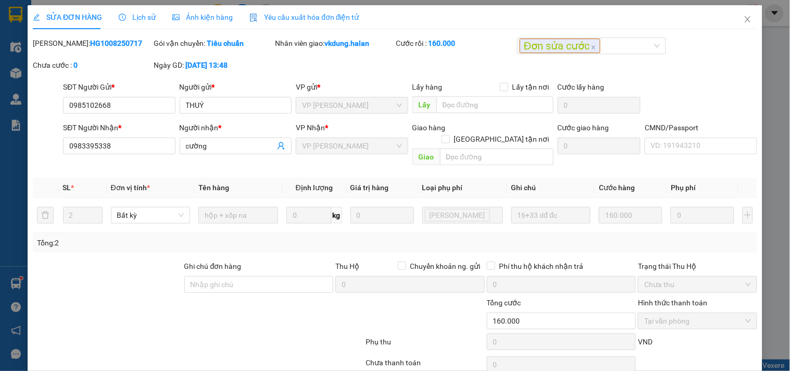
drag, startPoint x: 122, startPoint y: 44, endPoint x: 69, endPoint y: 50, distance: 53.5
click at [69, 50] on div "[PERSON_NAME]: HG1008250717" at bounding box center [92, 49] width 121 height 22
click at [744, 18] on icon "close" at bounding box center [748, 19] width 8 height 8
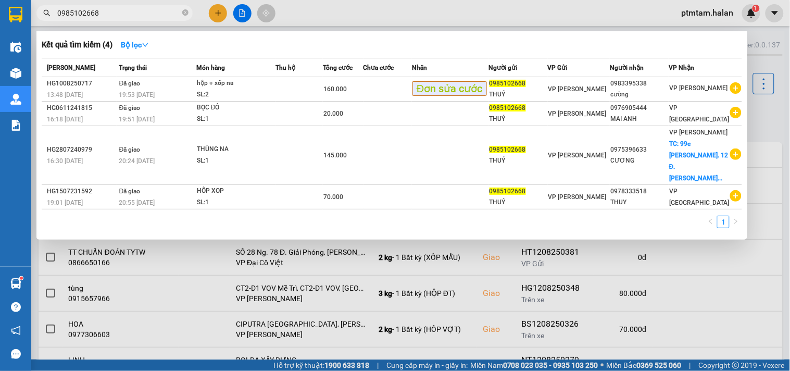
click at [134, 16] on input "0985102668" at bounding box center [118, 12] width 123 height 11
paste input "79480285"
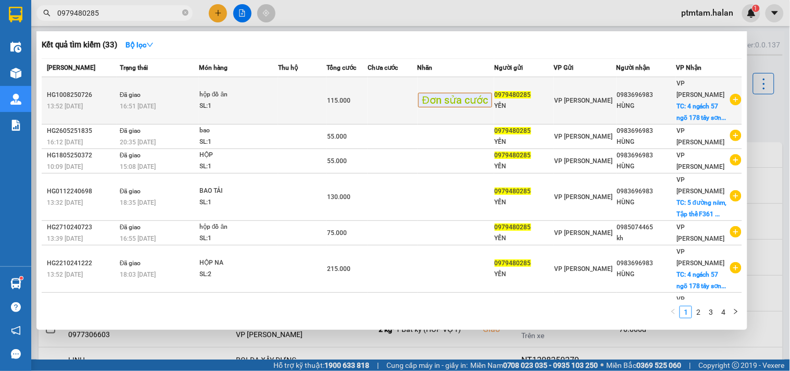
type input "0979480285"
click at [249, 107] on div "SL: 1" at bounding box center [238, 106] width 78 height 11
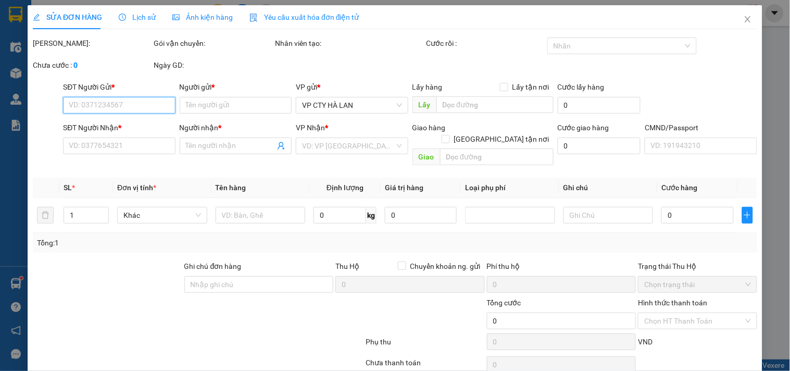
type input "0979480285"
type input "YẾN"
type input "0983696983"
type input "HÙNG"
checkbox input "true"
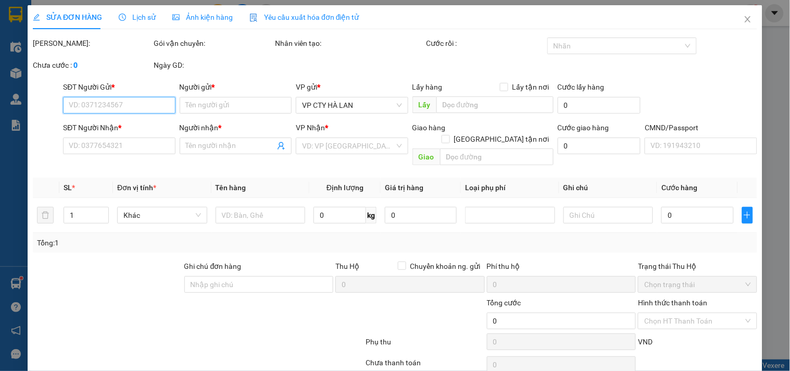
type input "4 ngách 57 ngõ 178 tây sơn , trung liệt , [GEOGRAPHIC_DATA]"
type input "50.000"
type input "115.000"
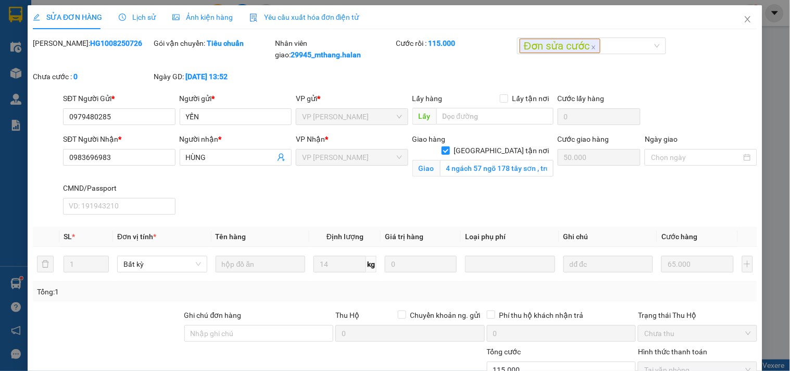
drag, startPoint x: 114, startPoint y: 46, endPoint x: 70, endPoint y: 55, distance: 44.1
click at [70, 55] on div "[PERSON_NAME]: HG1008250726" at bounding box center [92, 54] width 121 height 33
click at [744, 20] on icon "close" at bounding box center [748, 19] width 8 height 8
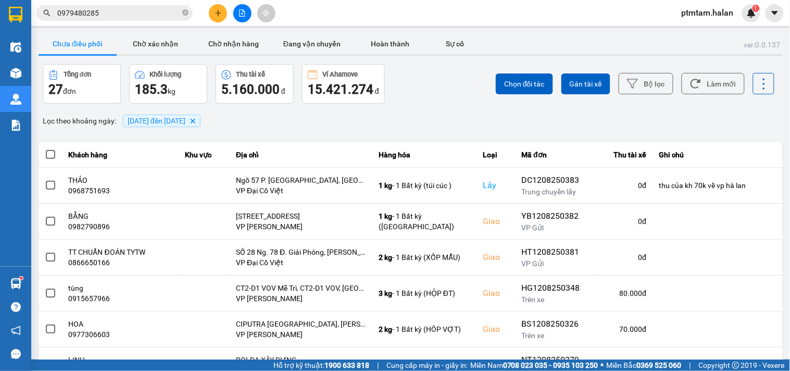
click at [147, 16] on input "0979480285" at bounding box center [118, 12] width 123 height 11
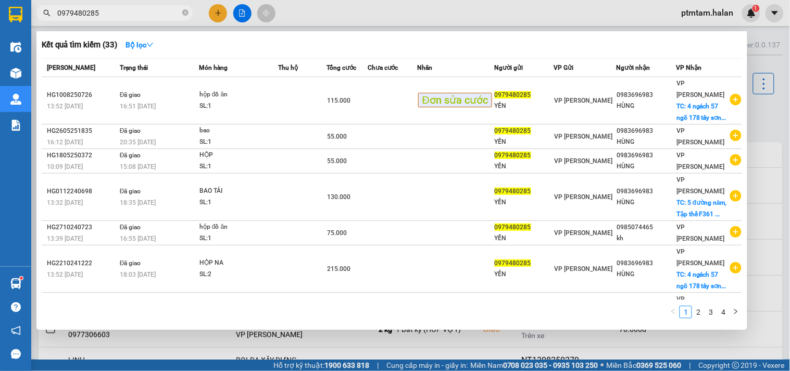
click at [147, 16] on input "0979480285" at bounding box center [118, 12] width 123 height 11
paste input "62827142"
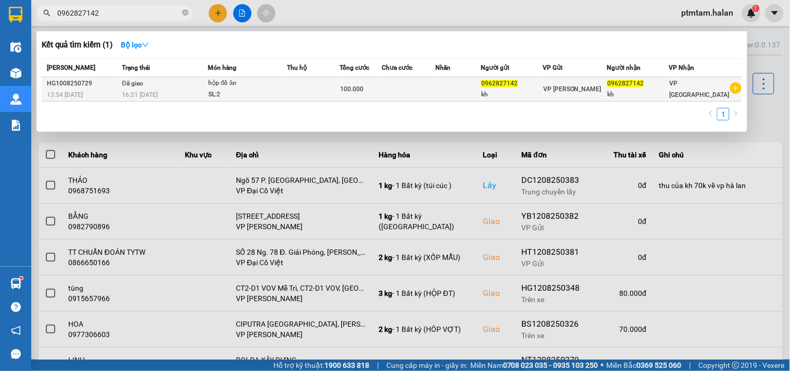
type input "0962827142"
click at [164, 83] on td "Đã giao 16:21 [DATE]" at bounding box center [163, 89] width 89 height 24
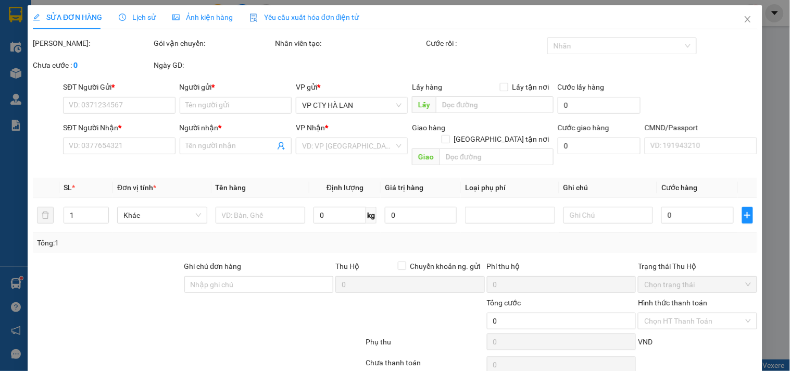
type input "0962827142"
type input "kh"
type input "0962827142"
type input "kh"
type input "100.000"
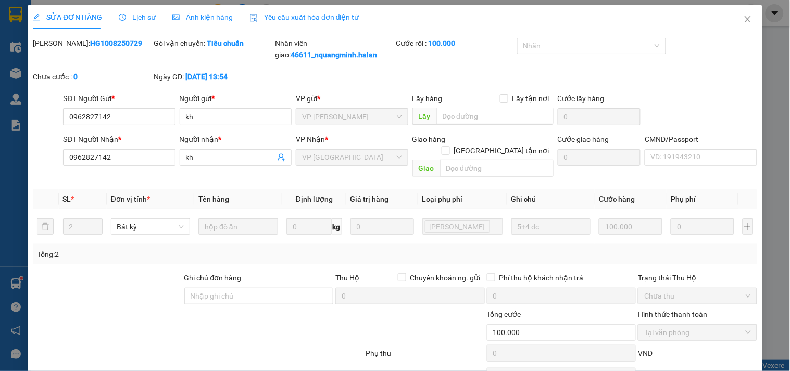
drag, startPoint x: 113, startPoint y: 43, endPoint x: 69, endPoint y: 50, distance: 44.8
click at [69, 50] on div "[PERSON_NAME]: HG1008250729" at bounding box center [92, 54] width 121 height 33
click at [744, 18] on icon "close" at bounding box center [748, 19] width 8 height 8
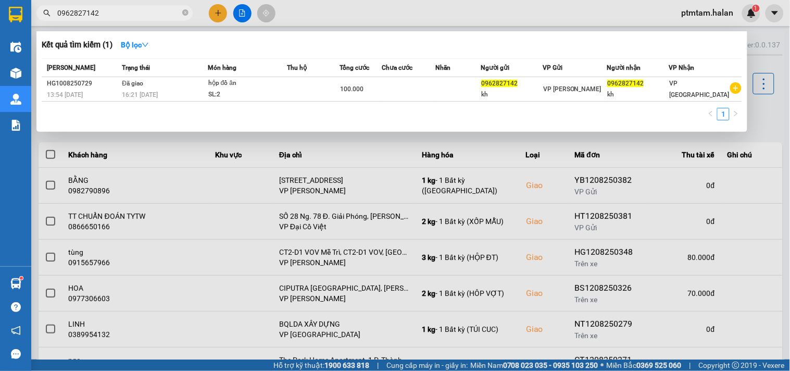
click at [107, 15] on input "0962827142" at bounding box center [118, 12] width 123 height 11
paste input "329948265"
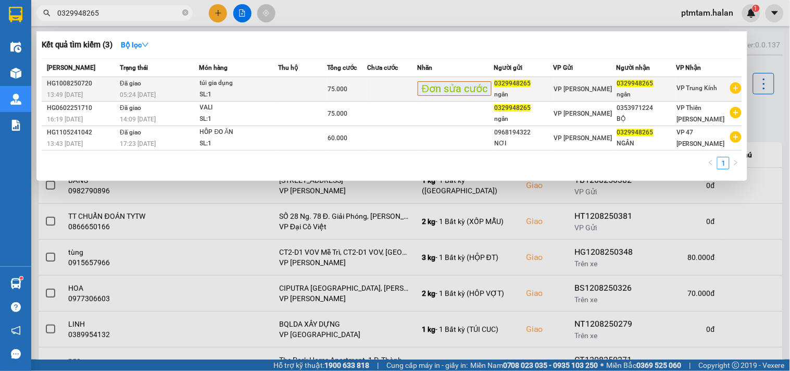
type input "0329948265"
click at [235, 89] on div "túi gia dụng" at bounding box center [239, 83] width 78 height 11
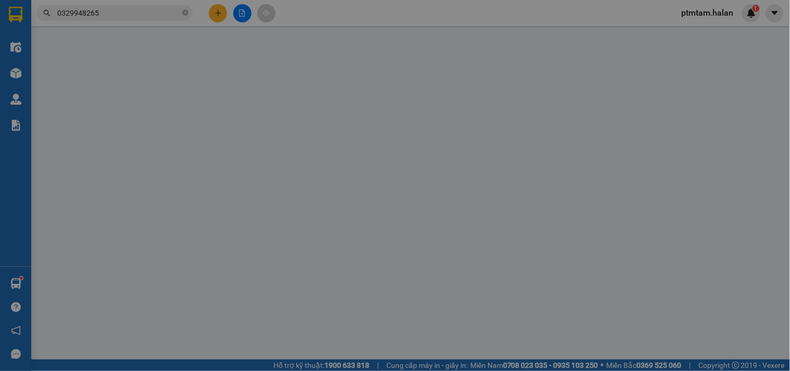
type input "0329948265"
type input "ngân"
type input "0329948265"
type input "ngân"
type input "75.000"
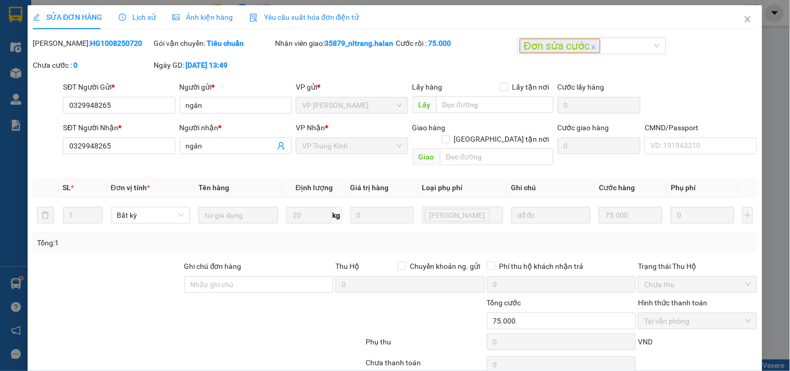
drag, startPoint x: 113, startPoint y: 44, endPoint x: 69, endPoint y: 55, distance: 45.1
click at [69, 55] on div "[PERSON_NAME]: HG1008250720" at bounding box center [92, 49] width 121 height 22
click at [744, 18] on icon "close" at bounding box center [748, 19] width 8 height 8
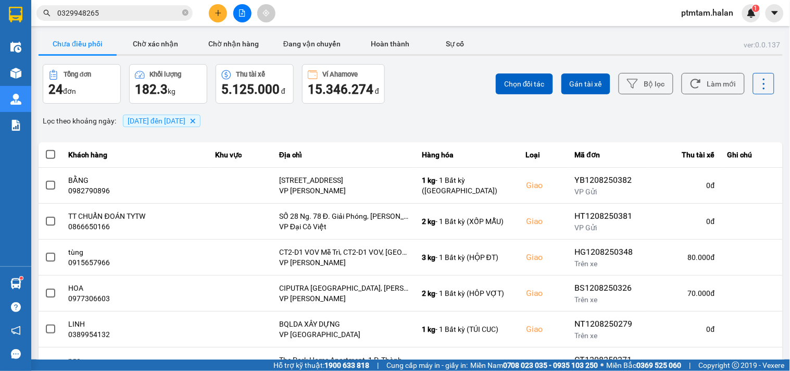
click at [120, 14] on input "0329948265" at bounding box center [118, 12] width 123 height 11
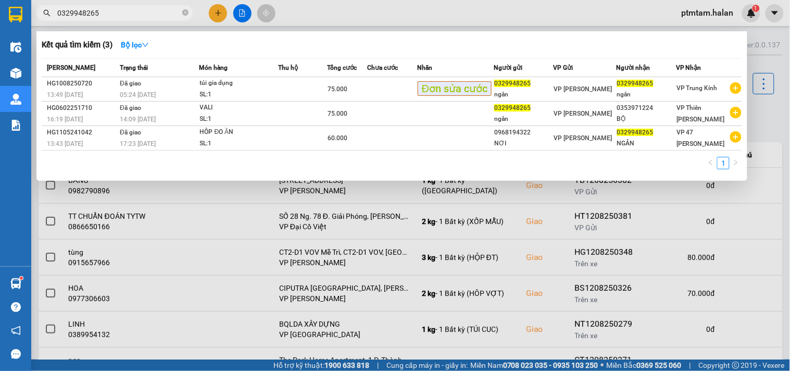
click at [120, 14] on input "0329948265" at bounding box center [118, 12] width 123 height 11
paste input "5754361"
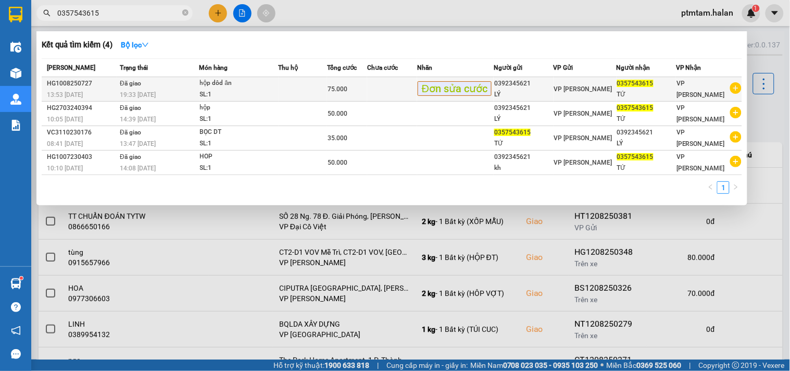
type input "0357543615"
click at [167, 85] on td "Đã giao 19:33 [DATE]" at bounding box center [158, 89] width 82 height 24
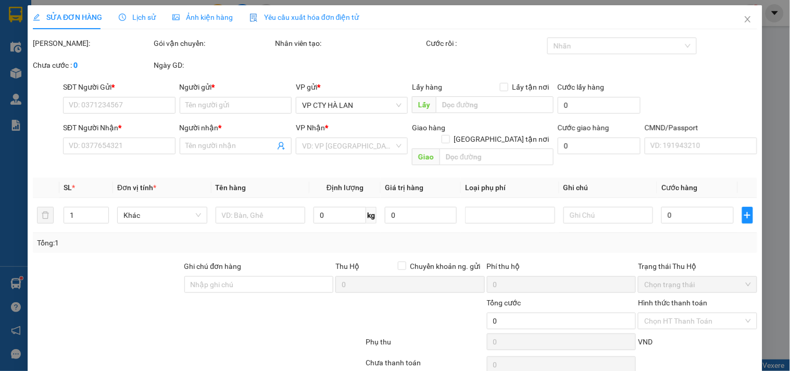
type input "0392345621"
type input "LÝ"
type input "0357543615"
type input "TỨ"
type input "75.000"
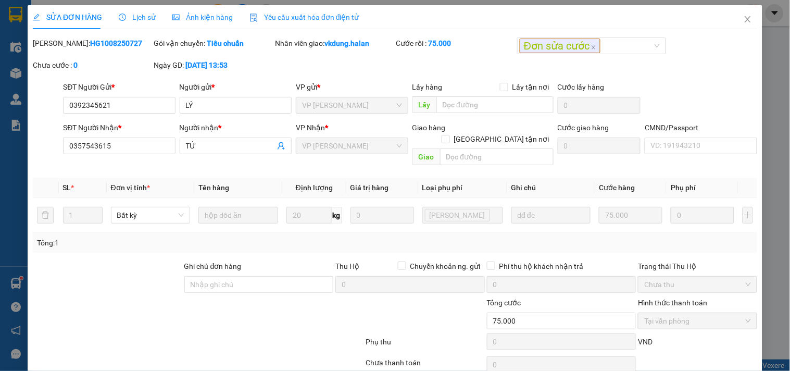
drag, startPoint x: 114, startPoint y: 45, endPoint x: 70, endPoint y: 50, distance: 43.5
click at [70, 50] on div "[PERSON_NAME]: HG1008250727" at bounding box center [92, 49] width 121 height 22
click at [744, 21] on icon "close" at bounding box center [748, 19] width 8 height 8
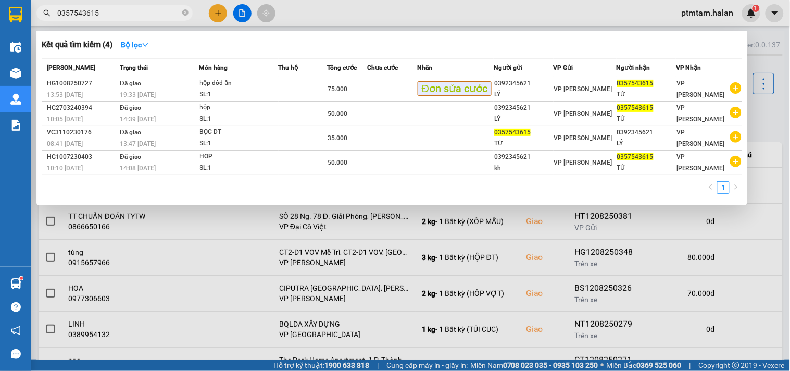
click at [156, 15] on input "0357543615" at bounding box center [118, 12] width 123 height 11
paste input "912601514"
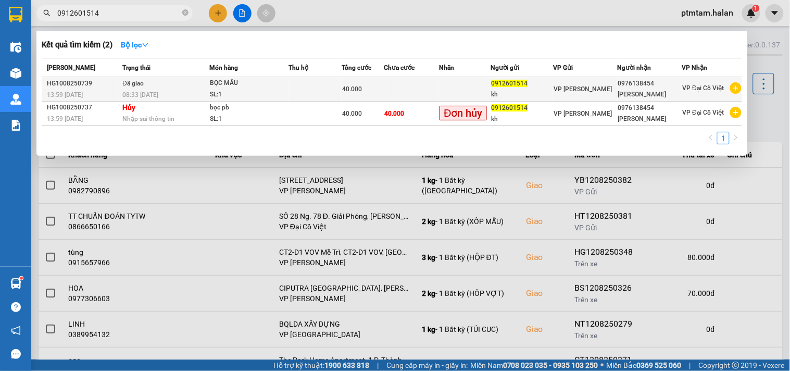
type input "0912601514"
click at [168, 90] on div "08:33 [DATE]" at bounding box center [165, 94] width 86 height 11
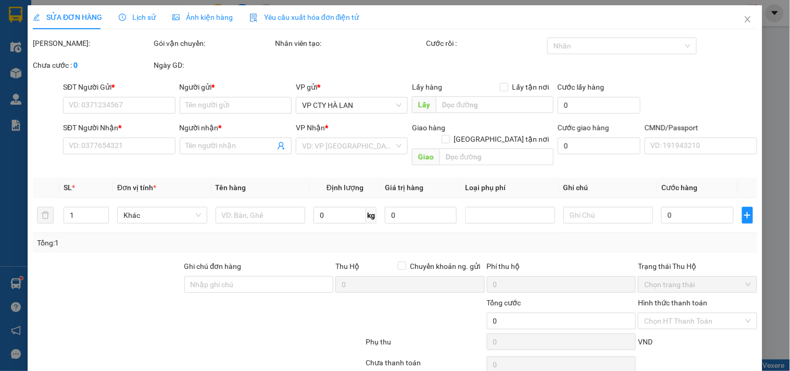
type input "0912601514"
type input "kh"
type input "0976138454"
type input "[PERSON_NAME]"
type input "40.000"
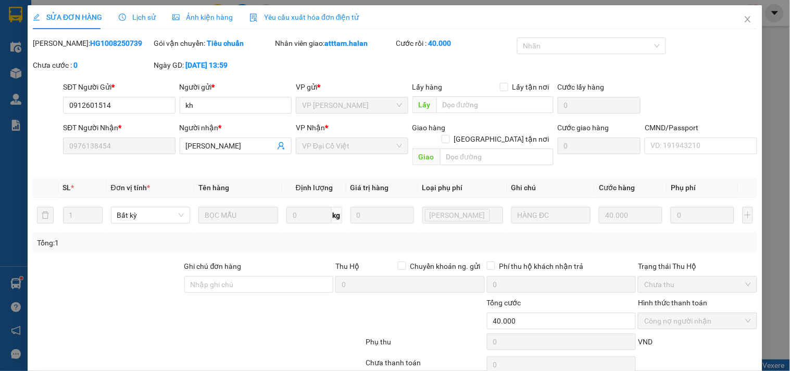
drag, startPoint x: 115, startPoint y: 45, endPoint x: 70, endPoint y: 51, distance: 45.6
click at [70, 51] on div "[PERSON_NAME]: HG1008250739" at bounding box center [92, 49] width 121 height 22
click at [745, 18] on icon "close" at bounding box center [748, 19] width 6 height 6
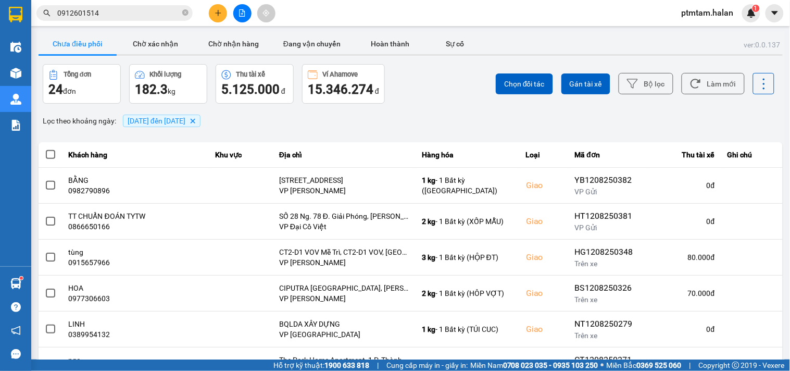
click at [169, 13] on input "0912601514" at bounding box center [118, 12] width 123 height 11
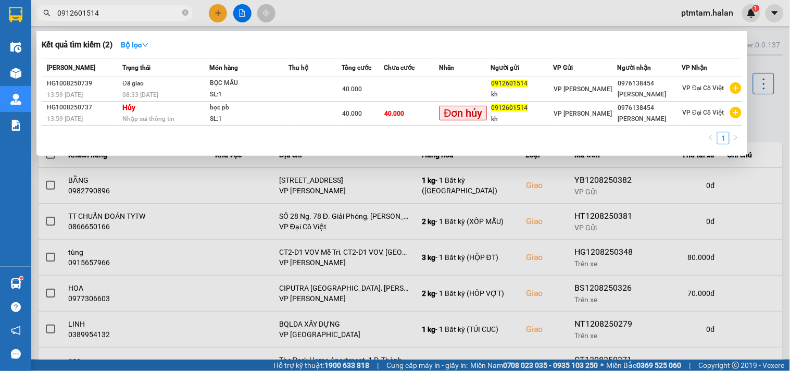
click at [169, 13] on input "0912601514" at bounding box center [118, 12] width 123 height 11
paste input "9459233"
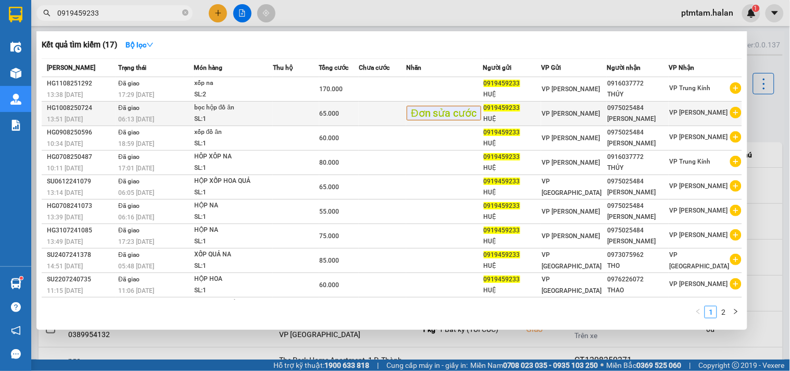
type input "0919459233"
click at [173, 116] on div "06:13 [DATE]" at bounding box center [155, 119] width 75 height 11
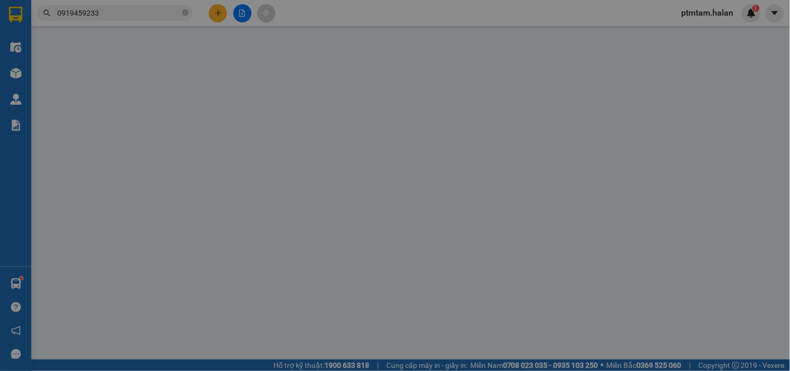
type input "0919459233"
type input "HUỆ"
type input "0975025484"
type input "[PERSON_NAME]"
type input "65.000"
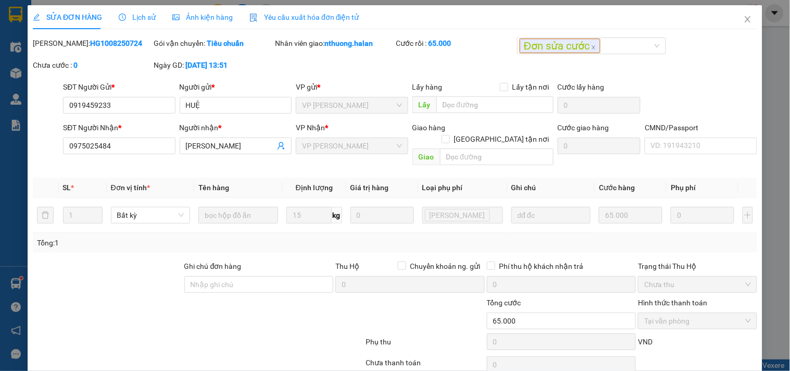
drag, startPoint x: 118, startPoint y: 44, endPoint x: 69, endPoint y: 51, distance: 49.0
click at [69, 51] on div "[PERSON_NAME]: HG1008250724" at bounding box center [92, 49] width 121 height 22
click at [744, 17] on icon "close" at bounding box center [748, 19] width 8 height 8
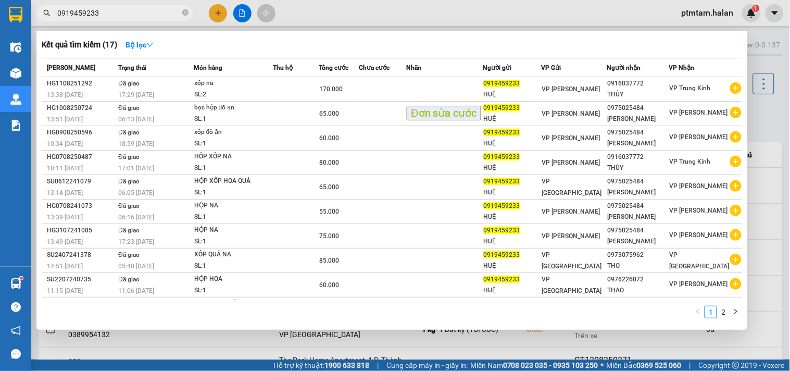
click at [141, 13] on input "0919459233" at bounding box center [118, 12] width 123 height 11
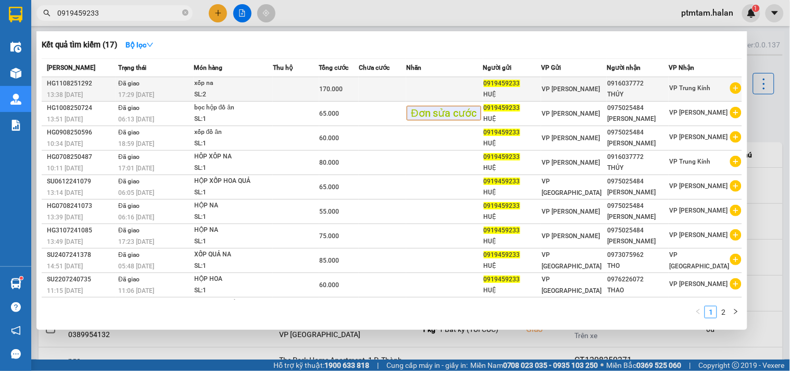
click at [167, 89] on td "Đã giao 17:29 [DATE]" at bounding box center [155, 89] width 78 height 24
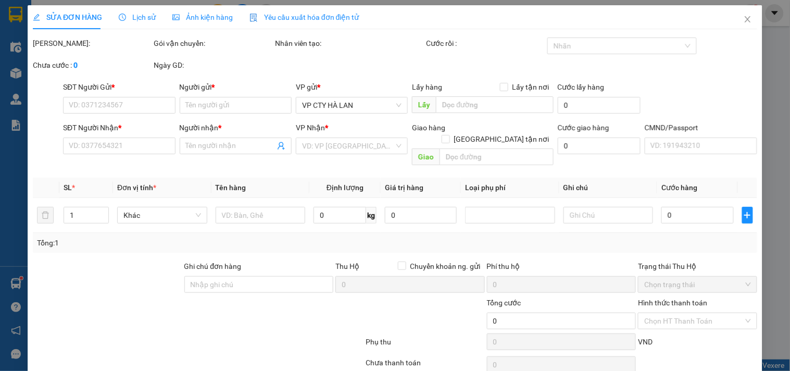
type input "0919459233"
type input "HUỆ"
type input "0916037772"
type input "THỦY"
type input "170.000"
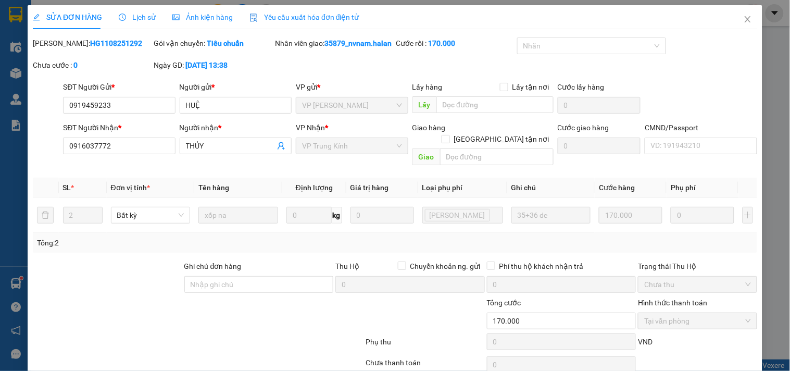
drag, startPoint x: 118, startPoint y: 39, endPoint x: 70, endPoint y: 54, distance: 50.6
click at [70, 54] on div "Mã ĐH: HG1108251292" at bounding box center [92, 49] width 121 height 22
click at [744, 19] on icon "close" at bounding box center [748, 19] width 8 height 8
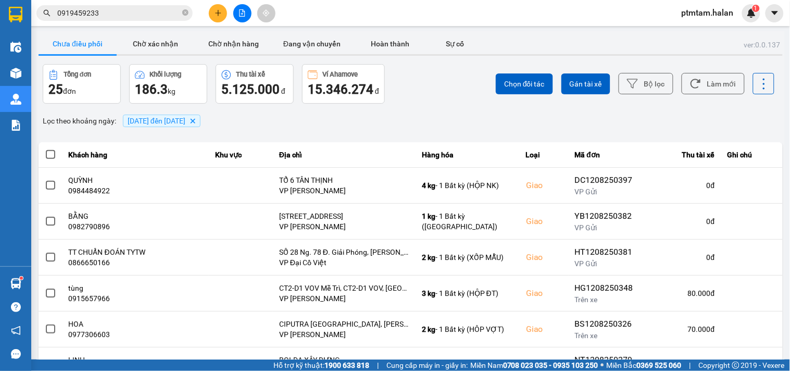
click at [134, 18] on input "0919459233" at bounding box center [118, 12] width 123 height 11
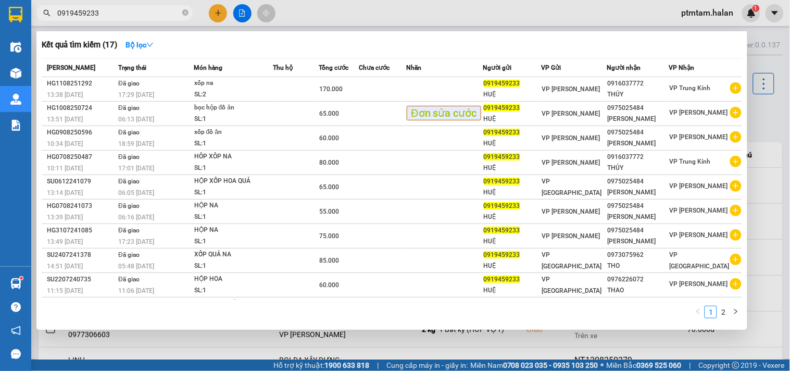
click at [134, 18] on input "0919459233" at bounding box center [118, 12] width 123 height 11
paste input "1008250240"
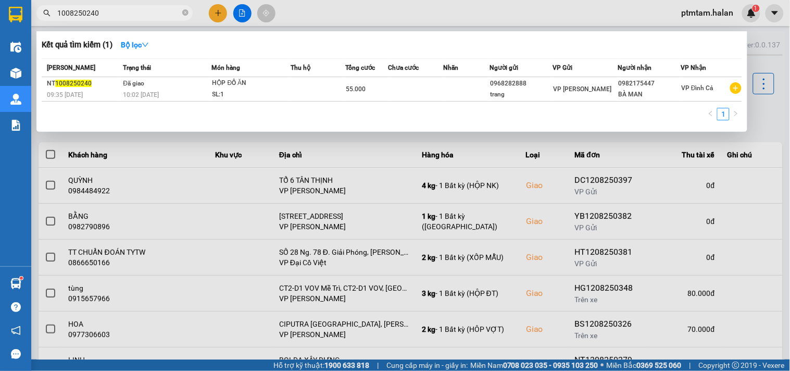
click at [116, 16] on input "1008250240" at bounding box center [118, 12] width 123 height 11
paste input "0988689486"
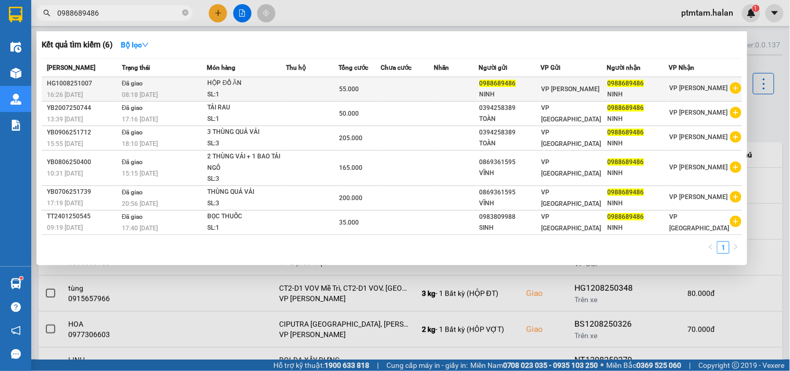
type input "0988689486"
click at [173, 84] on td "Đã giao 08:18 [DATE]" at bounding box center [163, 89] width 88 height 24
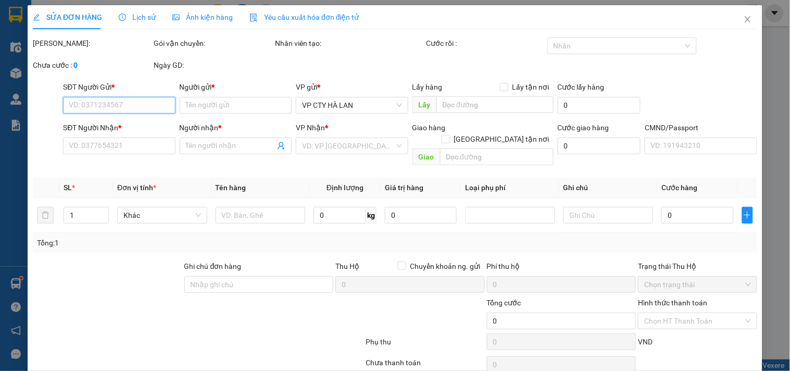
type input "0988689486"
type input "NINH"
type input "0988689486"
type input "NINH"
type input "55.000"
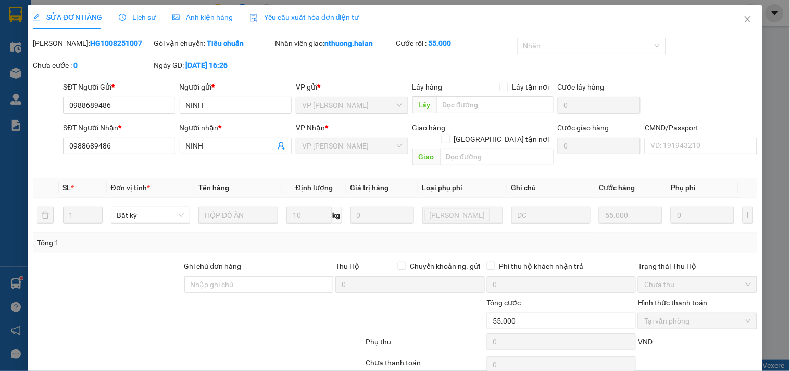
drag, startPoint x: 125, startPoint y: 44, endPoint x: 70, endPoint y: 51, distance: 55.1
click at [70, 51] on div "[PERSON_NAME]: HG1008251007" at bounding box center [92, 49] width 121 height 22
click at [744, 21] on icon "close" at bounding box center [748, 19] width 8 height 8
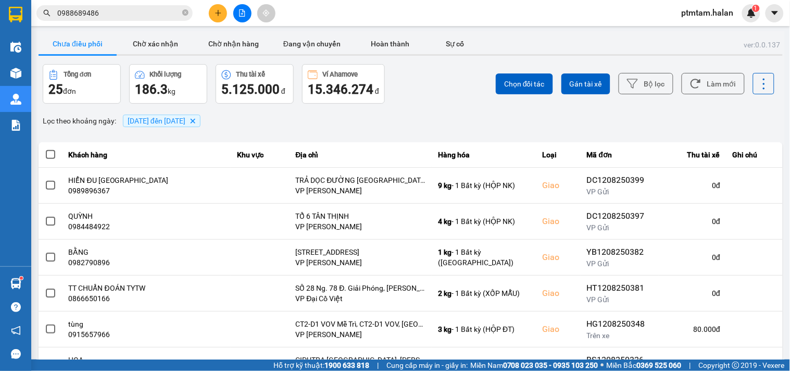
click at [150, 14] on input "0988689486" at bounding box center [118, 12] width 123 height 11
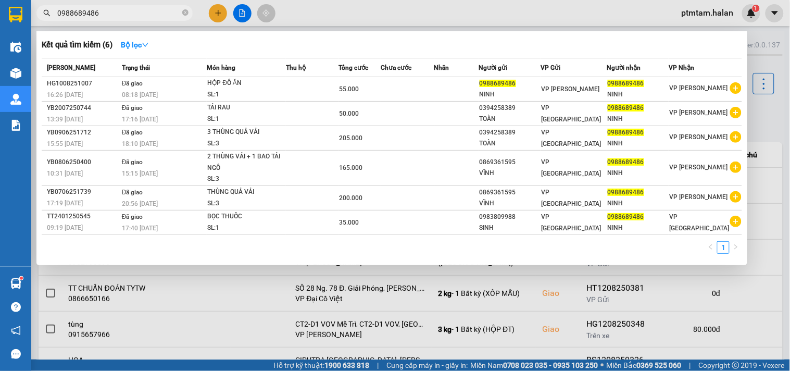
click at [150, 14] on input "0988689486" at bounding box center [118, 12] width 123 height 11
paste input "34526662"
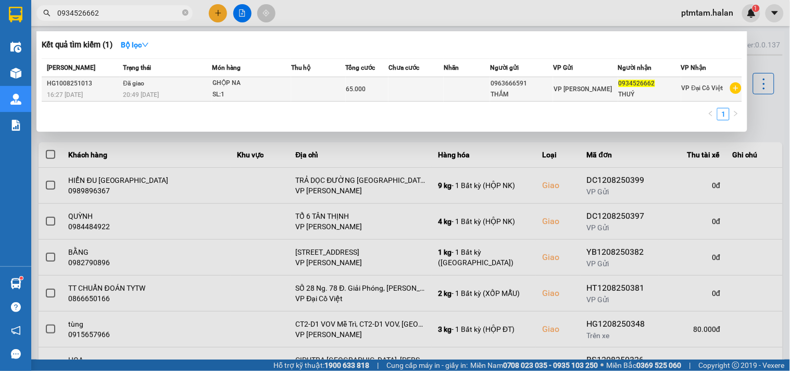
type input "0934526662"
click at [179, 86] on td "Đã giao 20:49 [DATE]" at bounding box center [165, 89] width 91 height 24
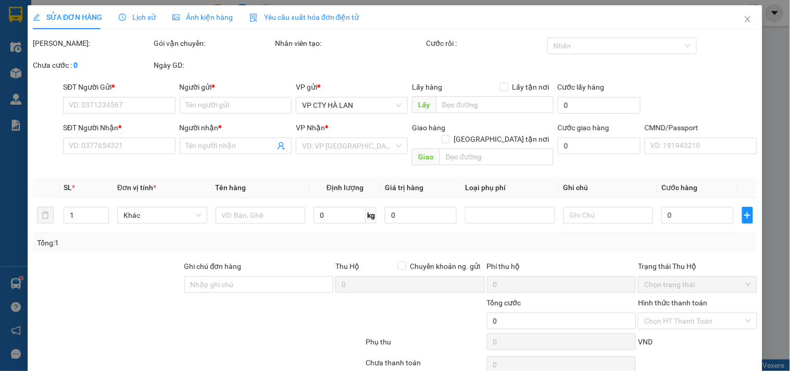
type input "0963666591"
type input "THẮM"
type input "0934526662"
type input "THUÝ"
type input "65.000"
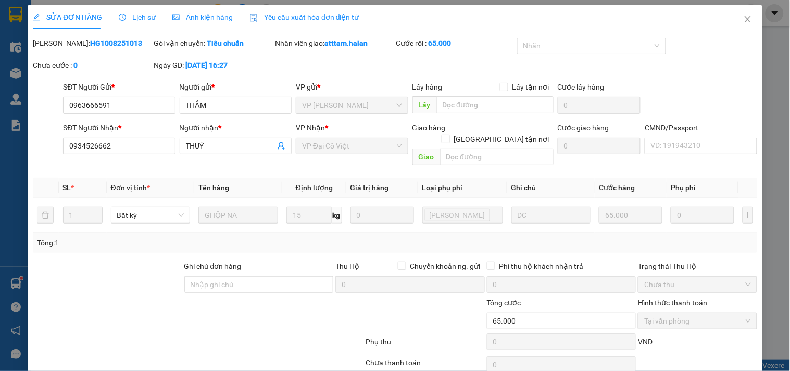
drag, startPoint x: 130, startPoint y: 44, endPoint x: 70, endPoint y: 53, distance: 61.0
click at [70, 53] on div "[PERSON_NAME]: HG1008251013" at bounding box center [92, 49] width 121 height 22
click at [745, 18] on icon "close" at bounding box center [748, 19] width 6 height 6
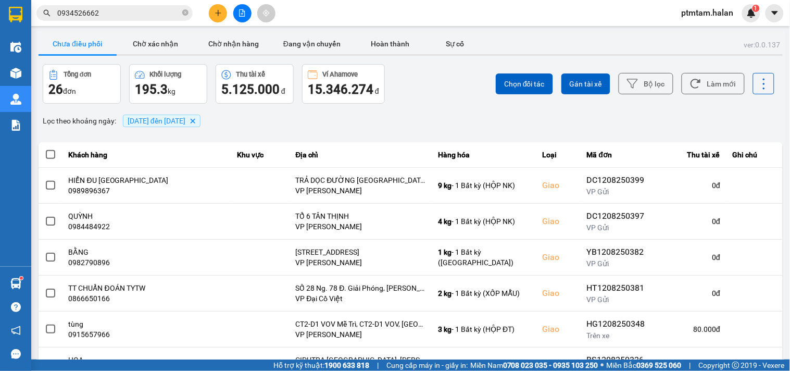
click at [163, 13] on input "0934526662" at bounding box center [118, 12] width 123 height 11
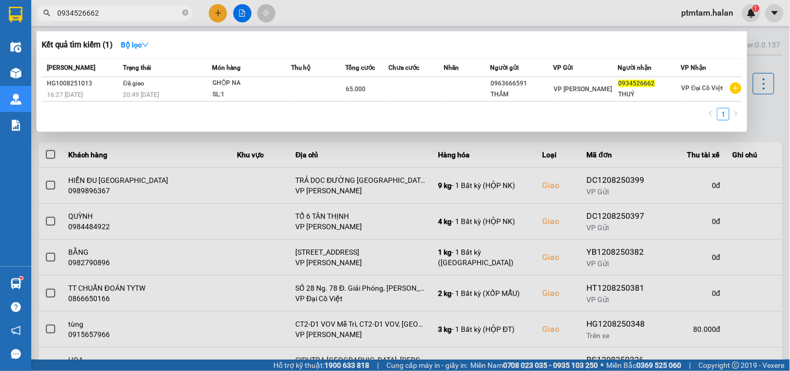
click at [163, 13] on input "0934526662" at bounding box center [118, 12] width 123 height 11
paste input "888201111"
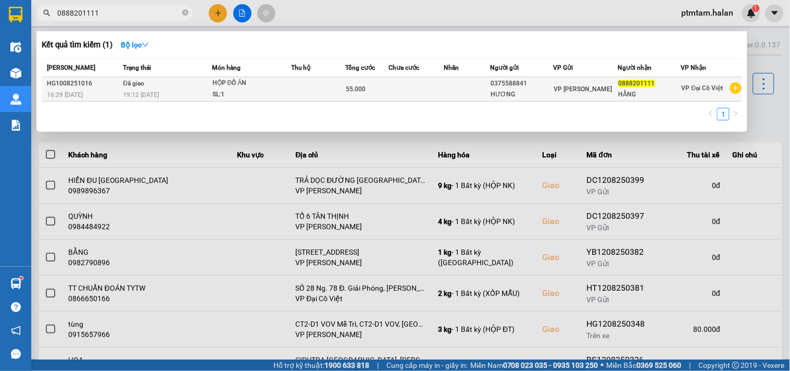
type input "0888201111"
click at [163, 87] on td "Đã giao 19:12 [DATE]" at bounding box center [165, 89] width 91 height 24
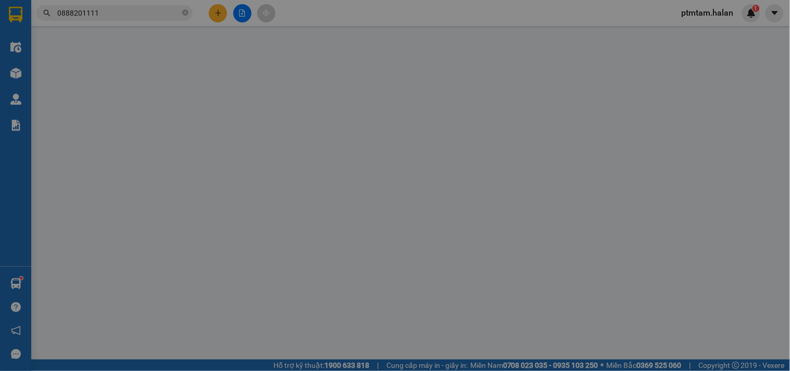
type input "0375588841"
type input "HƯƠNG"
type input "0888201111"
type input "HẰNG"
type input "55.000"
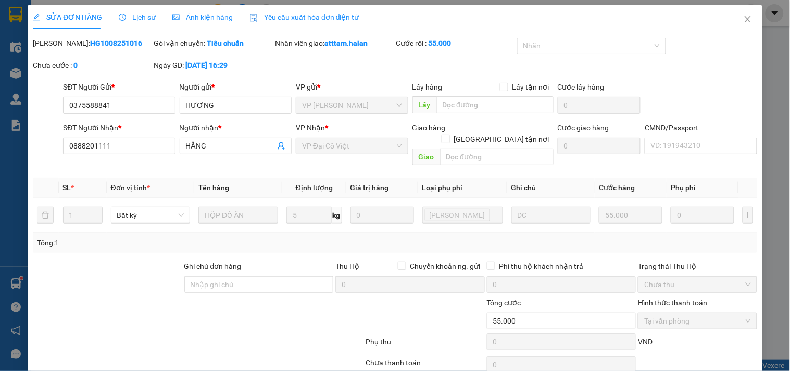
drag, startPoint x: 113, startPoint y: 45, endPoint x: 70, endPoint y: 54, distance: 43.6
click at [70, 54] on div "[PERSON_NAME]: HG1008251016" at bounding box center [92, 49] width 121 height 22
click at [744, 20] on icon "close" at bounding box center [748, 19] width 8 height 8
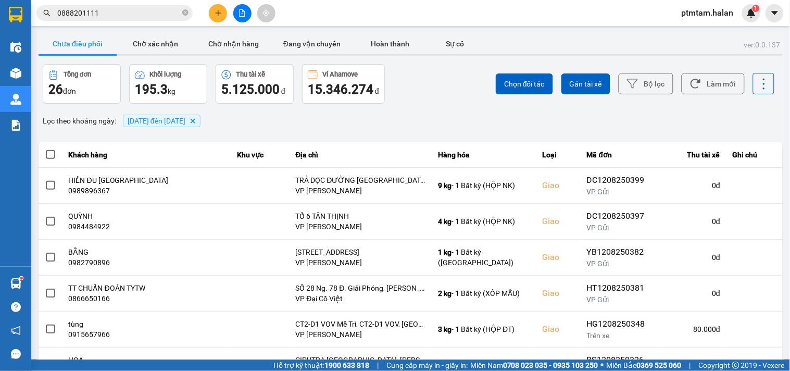
click at [120, 12] on input "0888201111" at bounding box center [118, 12] width 123 height 11
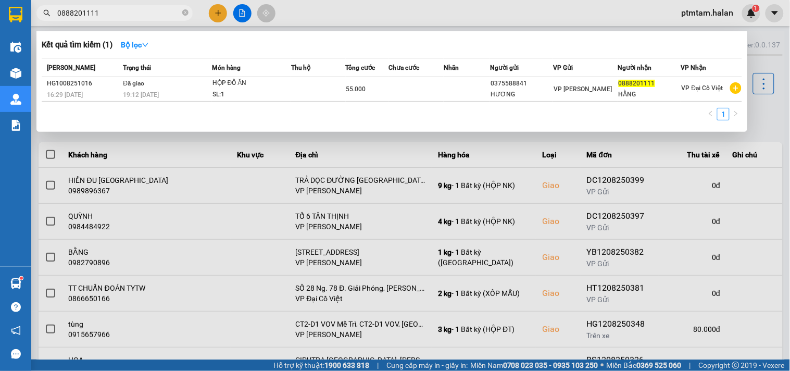
click at [120, 12] on input "0888201111" at bounding box center [118, 12] width 123 height 11
paste input "966675108"
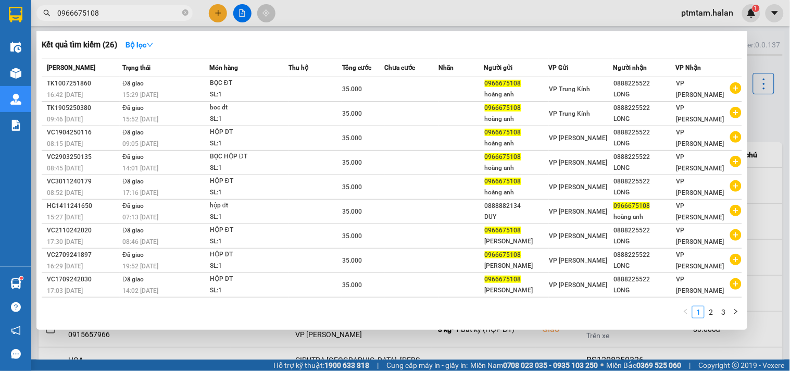
click at [147, 13] on input "0966675108" at bounding box center [118, 12] width 123 height 11
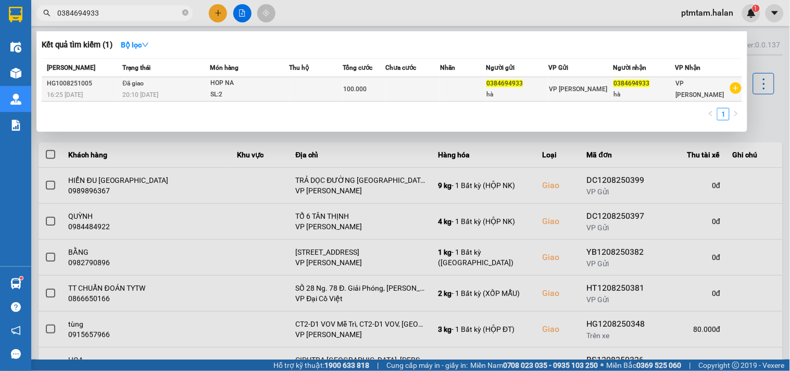
type input "0384694933"
click at [292, 84] on td at bounding box center [316, 89] width 54 height 24
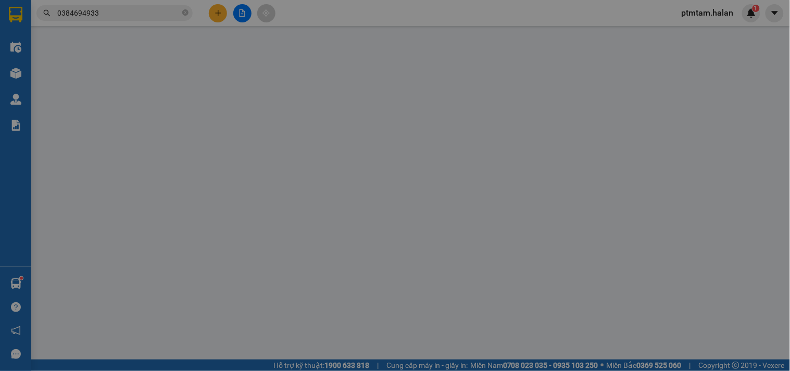
type input "0384694933"
type input "hà"
type input "0384694933"
type input "hà"
type input "100.000"
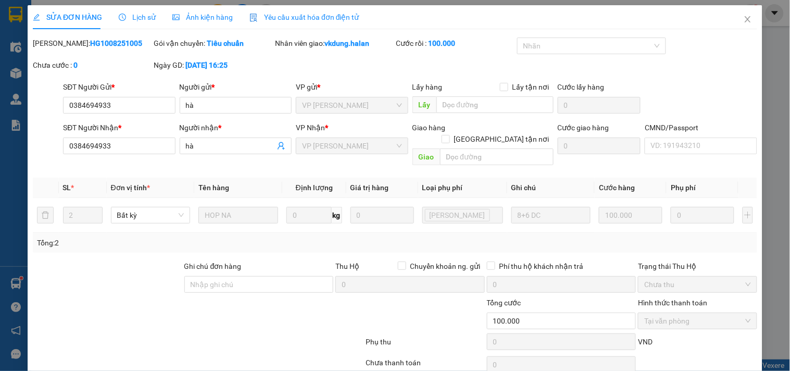
drag, startPoint x: 113, startPoint y: 43, endPoint x: 74, endPoint y: 47, distance: 39.2
click at [74, 47] on div "[PERSON_NAME]: HG1008251005" at bounding box center [92, 43] width 119 height 11
click at [104, 52] on div "[PERSON_NAME]: HG1008251005" at bounding box center [92, 49] width 121 height 22
drag, startPoint x: 121, startPoint y: 38, endPoint x: 71, endPoint y: 48, distance: 51.1
click at [71, 48] on div "[PERSON_NAME]: HG1008251005" at bounding box center [92, 43] width 119 height 11
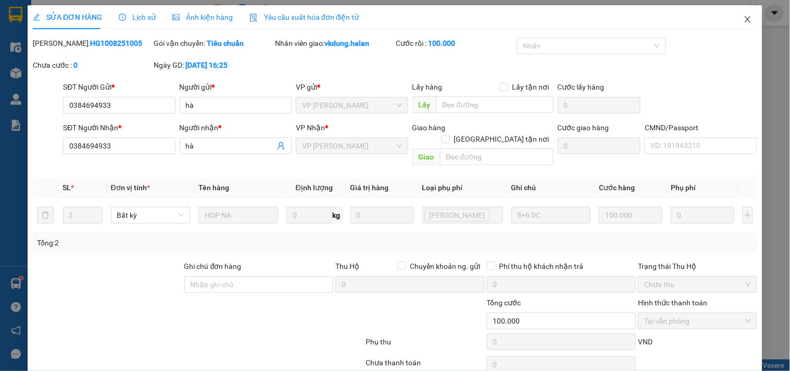
click at [744, 20] on icon "close" at bounding box center [748, 19] width 8 height 8
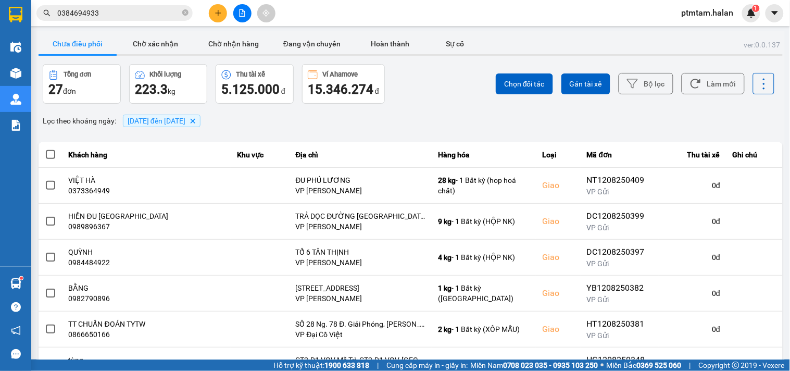
click at [111, 11] on input "0384694933" at bounding box center [118, 12] width 123 height 11
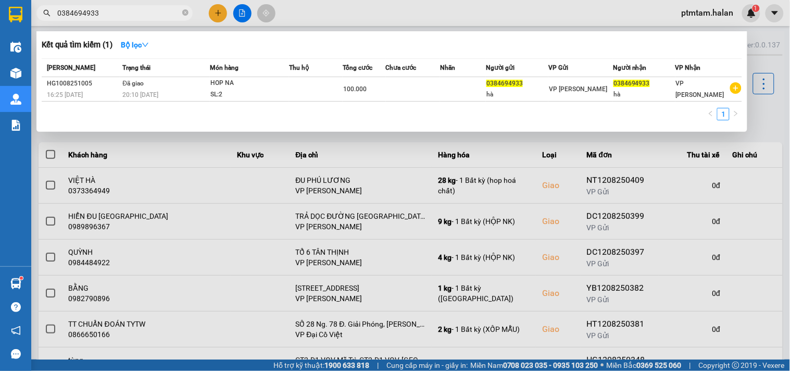
click at [111, 11] on input "0384694933" at bounding box center [118, 12] width 123 height 11
paste input "916355688"
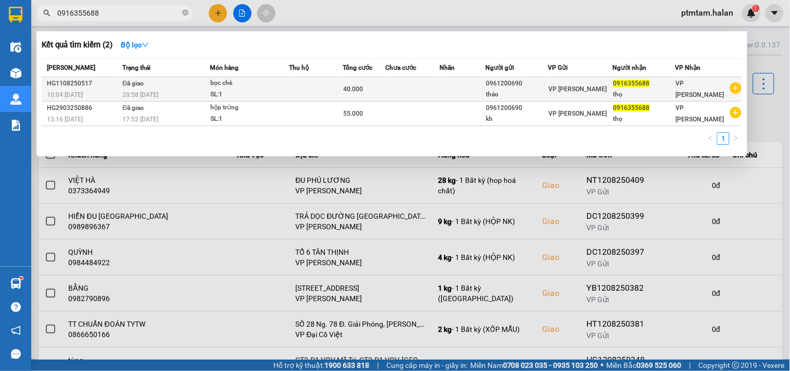
type input "0916355688"
click at [189, 88] on td "Đã giao 20:58 [DATE]" at bounding box center [165, 89] width 90 height 24
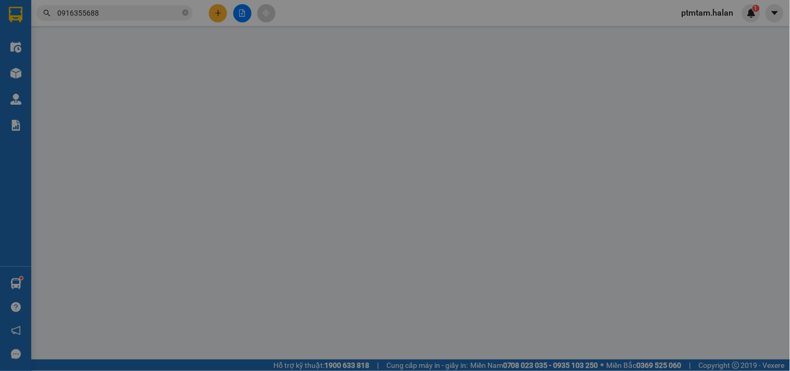
type input "0961200690"
type input "thảo"
type input "0916355688"
type input "thọ"
type input "40.000"
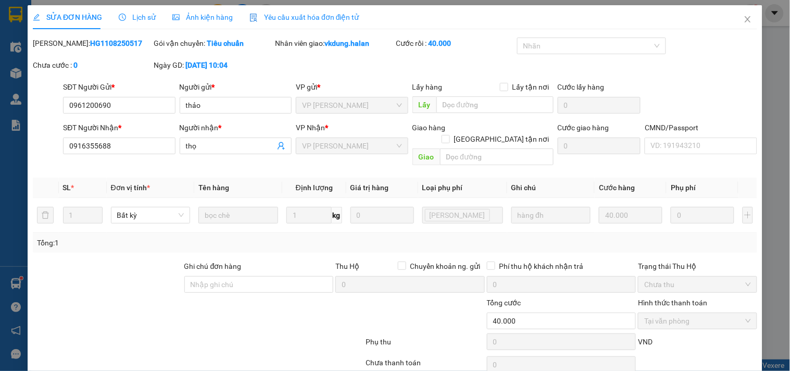
drag, startPoint x: 120, startPoint y: 39, endPoint x: 68, endPoint y: 51, distance: 53.6
click at [68, 51] on div "[PERSON_NAME]: HG1108250517" at bounding box center [92, 49] width 121 height 22
click at [744, 19] on icon "close" at bounding box center [748, 19] width 8 height 8
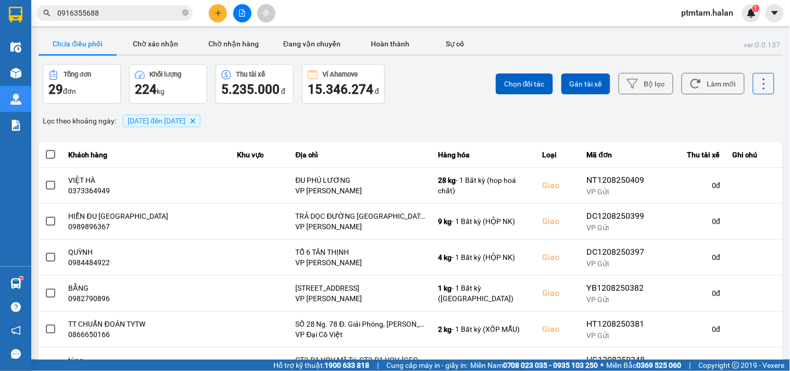
click at [155, 14] on input "0916355688" at bounding box center [118, 12] width 123 height 11
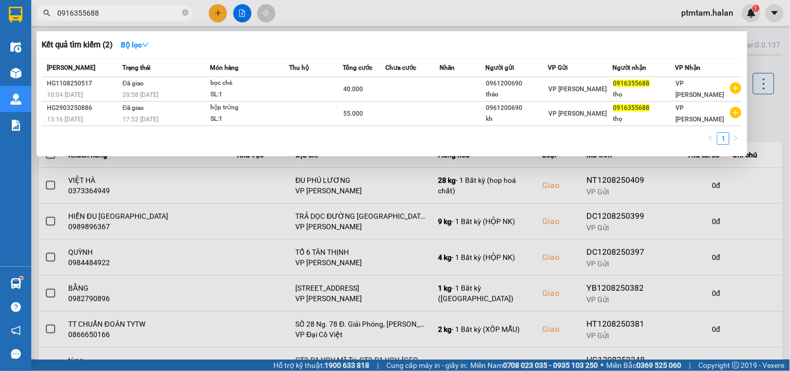
click at [155, 14] on input "0916355688" at bounding box center [118, 12] width 123 height 11
paste input "347892602"
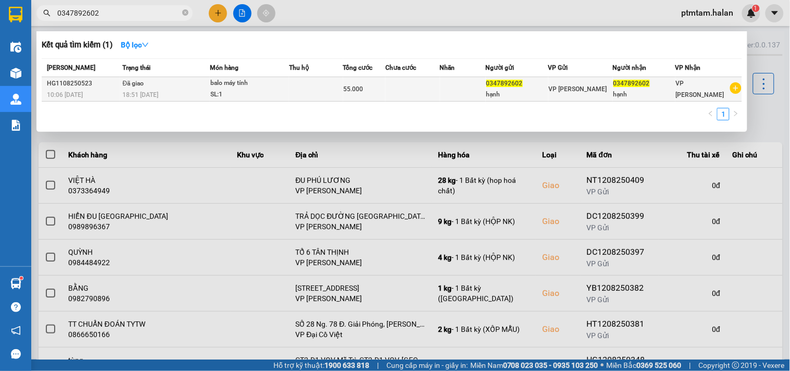
type input "0347892602"
click at [181, 87] on td "Đã giao 18:51 [DATE]" at bounding box center [165, 89] width 90 height 24
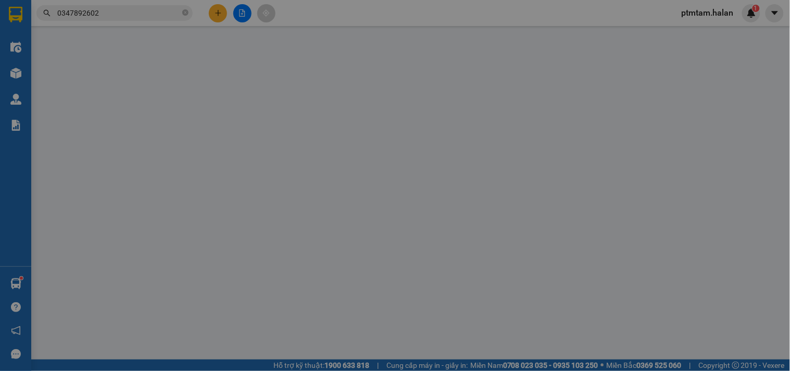
type input "0347892602"
type input "hạnh"
type input "0347892602"
type input "hạnh"
type input "55.000"
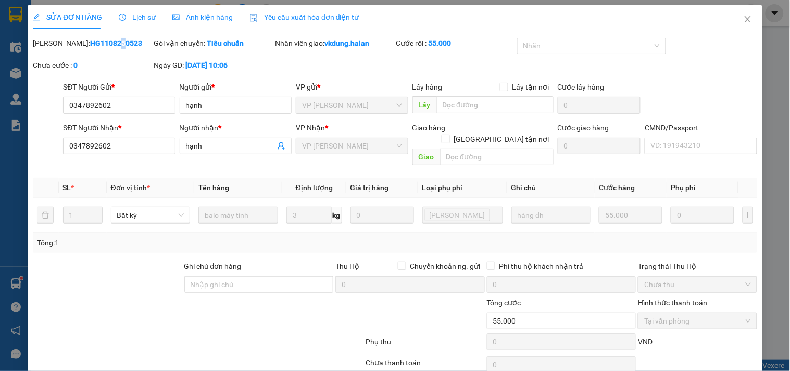
click at [90, 47] on b "HG1108250523" at bounding box center [116, 43] width 52 height 8
drag, startPoint x: 117, startPoint y: 43, endPoint x: 69, endPoint y: 55, distance: 48.8
click at [69, 55] on div "Mã ĐH: HG1108250523" at bounding box center [92, 49] width 121 height 22
click at [744, 20] on icon "close" at bounding box center [748, 19] width 8 height 8
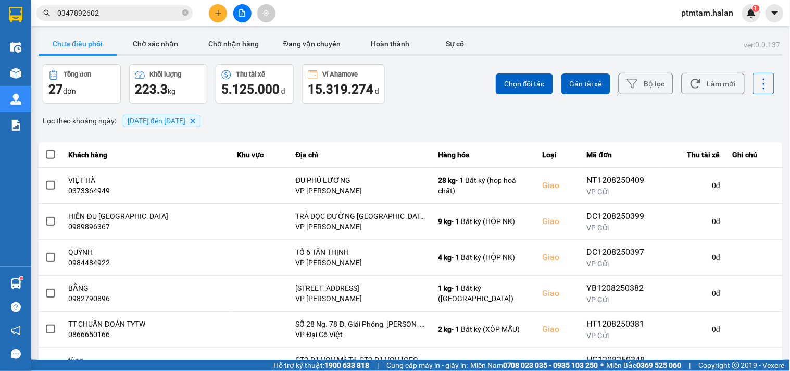
click at [140, 13] on input "0347892602" at bounding box center [118, 12] width 123 height 11
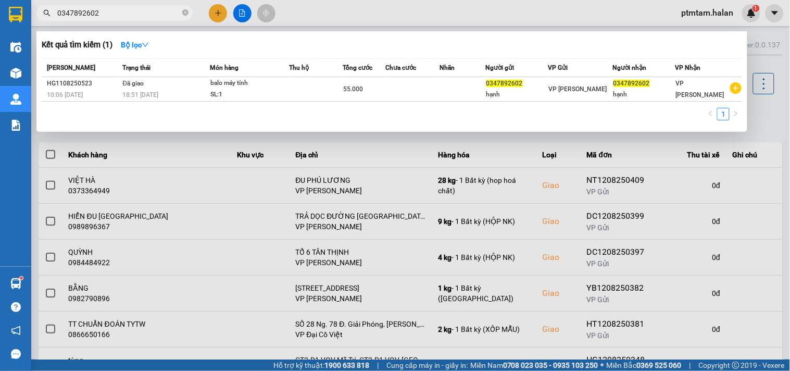
click at [140, 13] on input "0347892602" at bounding box center [118, 12] width 123 height 11
paste input "2787786"
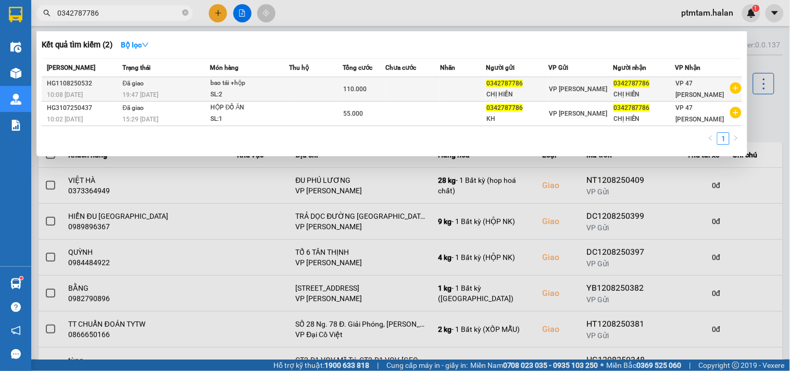
type input "0342787786"
click at [266, 85] on div "bao tải +hộp" at bounding box center [249, 83] width 78 height 11
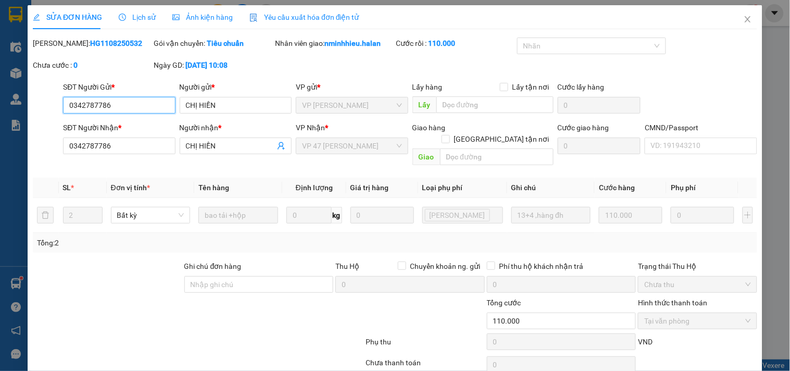
type input "0342787786"
type input "CHỊ HIỀN"
type input "0342787786"
type input "CHỊ HIỀN"
type input "110.000"
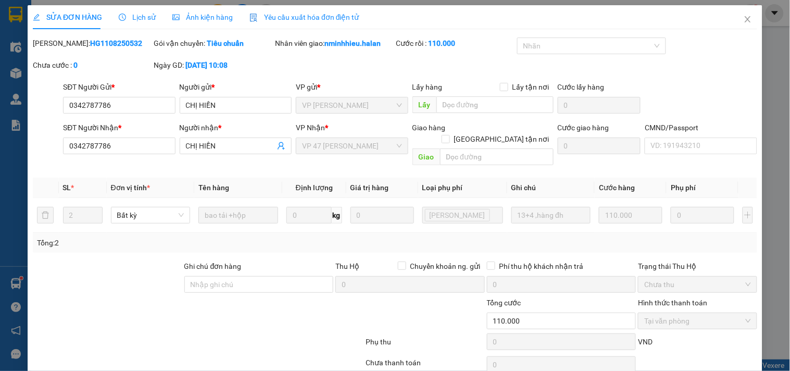
drag, startPoint x: 96, startPoint y: 46, endPoint x: 70, endPoint y: 52, distance: 26.8
click at [70, 52] on div "[PERSON_NAME]: HG1108250532" at bounding box center [92, 49] width 121 height 22
click at [745, 21] on icon "close" at bounding box center [748, 19] width 6 height 6
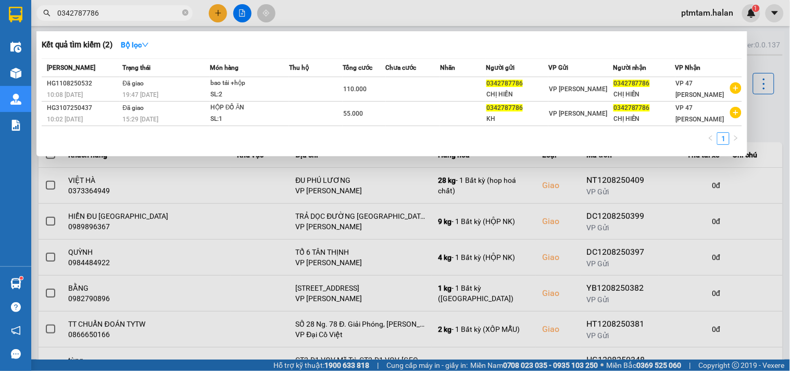
click at [141, 12] on input "0342787786" at bounding box center [118, 12] width 123 height 11
paste input "36627133"
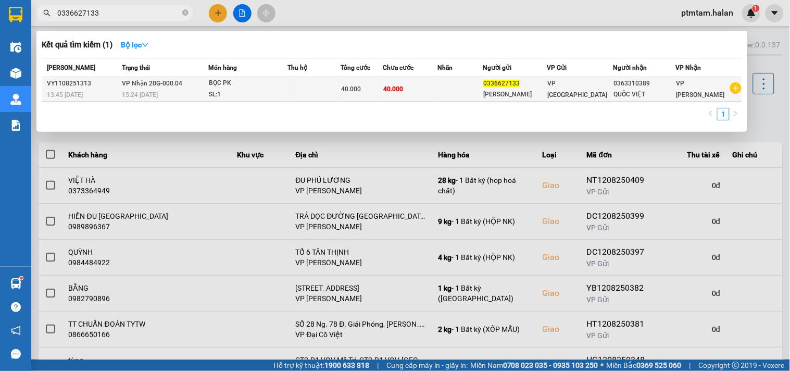
type input "0336627133"
click at [199, 86] on td "VP Nhận 20G-000.04 15:24 [DATE]" at bounding box center [164, 89] width 89 height 24
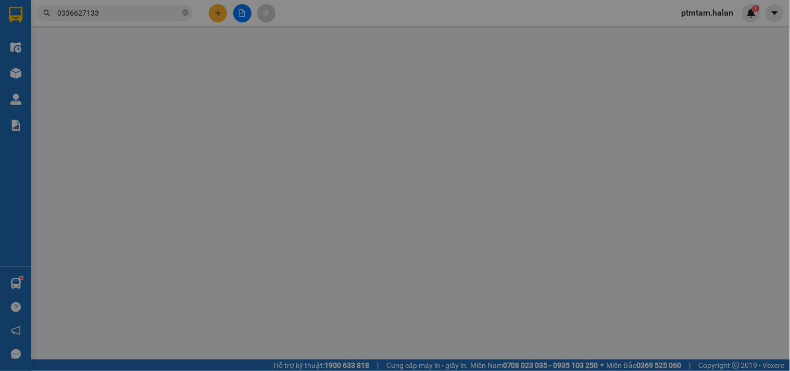
type input "0336627133"
type input "[PERSON_NAME]"
type input "0363310389"
type input "QUỐC VIỆT"
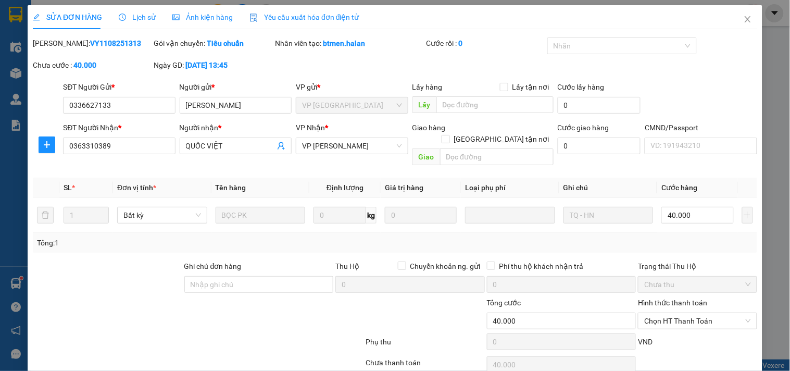
drag, startPoint x: 91, startPoint y: 51, endPoint x: 70, endPoint y: 54, distance: 21.6
click at [70, 54] on div "[PERSON_NAME]: VY1108251313" at bounding box center [92, 49] width 121 height 22
click at [745, 17] on span "Close" at bounding box center [747, 19] width 29 height 29
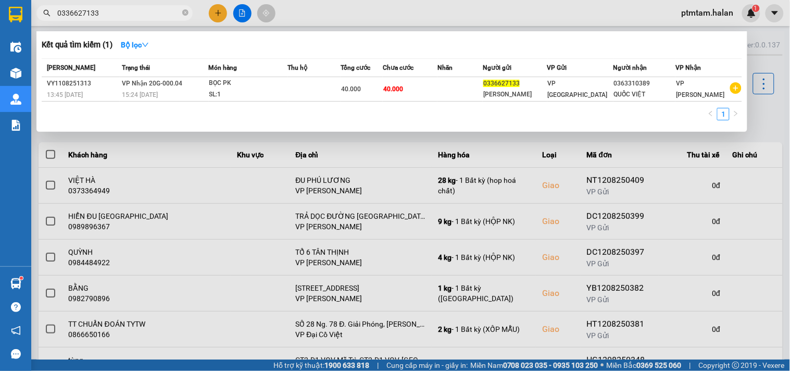
click at [149, 13] on input "0336627133" at bounding box center [118, 12] width 123 height 11
paste input "968696358"
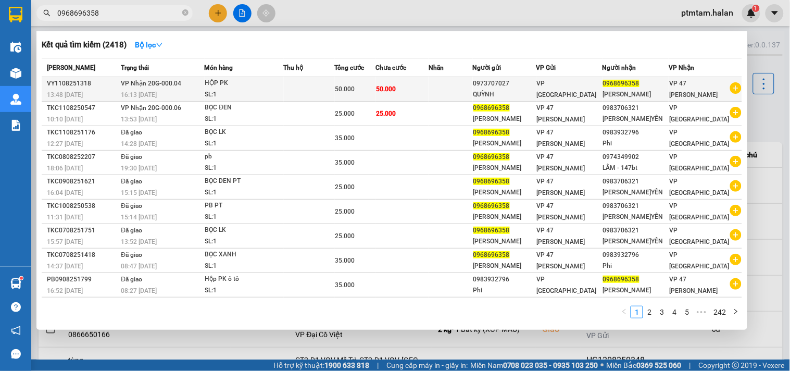
click at [186, 92] on div "16:13 [DATE]" at bounding box center [162, 94] width 83 height 11
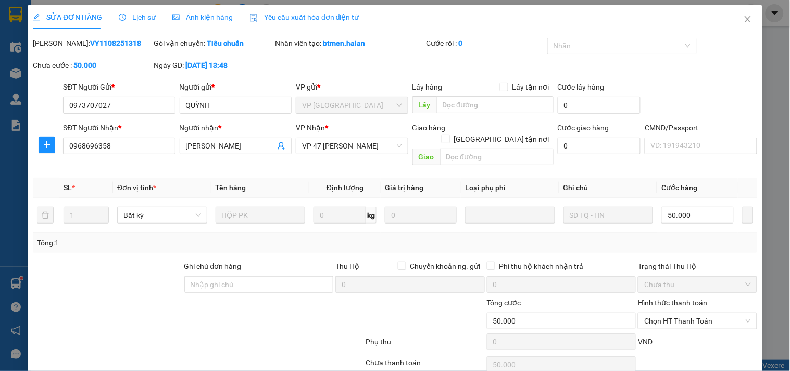
drag, startPoint x: 120, startPoint y: 45, endPoint x: 70, endPoint y: 56, distance: 51.2
click at [70, 56] on div "[PERSON_NAME]: VY1108251318" at bounding box center [92, 49] width 121 height 22
click at [744, 18] on icon "close" at bounding box center [748, 19] width 8 height 8
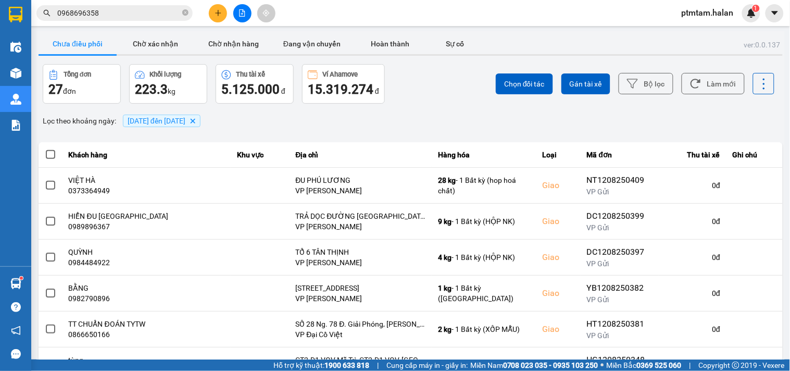
click at [164, 18] on input "0968696358" at bounding box center [118, 12] width 123 height 11
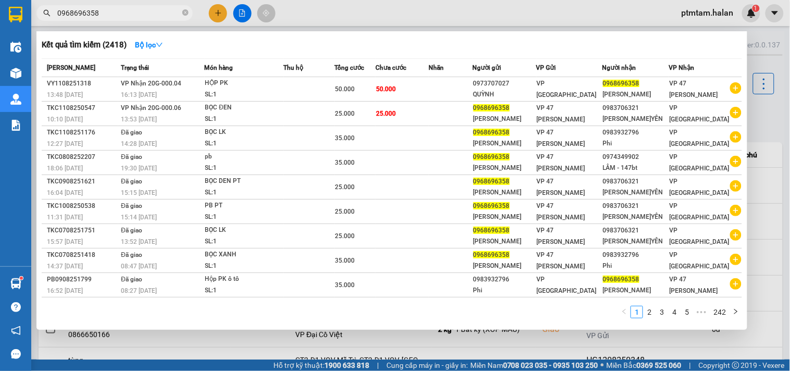
click at [164, 18] on input "0968696358" at bounding box center [118, 12] width 123 height 11
paste input "1108250247"
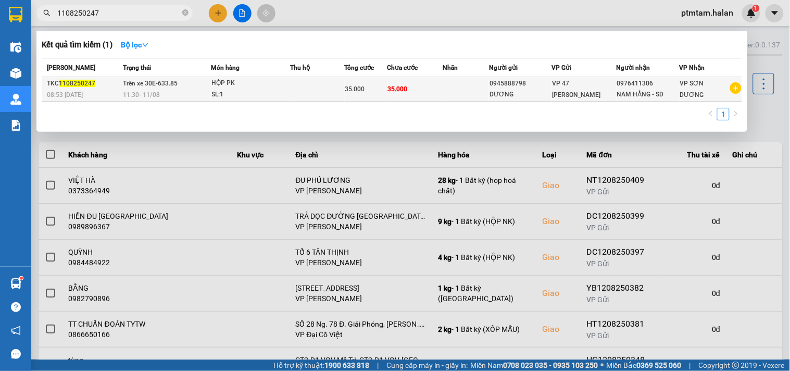
click at [249, 86] on div "HỘP PK" at bounding box center [251, 83] width 78 height 11
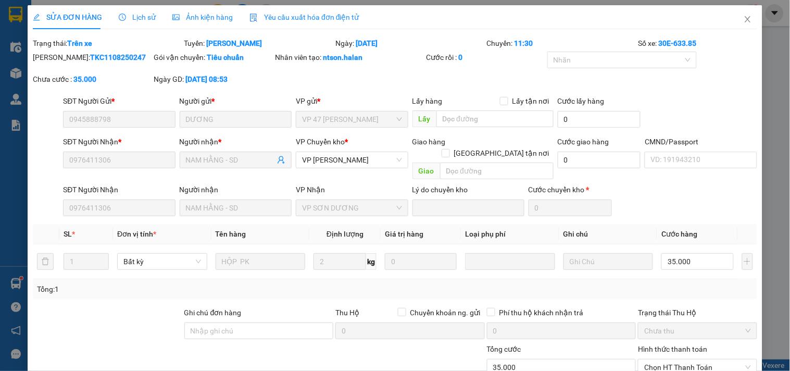
drag, startPoint x: 117, startPoint y: 57, endPoint x: 74, endPoint y: 59, distance: 42.7
click at [74, 59] on div "[PERSON_NAME]: TKC1108250247" at bounding box center [92, 57] width 119 height 11
click at [744, 20] on icon "close" at bounding box center [748, 19] width 8 height 8
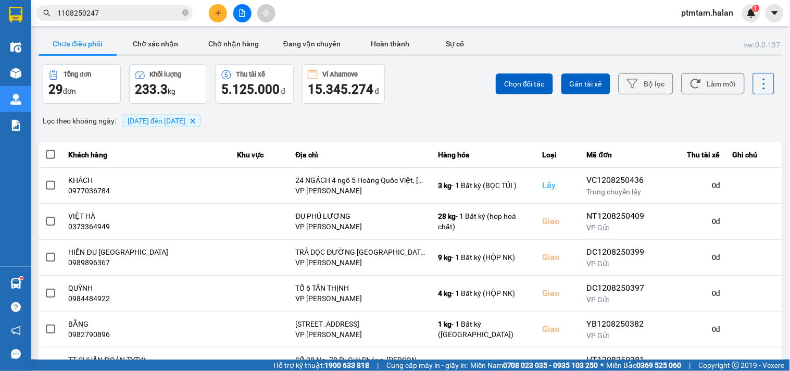
click at [138, 14] on input "1108250247" at bounding box center [118, 12] width 123 height 11
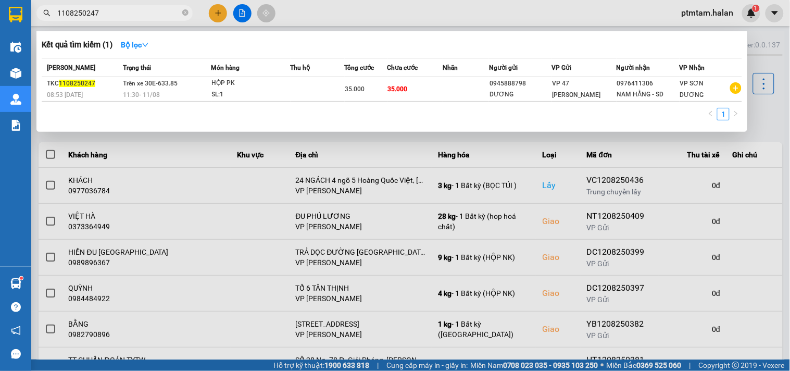
click at [138, 14] on input "1108250247" at bounding box center [118, 12] width 123 height 11
paste input "0965421229"
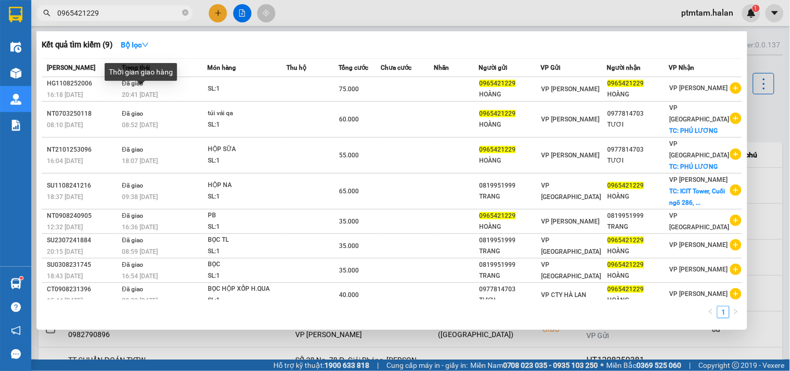
click at [160, 86] on div "Thời gian giao hàng" at bounding box center [141, 75] width 72 height 25
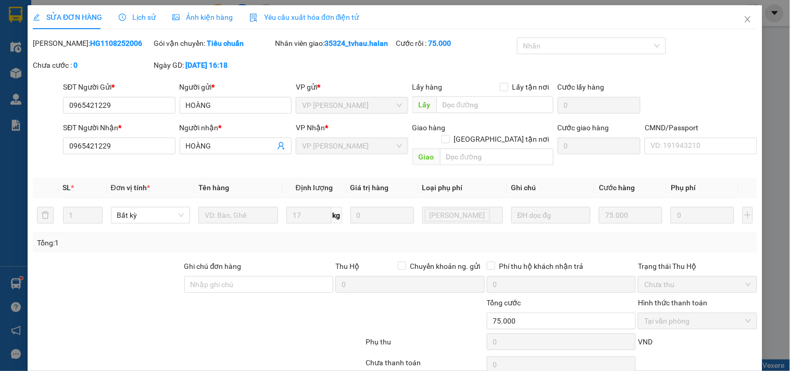
drag, startPoint x: 119, startPoint y: 42, endPoint x: 70, endPoint y: 51, distance: 49.7
click at [70, 51] on div "Mã ĐH: HG1108252006" at bounding box center [92, 49] width 121 height 22
click at [745, 18] on icon "close" at bounding box center [748, 19] width 6 height 6
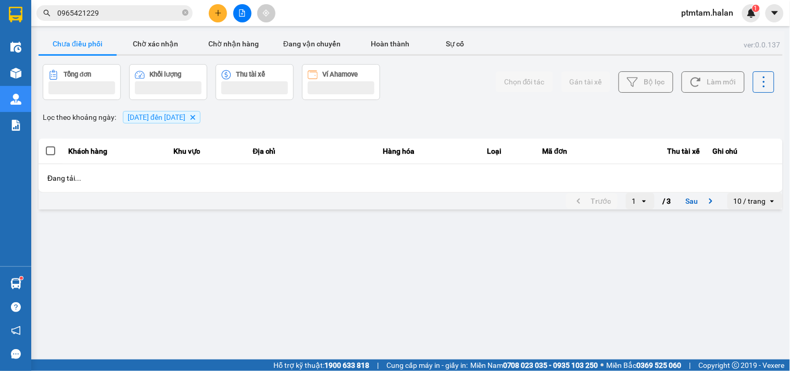
click at [129, 17] on input "0965421229" at bounding box center [118, 12] width 123 height 11
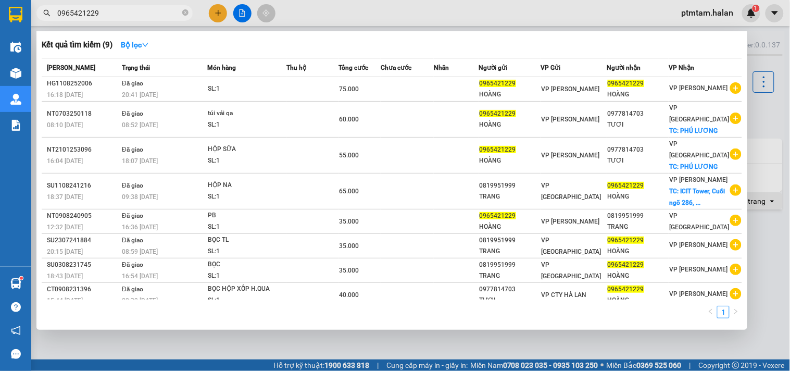
click at [129, 17] on input "0965421229" at bounding box center [118, 12] width 123 height 11
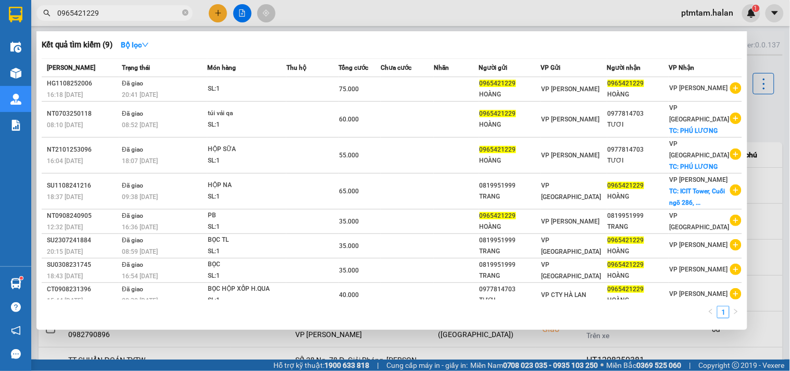
paste input "88602481"
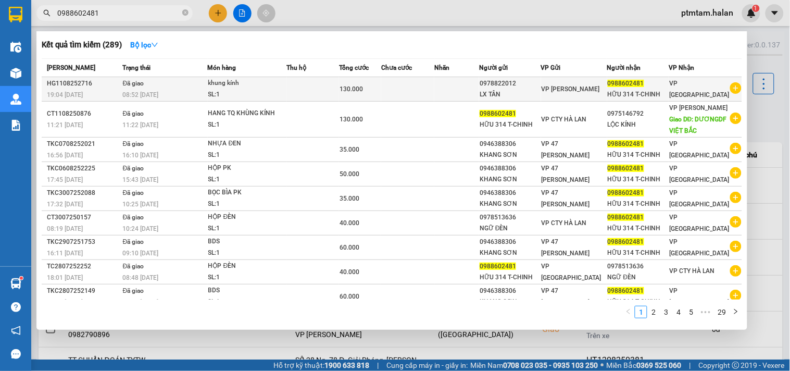
click at [175, 87] on td "Đã giao 08:52 [DATE]" at bounding box center [164, 89] width 88 height 24
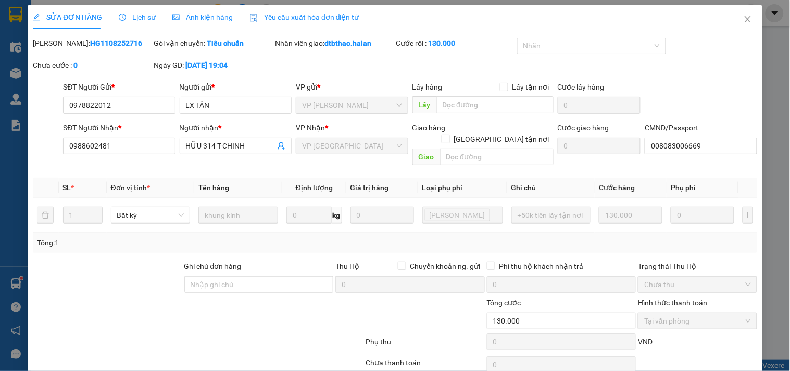
drag, startPoint x: 113, startPoint y: 44, endPoint x: 70, endPoint y: 49, distance: 43.0
click at [70, 49] on div "[PERSON_NAME]: HG1108252716" at bounding box center [92, 49] width 121 height 22
click at [745, 21] on icon "close" at bounding box center [748, 19] width 6 height 6
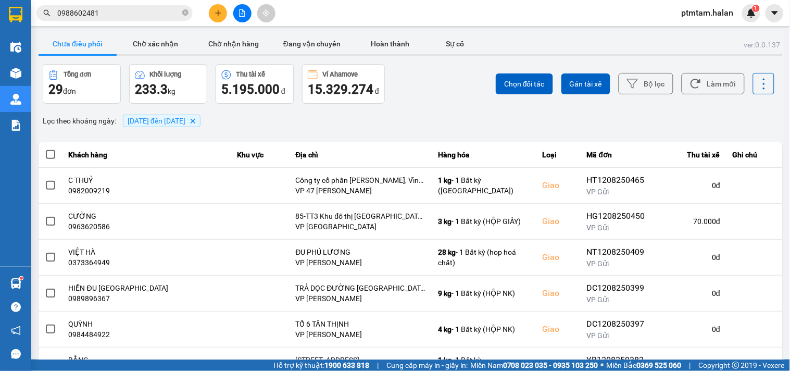
click at [157, 12] on input "0988602481" at bounding box center [118, 12] width 123 height 11
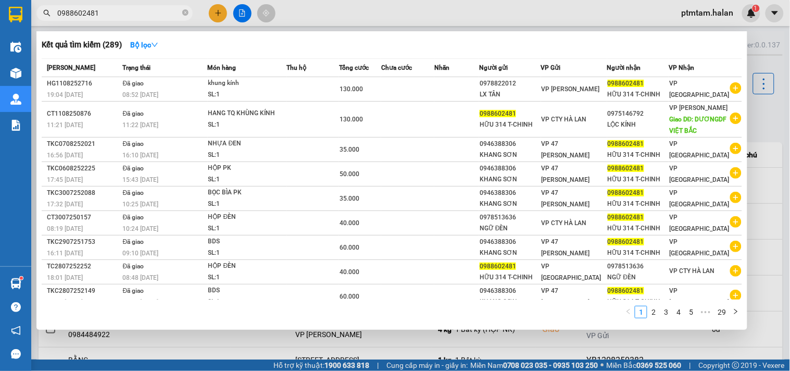
click at [157, 12] on input "0988602481" at bounding box center [118, 12] width 123 height 11
paste input "1108251314"
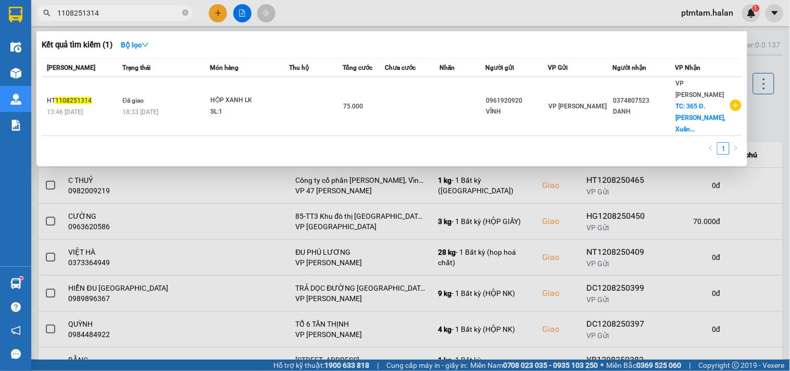
click at [93, 13] on input "1108251314" at bounding box center [118, 12] width 123 height 11
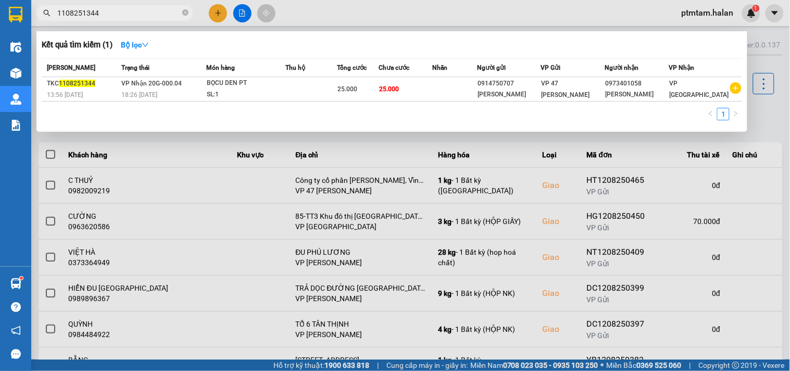
click at [110, 21] on div at bounding box center [395, 185] width 790 height 371
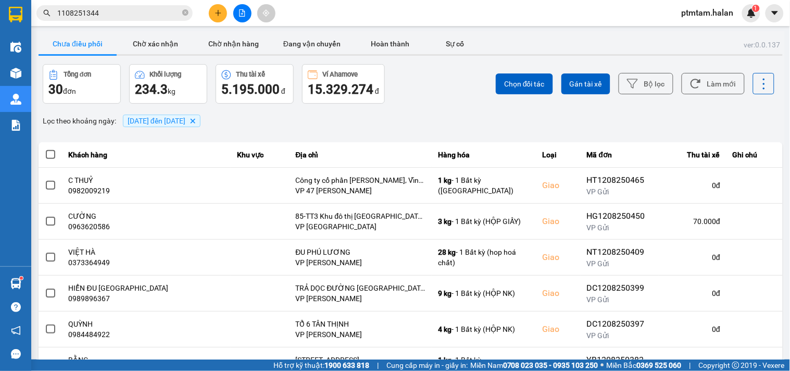
click at [109, 14] on input "1108251344" at bounding box center [118, 12] width 123 height 11
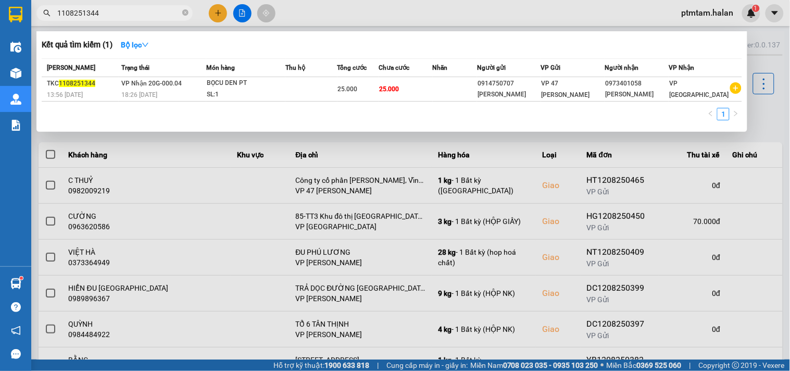
click at [109, 14] on input "1108251344" at bounding box center [118, 12] width 123 height 11
paste input "008250986"
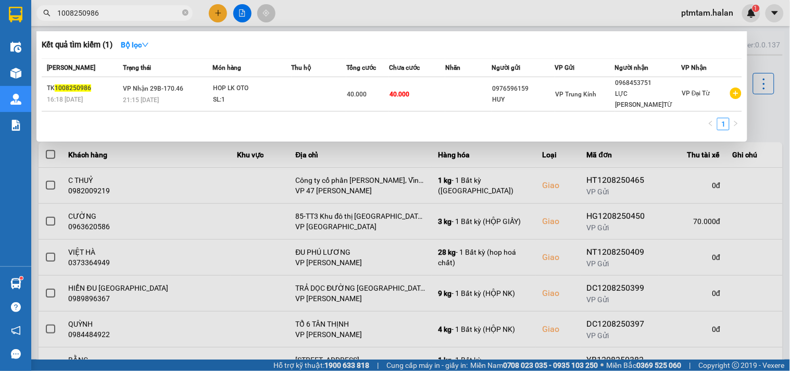
click at [116, 7] on input "1008250986" at bounding box center [118, 12] width 123 height 11
click at [116, 10] on input "1008250986" at bounding box center [118, 12] width 123 height 11
paste input "108250802"
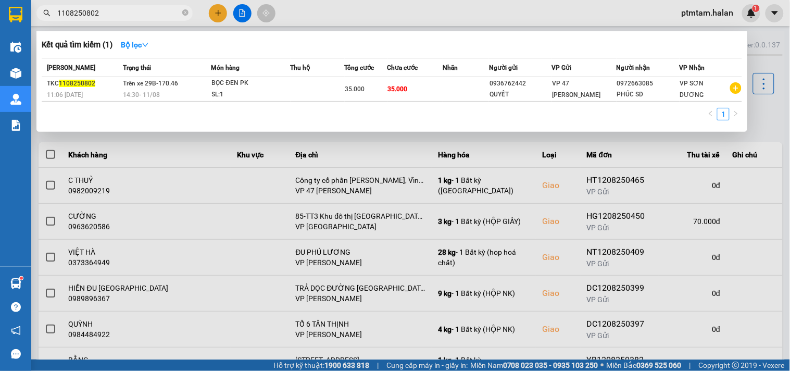
click at [115, 17] on input "1108250802" at bounding box center [118, 12] width 123 height 11
paste input "192"
click at [149, 16] on input "1108251922" at bounding box center [118, 12] width 123 height 11
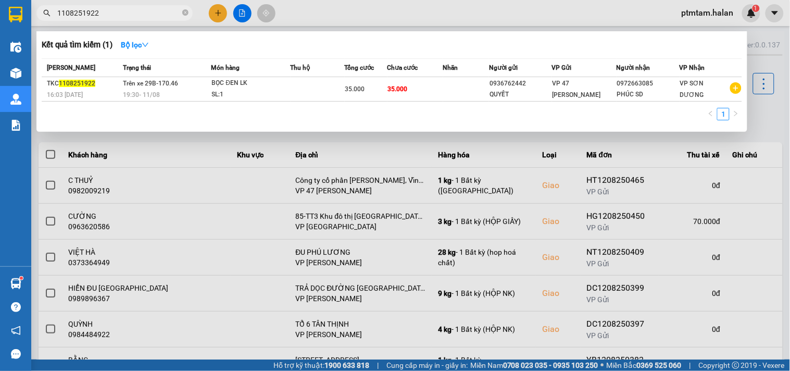
paste input "0745"
click at [126, 15] on input "1108250745" at bounding box center [118, 12] width 123 height 11
paste input "250461"
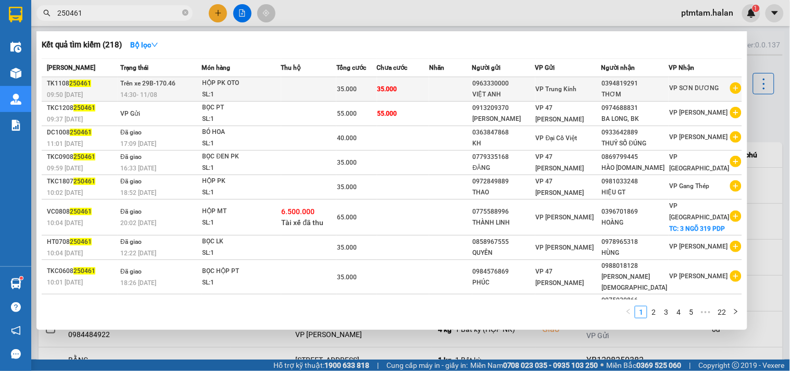
click at [202, 85] on td "Trên xe 29B-170.46 14:30 [DATE]" at bounding box center [160, 89] width 84 height 24
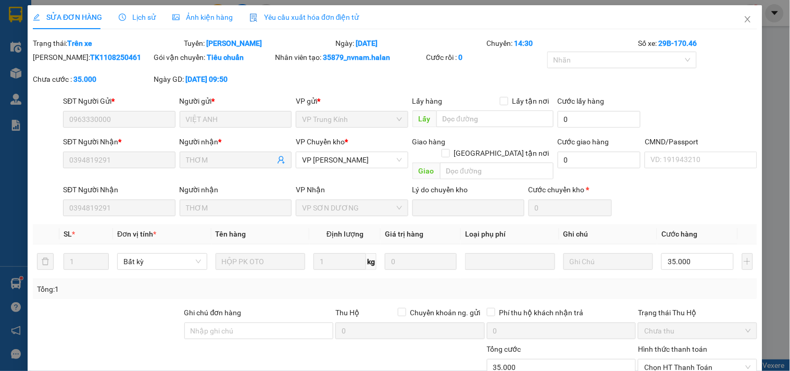
drag, startPoint x: 111, startPoint y: 60, endPoint x: 68, endPoint y: 61, distance: 43.2
click at [68, 61] on div "[PERSON_NAME]: TK1108250461" at bounding box center [92, 57] width 119 height 11
click at [744, 21] on icon "close" at bounding box center [748, 19] width 8 height 8
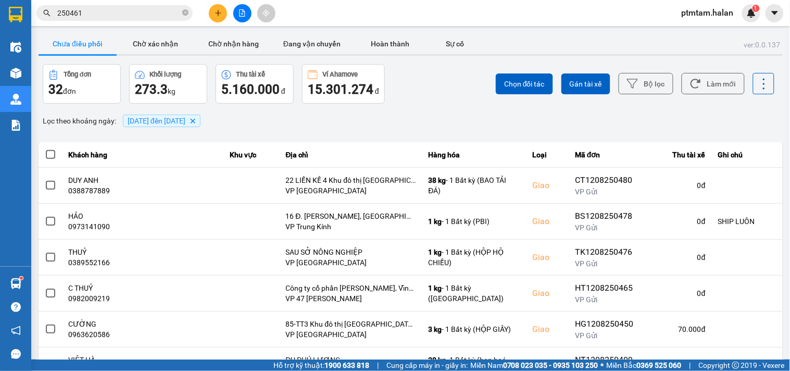
click at [116, 11] on input "250461" at bounding box center [118, 12] width 123 height 11
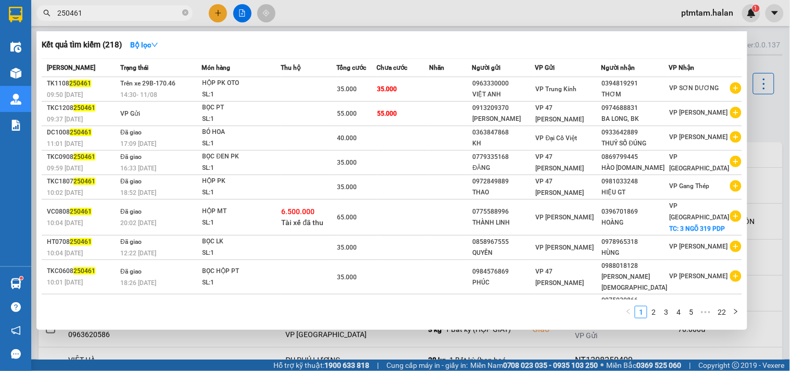
click at [116, 11] on input "250461" at bounding box center [118, 12] width 123 height 11
paste input "1108251240"
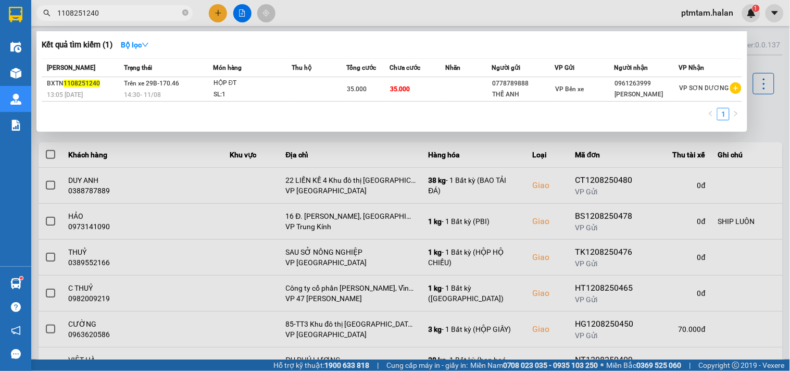
click at [144, 12] on input "1108251240" at bounding box center [118, 12] width 123 height 11
paste input "0979051594"
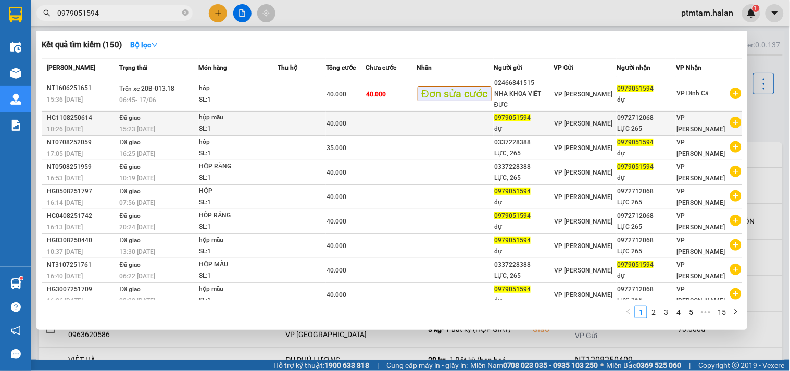
click at [268, 120] on div "hộp mẫu" at bounding box center [238, 117] width 78 height 11
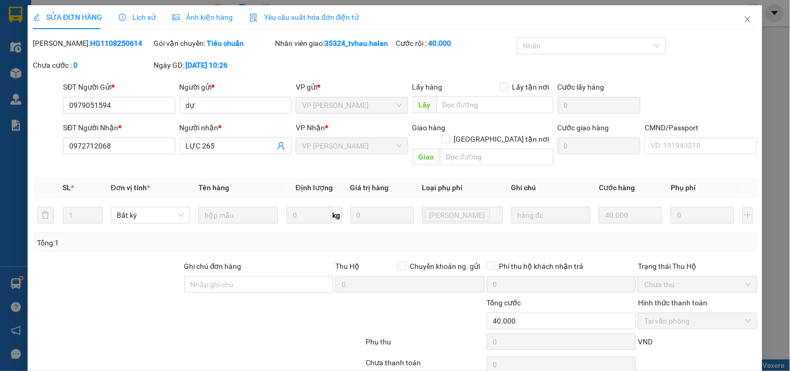
drag, startPoint x: 75, startPoint y: 53, endPoint x: 69, endPoint y: 50, distance: 7.0
click at [69, 50] on div "[PERSON_NAME]: HG1108250614" at bounding box center [92, 49] width 121 height 22
click at [745, 19] on icon "close" at bounding box center [748, 19] width 6 height 6
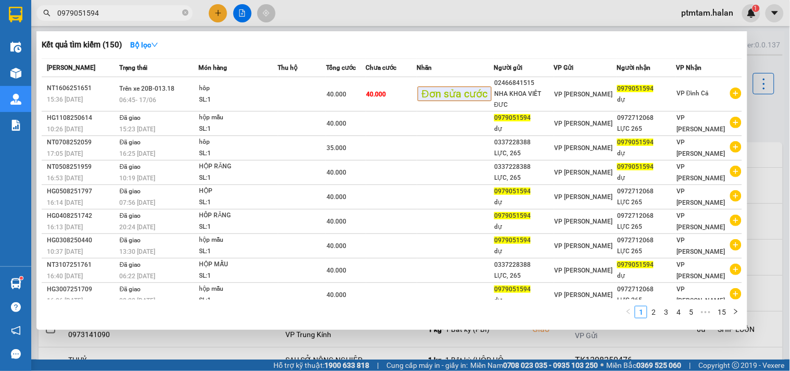
click at [121, 13] on input "0979051594" at bounding box center [118, 12] width 123 height 11
paste input "04490988"
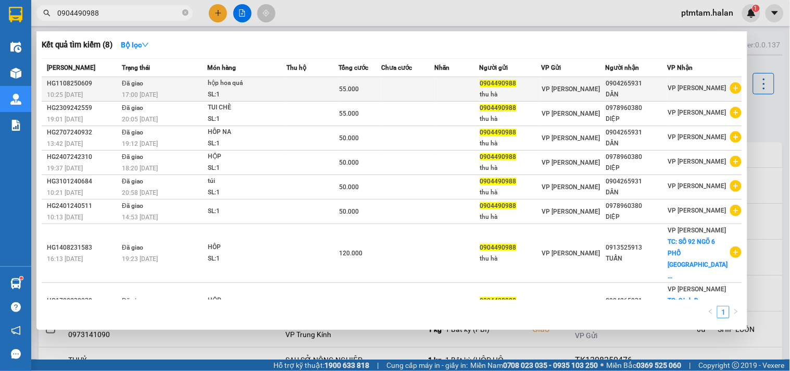
click at [170, 91] on div "17:00 [DATE]" at bounding box center [164, 94] width 85 height 11
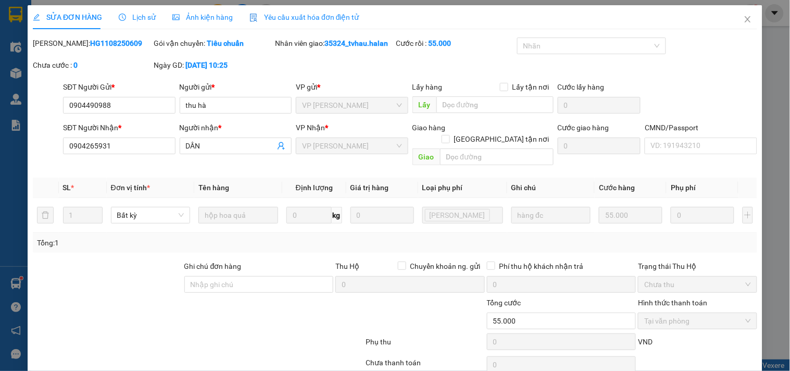
drag, startPoint x: 105, startPoint y: 43, endPoint x: 69, endPoint y: 49, distance: 37.1
click at [69, 49] on div "[PERSON_NAME]: HG1108250609" at bounding box center [92, 49] width 121 height 22
click at [744, 17] on icon "close" at bounding box center [748, 19] width 8 height 8
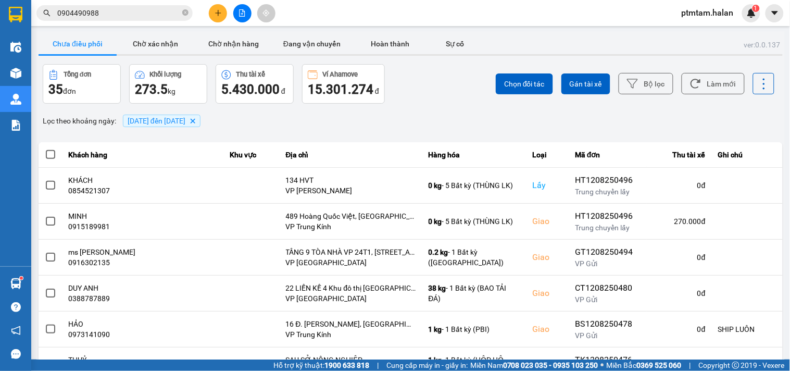
click at [112, 5] on span "0904490988" at bounding box center [114, 13] width 156 height 16
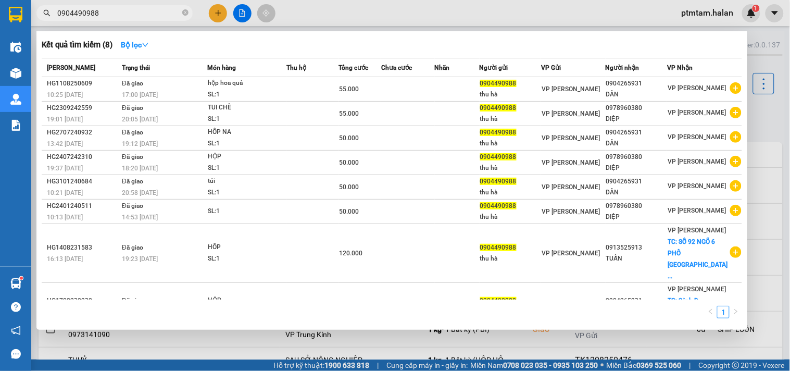
click at [112, 5] on span "0904490988" at bounding box center [114, 13] width 156 height 16
click at [113, 10] on input "0904490988" at bounding box center [118, 12] width 123 height 11
paste input "382126020"
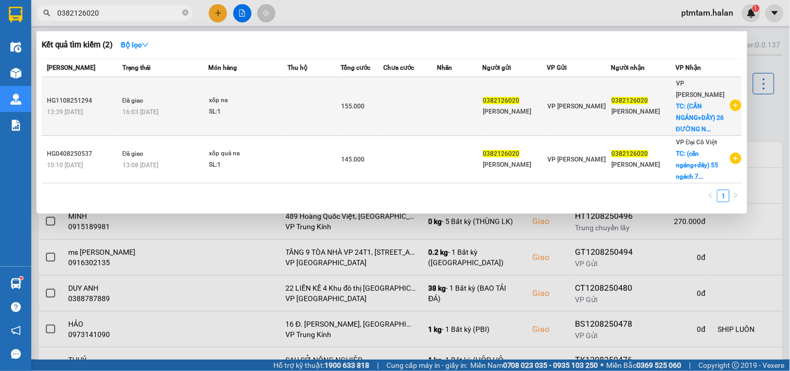
click at [181, 95] on td "Đã giao 16:03 [DATE]" at bounding box center [164, 106] width 89 height 59
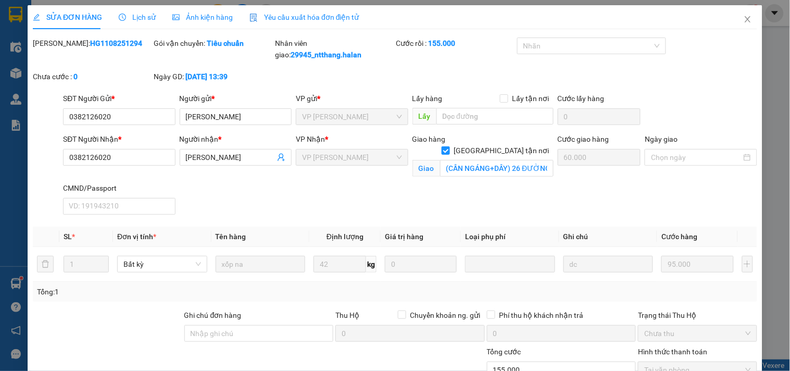
drag, startPoint x: 107, startPoint y: 43, endPoint x: 70, endPoint y: 50, distance: 37.1
click at [70, 50] on div "Mã ĐH: HG1108251294" at bounding box center [92, 54] width 121 height 33
click at [744, 18] on icon "close" at bounding box center [748, 19] width 8 height 8
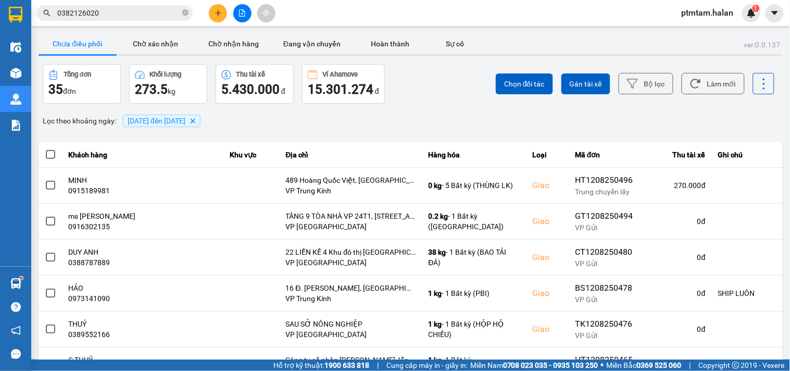
click at [154, 14] on input "0382126020" at bounding box center [118, 12] width 123 height 11
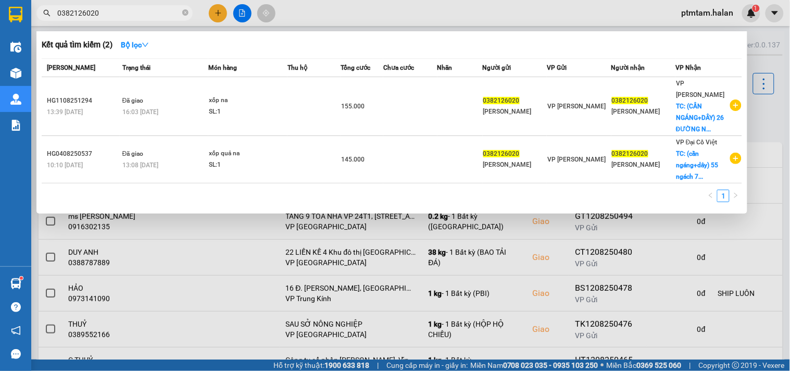
click at [154, 14] on input "0382126020" at bounding box center [118, 12] width 123 height 11
paste input "919459233"
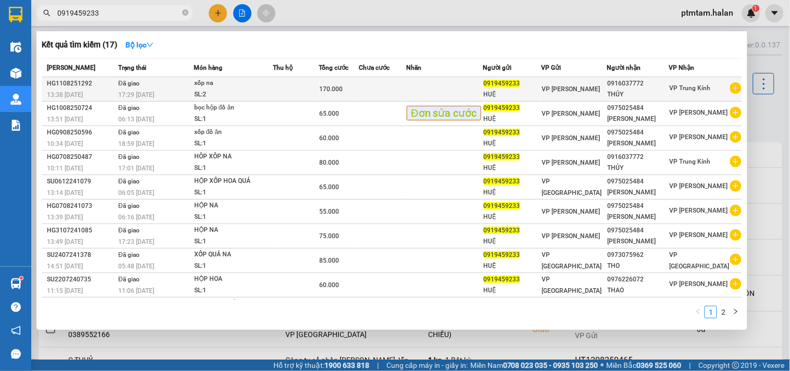
click at [172, 90] on div "17:29 [DATE]" at bounding box center [155, 94] width 75 height 11
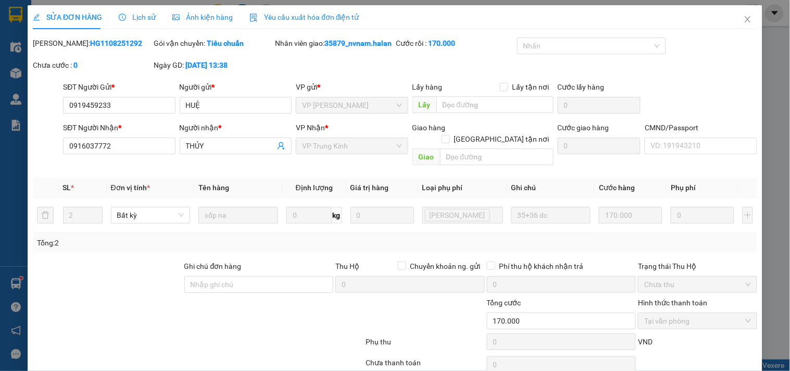
drag, startPoint x: 127, startPoint y: 45, endPoint x: 70, endPoint y: 55, distance: 57.5
click at [70, 55] on div "Mã ĐH: HG1108251292" at bounding box center [92, 49] width 121 height 22
click at [744, 19] on icon "close" at bounding box center [748, 19] width 8 height 8
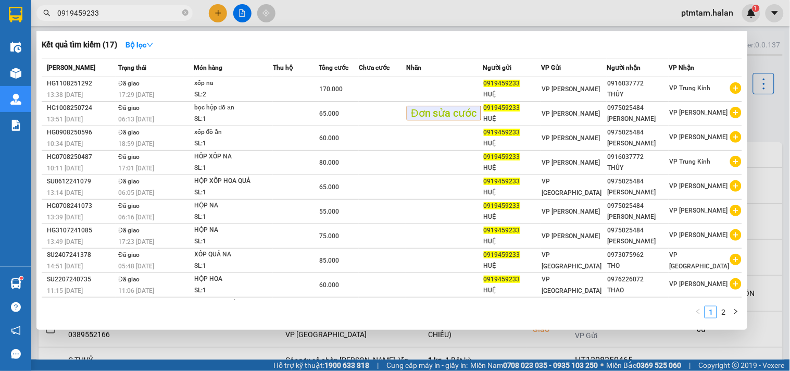
click at [129, 13] on input "0919459233" at bounding box center [118, 12] width 123 height 11
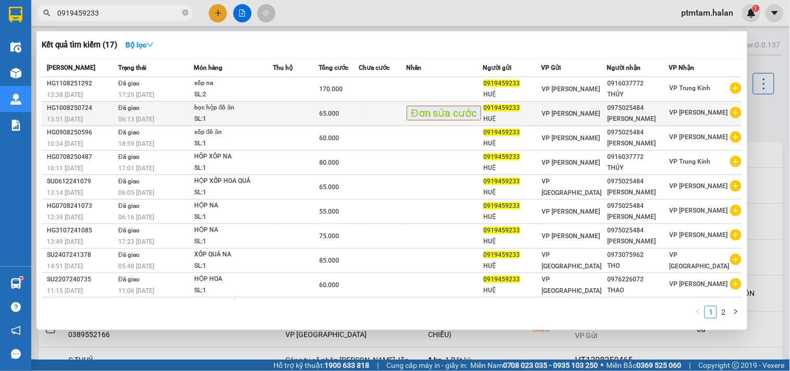
click at [164, 114] on div "06:13 [DATE]" at bounding box center [155, 119] width 75 height 11
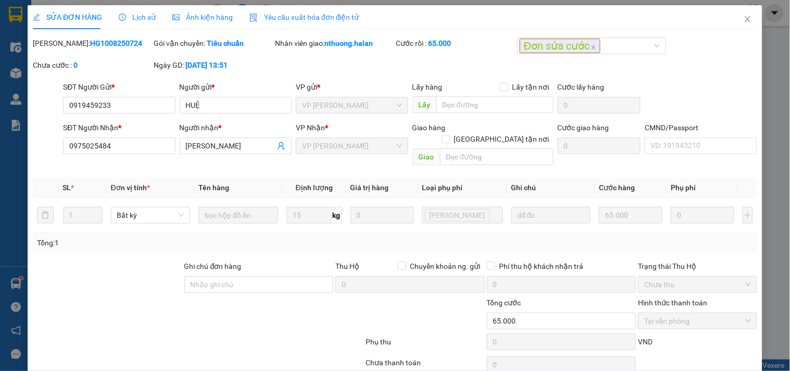
drag, startPoint x: 122, startPoint y: 48, endPoint x: 70, endPoint y: 52, distance: 51.7
click at [70, 52] on div "[PERSON_NAME]: HG1008250724" at bounding box center [92, 49] width 121 height 22
click at [744, 21] on icon "close" at bounding box center [748, 19] width 8 height 8
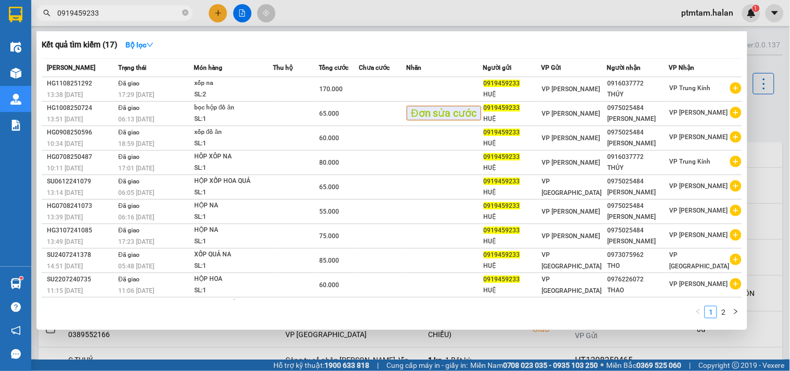
click at [105, 11] on input "0919459233" at bounding box center [118, 12] width 123 height 11
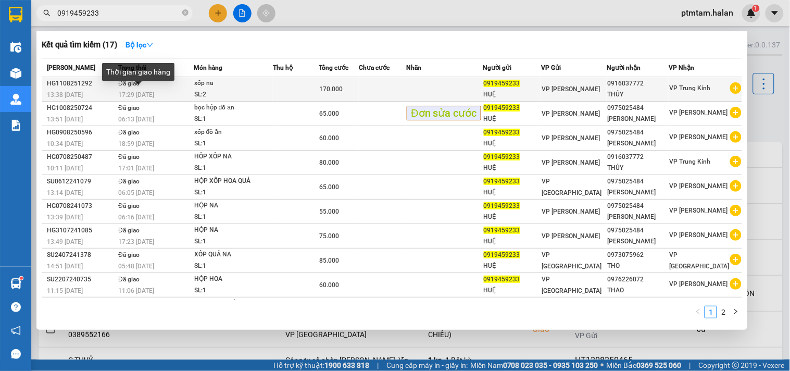
click at [156, 87] on td "Đã giao 17:29 [DATE]" at bounding box center [155, 89] width 78 height 24
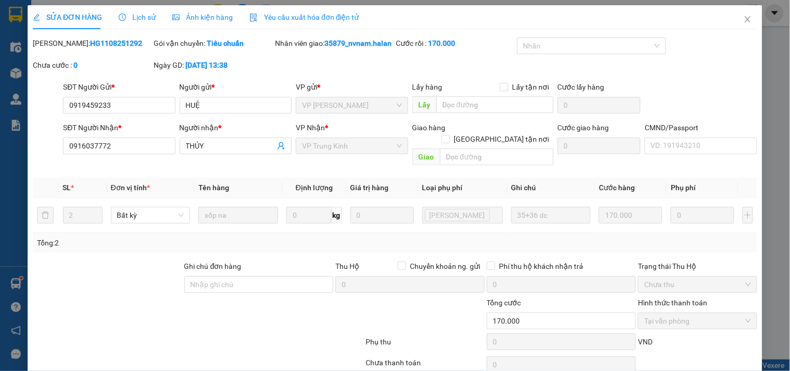
drag, startPoint x: 118, startPoint y: 40, endPoint x: 70, endPoint y: 47, distance: 48.0
click at [70, 47] on div "Mã ĐH: HG1108251292" at bounding box center [92, 43] width 119 height 11
click at [744, 19] on icon "close" at bounding box center [748, 19] width 8 height 8
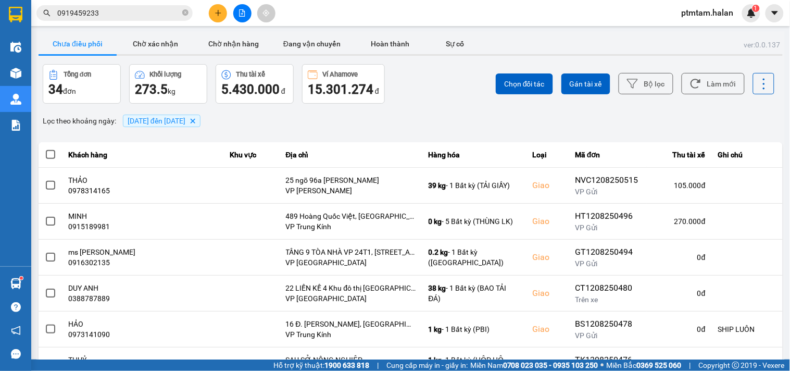
click at [131, 8] on input "0919459233" at bounding box center [118, 12] width 123 height 11
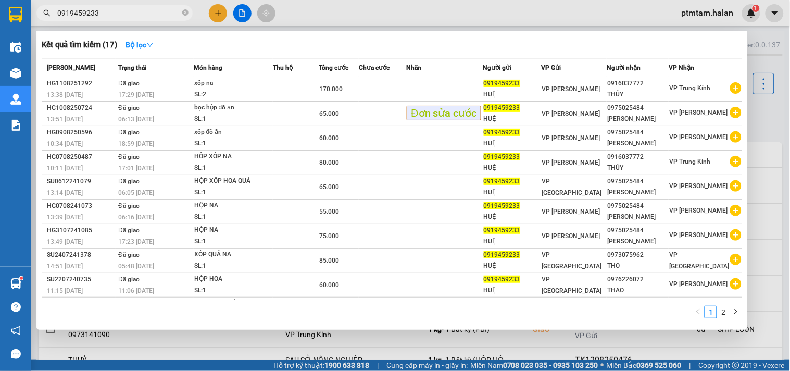
click at [131, 8] on input "0919459233" at bounding box center [118, 12] width 123 height 11
paste input "89493592"
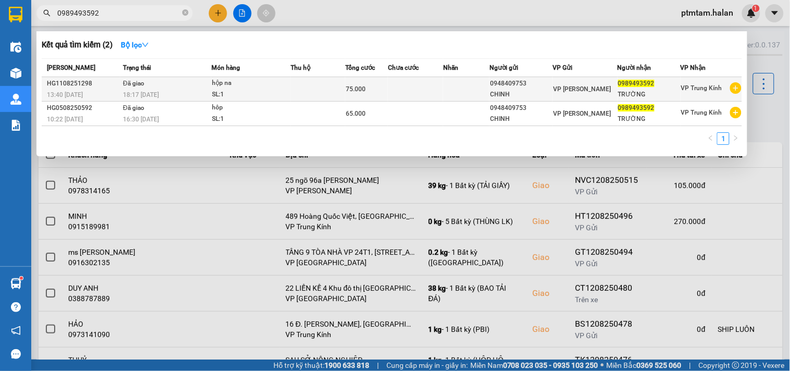
click at [174, 89] on div "18:17 [DATE]" at bounding box center [167, 94] width 88 height 11
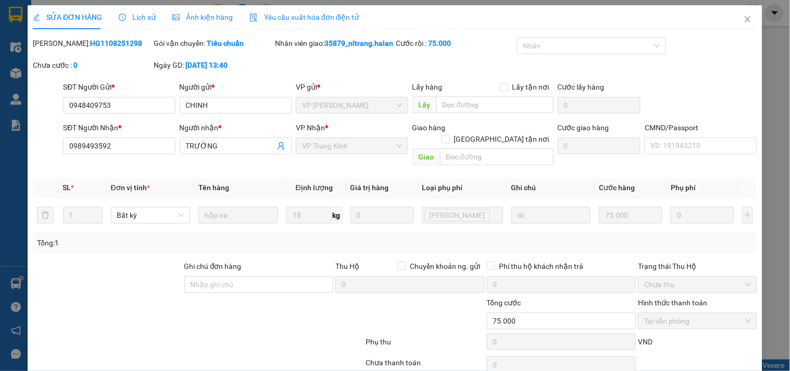
drag, startPoint x: 122, startPoint y: 47, endPoint x: 71, endPoint y: 55, distance: 52.2
click at [71, 55] on div "Mã ĐH: HG1108251298" at bounding box center [92, 49] width 121 height 22
click at [744, 20] on icon "close" at bounding box center [748, 19] width 8 height 8
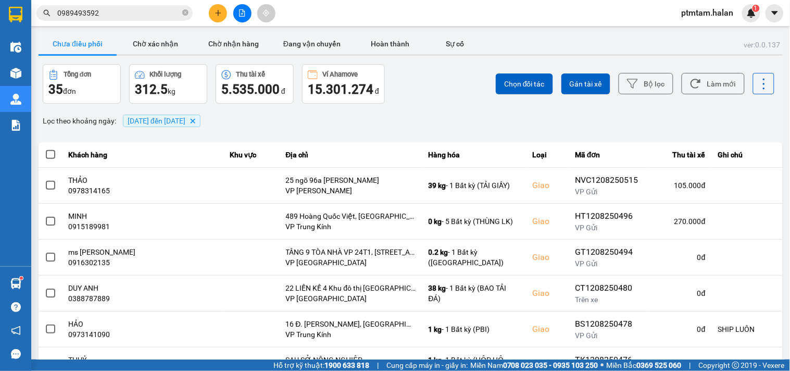
click at [164, 16] on input "0989493592" at bounding box center [118, 12] width 123 height 11
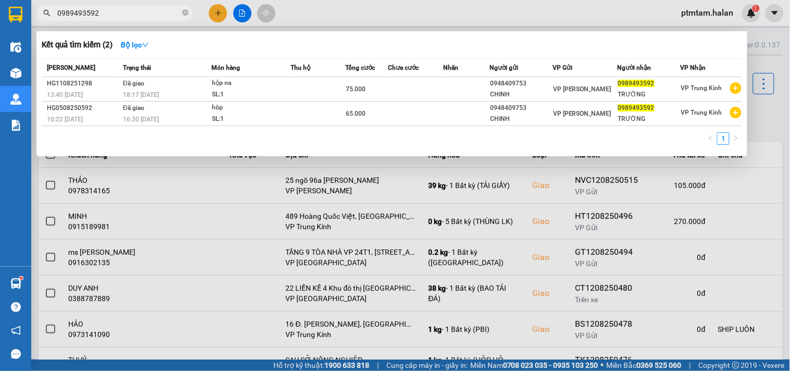
click at [164, 16] on input "0989493592" at bounding box center [118, 12] width 123 height 11
paste input "72783110"
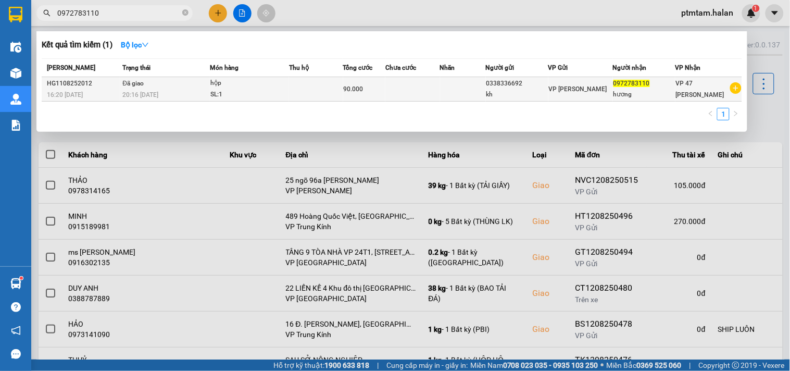
click at [245, 89] on div "SL: 1" at bounding box center [249, 94] width 78 height 11
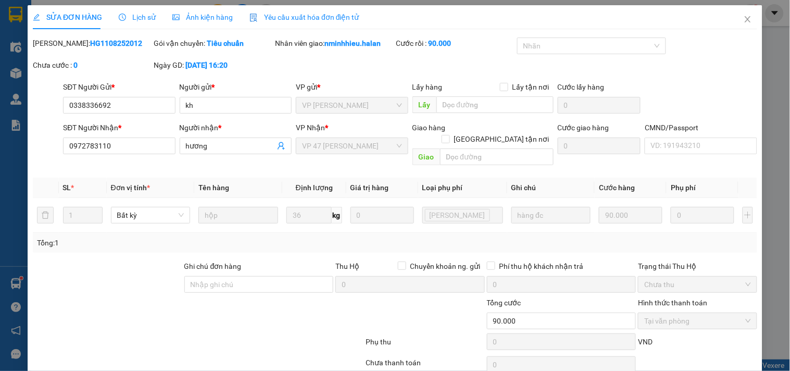
drag, startPoint x: 116, startPoint y: 44, endPoint x: 69, endPoint y: 55, distance: 48.5
click at [69, 55] on div "[PERSON_NAME]: HG1108252012" at bounding box center [92, 49] width 121 height 22
click at [744, 20] on icon "close" at bounding box center [748, 19] width 8 height 8
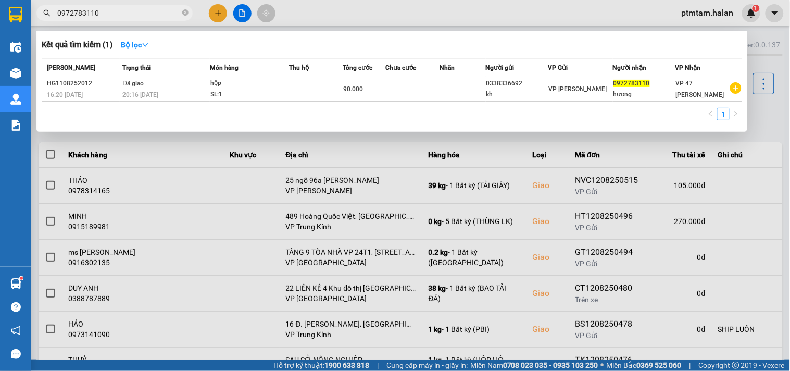
click at [120, 14] on input "0972783110" at bounding box center [118, 12] width 123 height 11
paste input "374028698"
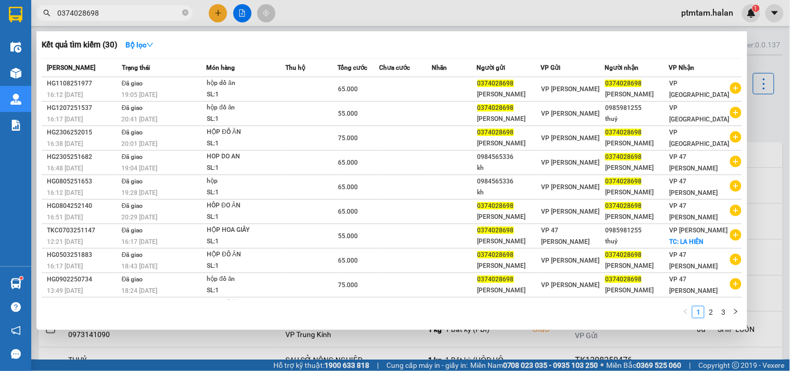
click at [149, 14] on input "0374028698" at bounding box center [118, 12] width 123 height 11
paste input "1108252414"
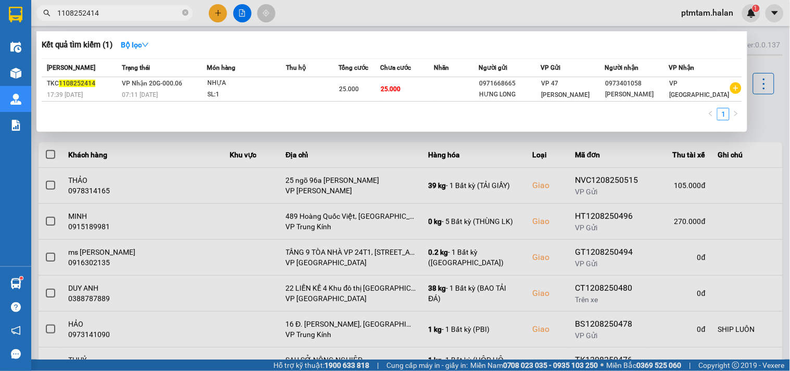
click at [467, 17] on div at bounding box center [395, 185] width 790 height 371
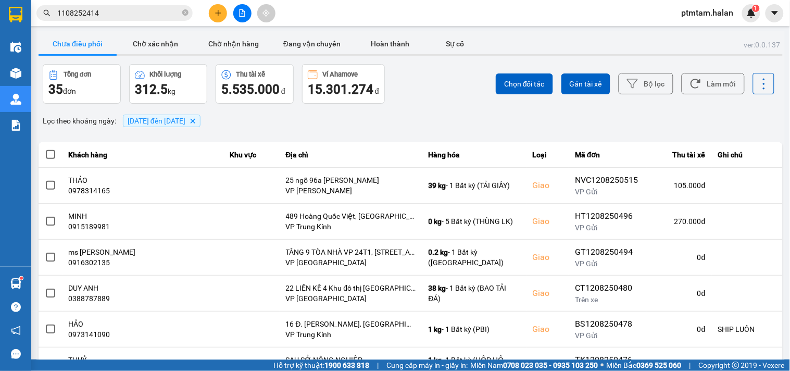
click at [467, 97] on div "Chọn đối tác Gán tài xế Bộ lọc Làm mới" at bounding box center [592, 84] width 366 height 40
click at [710, 88] on button "Làm mới" at bounding box center [713, 83] width 63 height 21
click at [467, 118] on div "Lọc theo khoảng ngày : [DATE] đến [DATE] [GEOGRAPHIC_DATA]" at bounding box center [411, 121] width 744 height 18
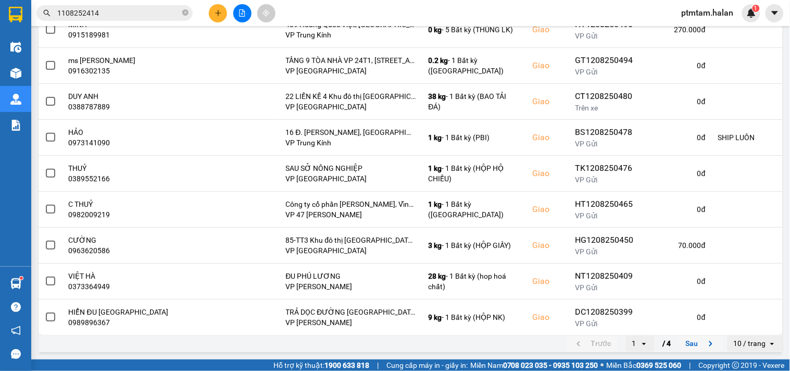
click at [690, 341] on button "Sau" at bounding box center [702, 344] width 44 height 16
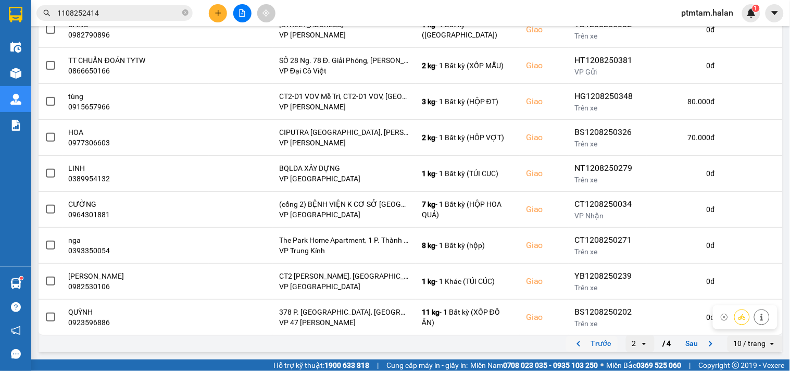
click at [582, 343] on button "Trước" at bounding box center [592, 344] width 52 height 16
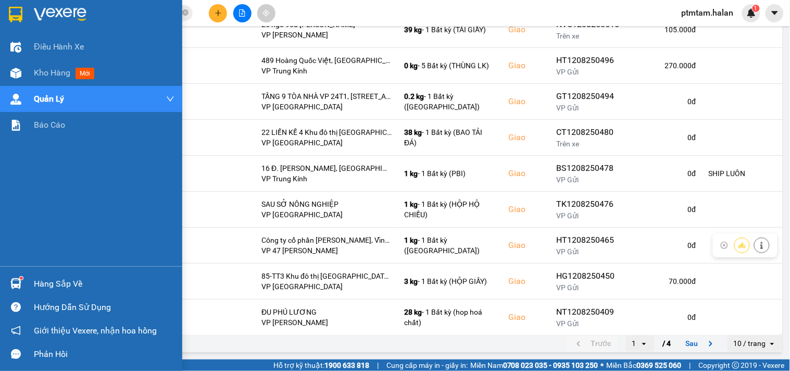
click at [0, 249] on div "Điều hành xe Kho hàng mới Quản [PERSON_NAME] lý chuyến Quản lý giao nhận mới Qu…" at bounding box center [91, 150] width 182 height 232
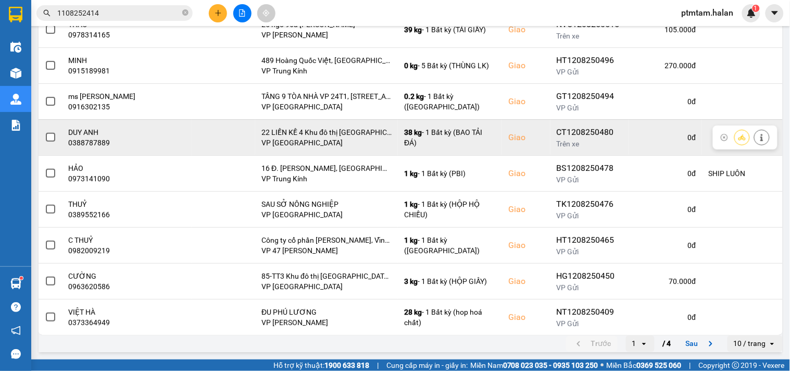
scroll to position [0, 0]
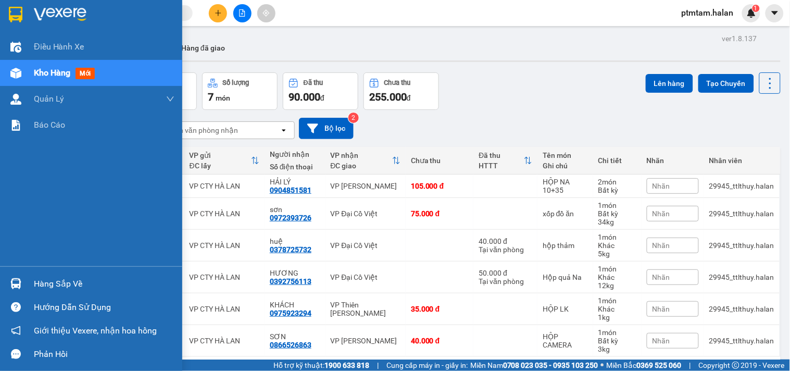
click at [60, 281] on div "Hàng sắp về" at bounding box center [104, 284] width 141 height 16
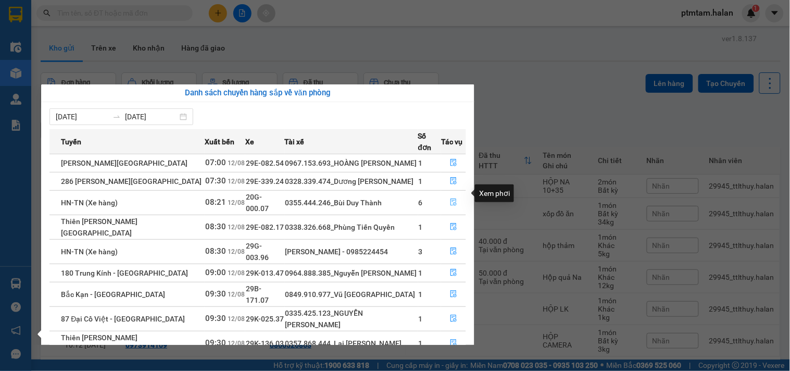
click at [453, 198] on icon "file-done" at bounding box center [454, 201] width 6 height 7
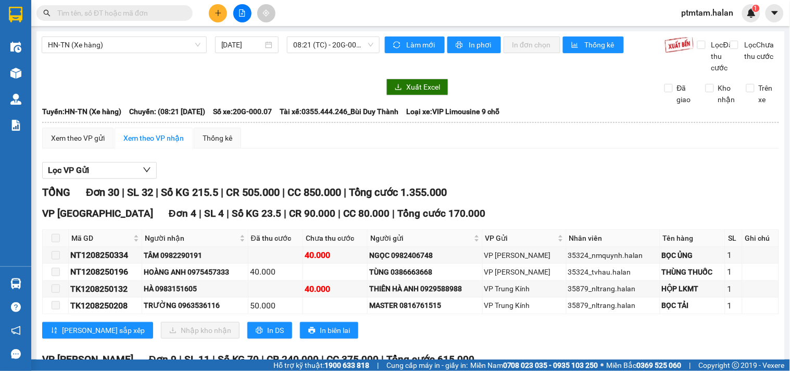
click at [215, 73] on div "HN-TN (Xe hàng) 12/08/2025 08:21 (TC) - 20G-000.07" at bounding box center [211, 54] width 338 height 37
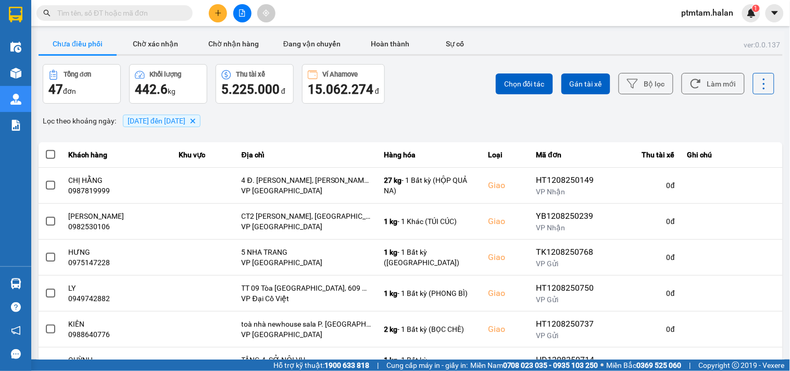
click at [440, 89] on div "Chọn đối tác Gán tài xế Bộ lọc Làm mới" at bounding box center [592, 84] width 366 height 40
click at [704, 79] on button "Làm mới" at bounding box center [713, 83] width 63 height 21
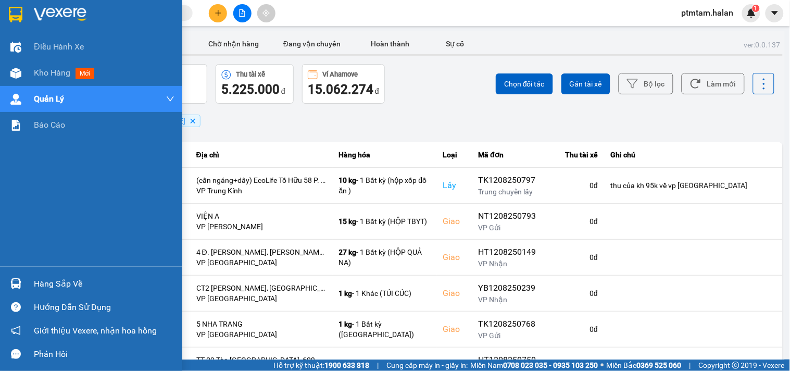
click at [0, 226] on div "Điều hành xe Kho hàng mới Quản [PERSON_NAME] lý chuyến Quản lý giao nhận mới Qu…" at bounding box center [91, 150] width 182 height 232
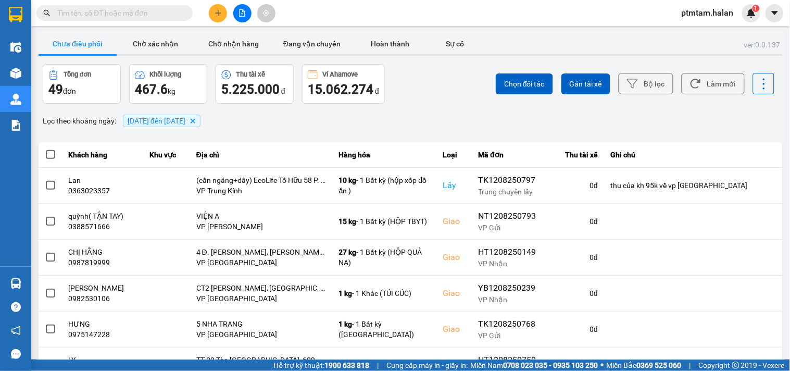
click at [478, 124] on div "Lọc theo khoảng ngày : [DATE] đến [DATE] [GEOGRAPHIC_DATA]" at bounding box center [411, 121] width 744 height 18
click at [450, 120] on div "Lọc theo khoảng ngày : [DATE] đến [DATE] [GEOGRAPHIC_DATA]" at bounding box center [411, 121] width 744 height 18
click at [716, 84] on button "Làm mới" at bounding box center [713, 83] width 63 height 21
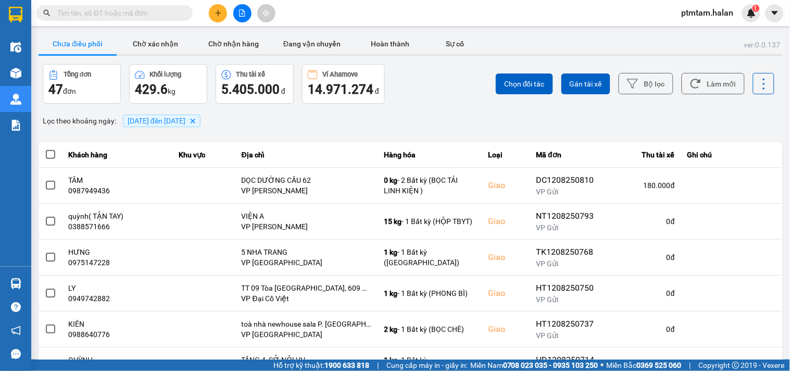
click at [413, 91] on div "Chọn đối tác Gán tài xế Bộ lọc Làm mới" at bounding box center [592, 84] width 366 height 40
click at [729, 80] on button "Làm mới" at bounding box center [713, 83] width 63 height 21
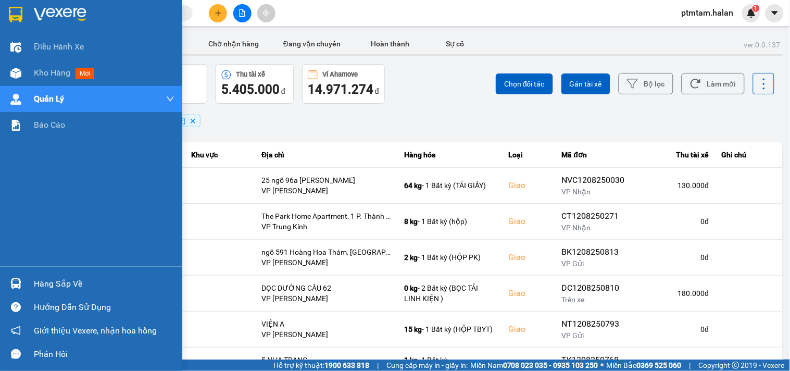
drag, startPoint x: 0, startPoint y: 244, endPoint x: 43, endPoint y: 230, distance: 45.5
click at [0, 244] on div "Điều hành xe Kho hàng mới Quản [PERSON_NAME] lý chuyến Quản lý giao nhận mới Qu…" at bounding box center [91, 150] width 182 height 232
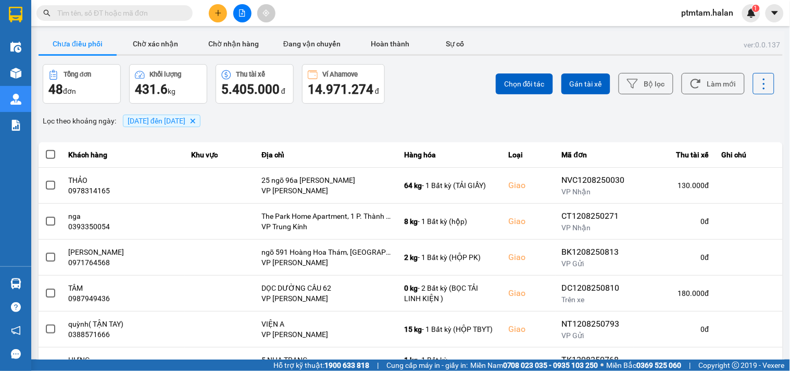
click at [422, 125] on div "Lọc theo khoảng ngày : [DATE] đến [DATE] [GEOGRAPHIC_DATA]" at bounding box center [411, 121] width 744 height 18
click at [690, 86] on icon at bounding box center [695, 83] width 11 height 11
click at [409, 95] on div "Chọn đối tác Gán tài xế Bộ lọc Làm mới" at bounding box center [592, 84] width 366 height 40
click at [698, 81] on button "Làm mới" at bounding box center [713, 83] width 63 height 21
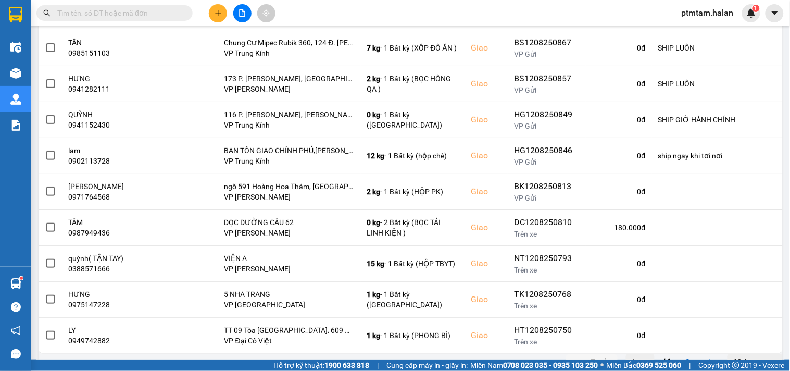
scroll to position [192, 0]
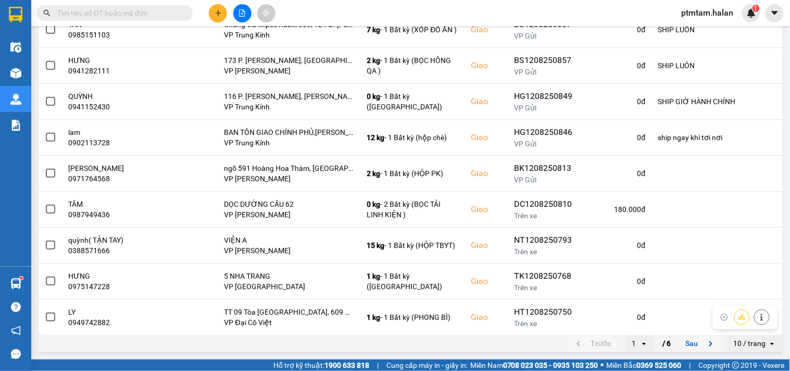
click at [686, 343] on button "Sau" at bounding box center [702, 344] width 44 height 16
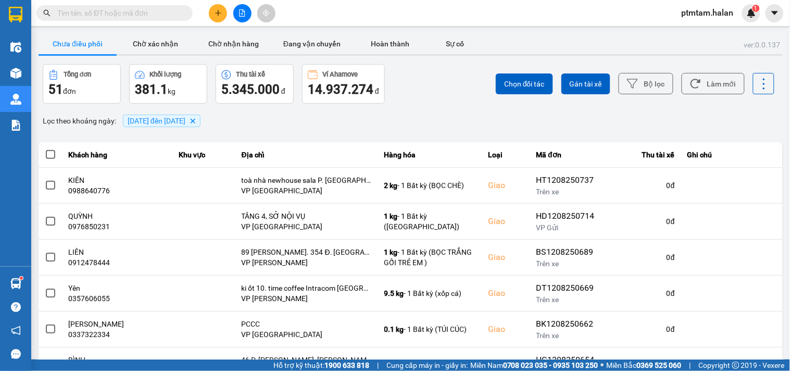
click at [458, 121] on div "Lọc theo khoảng ngày : [DATE] đến [DATE] [GEOGRAPHIC_DATA]" at bounding box center [411, 121] width 744 height 18
click at [469, 126] on div "Lọc theo khoảng ngày : [DATE] đến [DATE] [GEOGRAPHIC_DATA]" at bounding box center [411, 121] width 744 height 18
click at [706, 86] on button "Làm mới" at bounding box center [713, 83] width 63 height 21
